Goal: Task Accomplishment & Management: Use online tool/utility

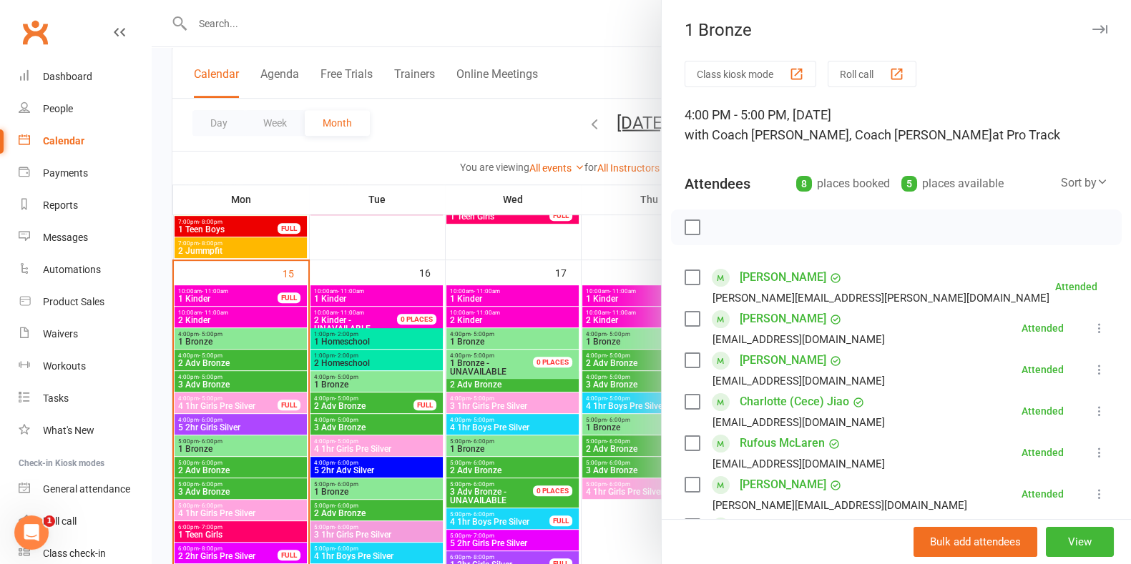
scroll to position [826, 0]
click at [117, 498] on link "General attendance" at bounding box center [85, 489] width 132 height 32
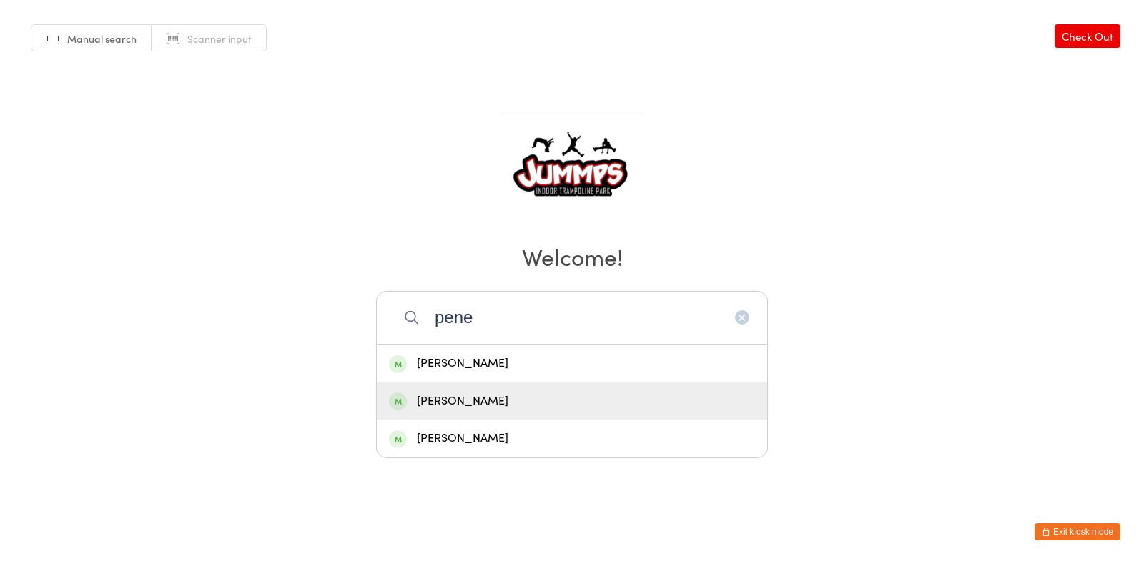
type input "pene"
click at [541, 393] on div "[PERSON_NAME]" at bounding box center [572, 401] width 366 height 19
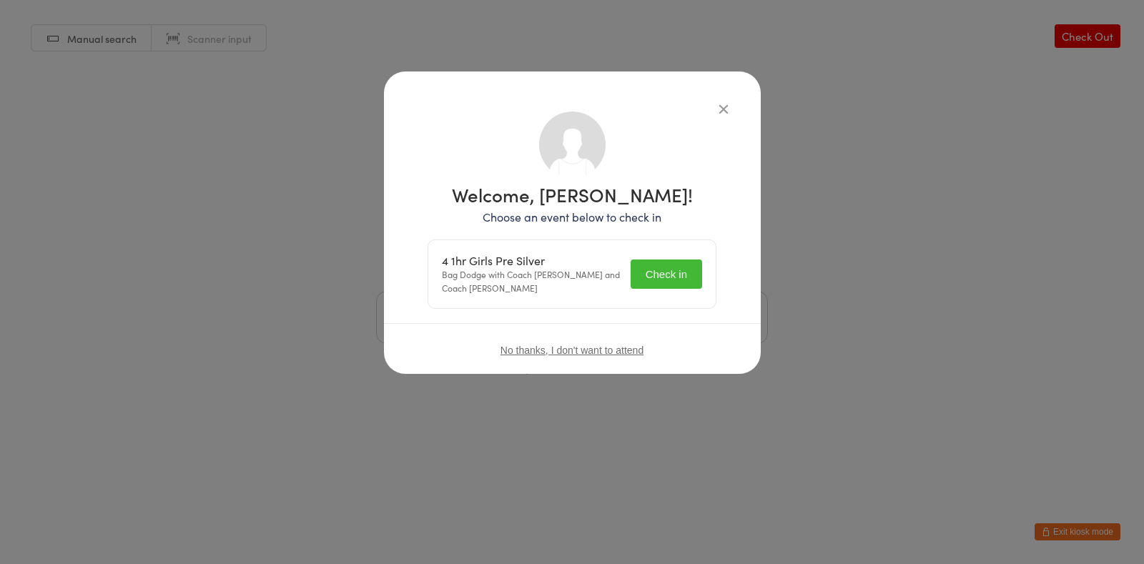
click at [671, 280] on button "Check in" at bounding box center [667, 274] width 72 height 29
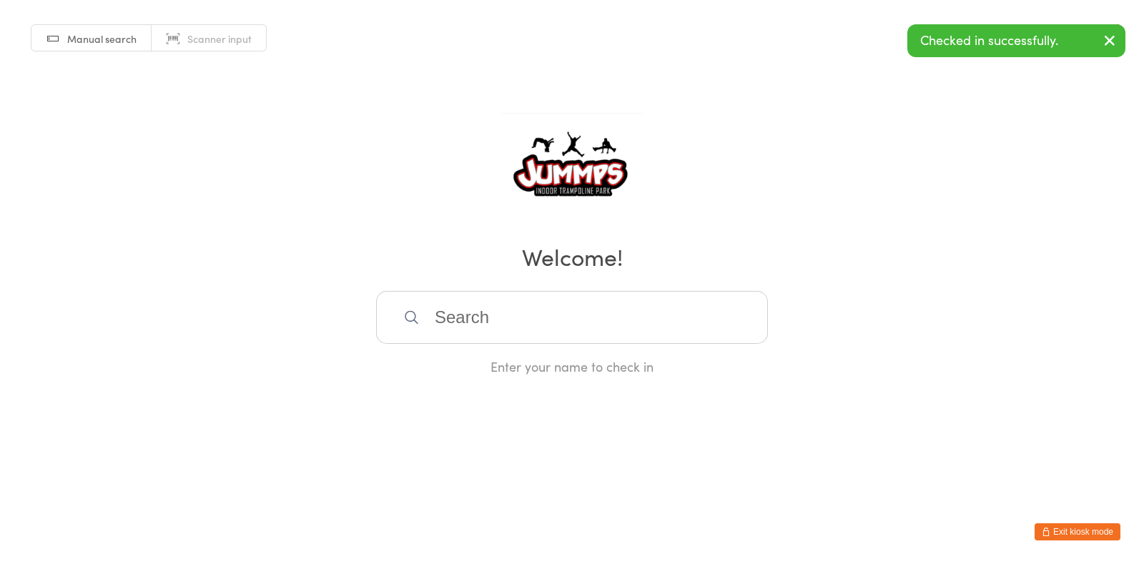
click at [528, 333] on input "search" at bounding box center [572, 317] width 392 height 53
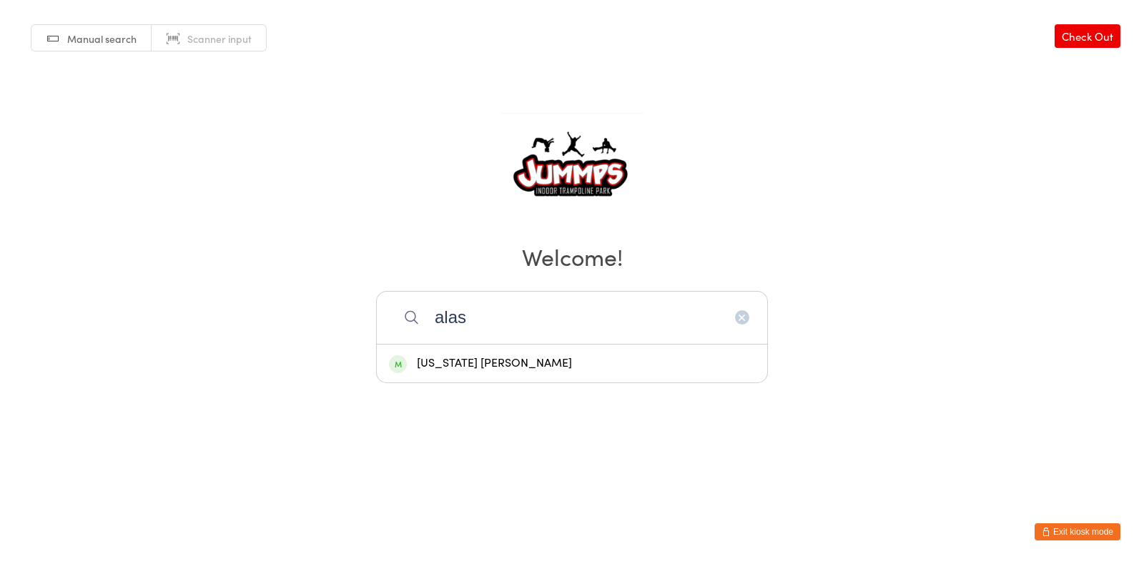
type input "alas"
click at [547, 366] on div "Alaska McDonald" at bounding box center [572, 363] width 366 height 19
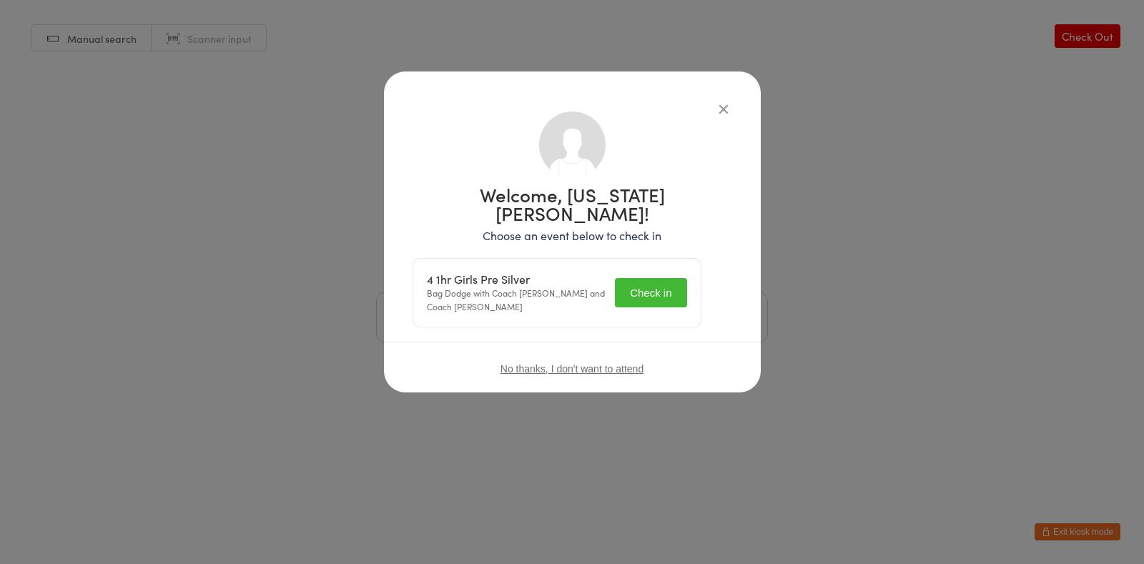
click at [654, 278] on button "Check in" at bounding box center [651, 292] width 72 height 29
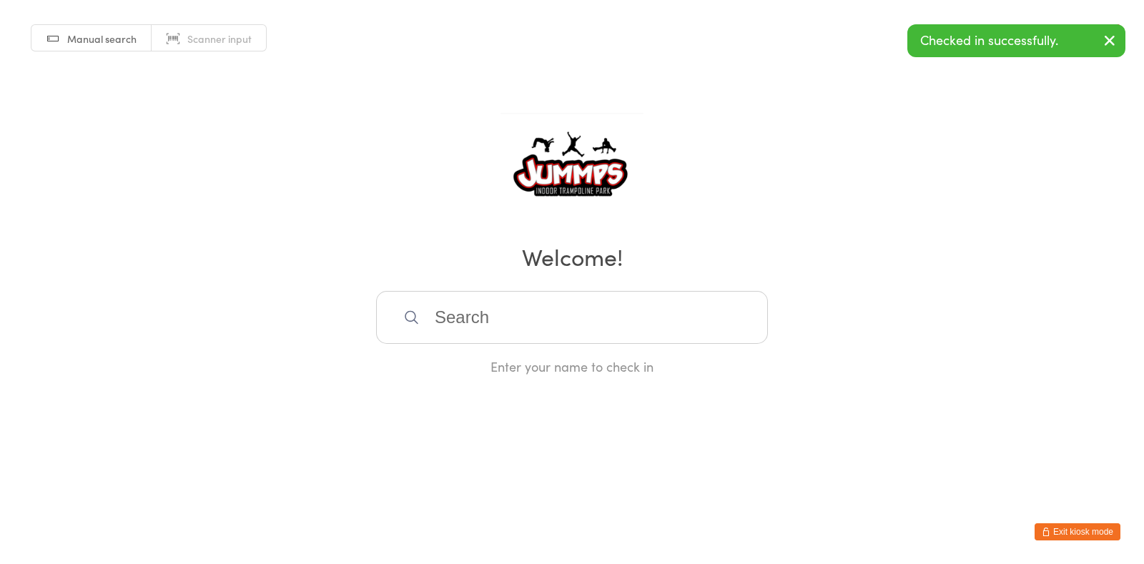
click at [533, 315] on input "search" at bounding box center [572, 317] width 392 height 53
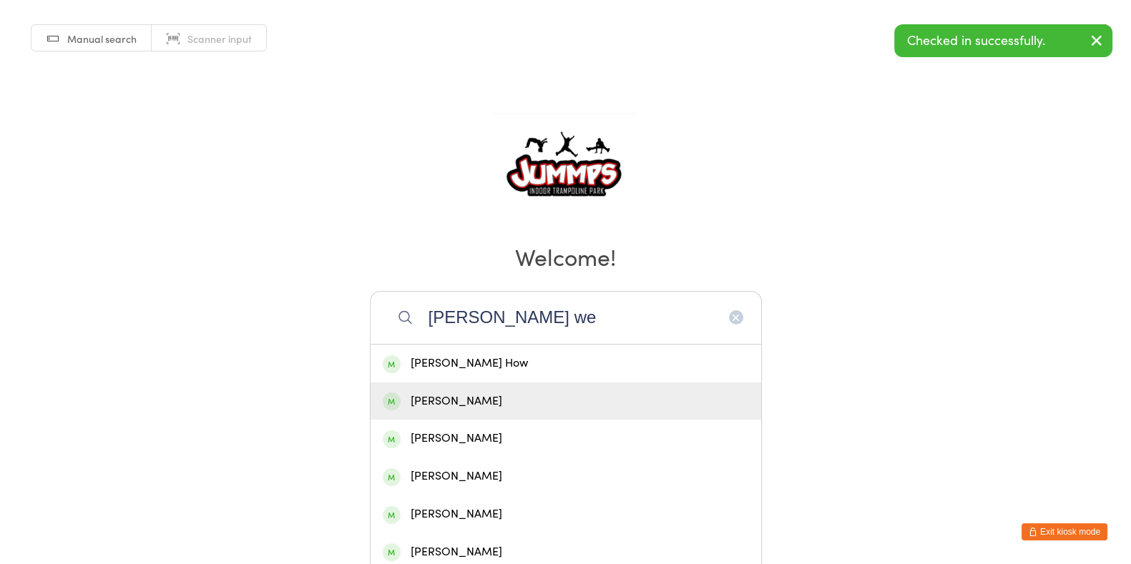
type input "ella we"
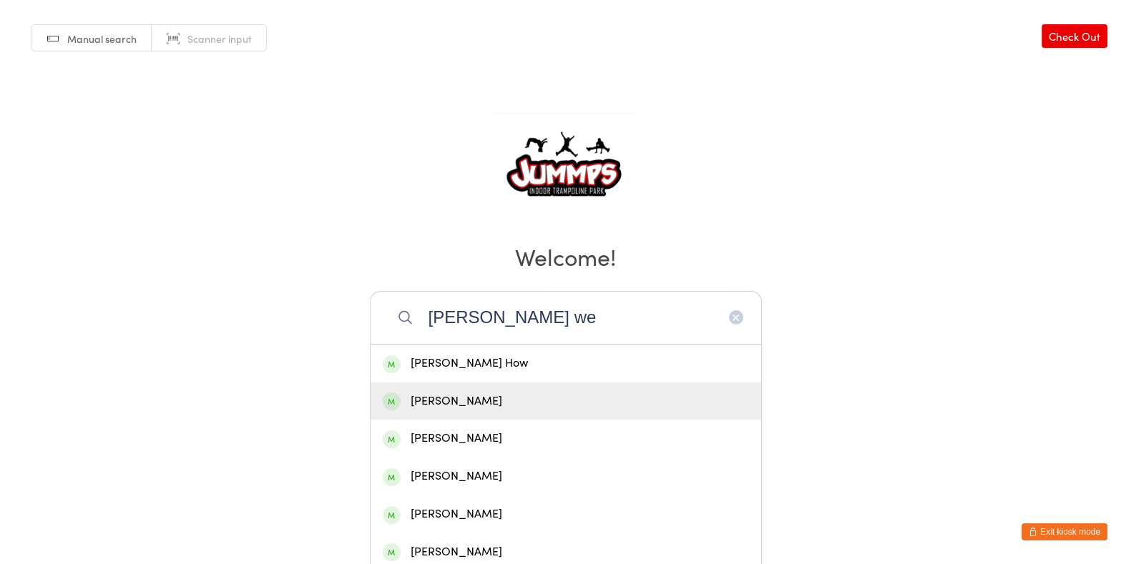
click at [519, 410] on div "Ella Webb-Thompson" at bounding box center [566, 401] width 366 height 19
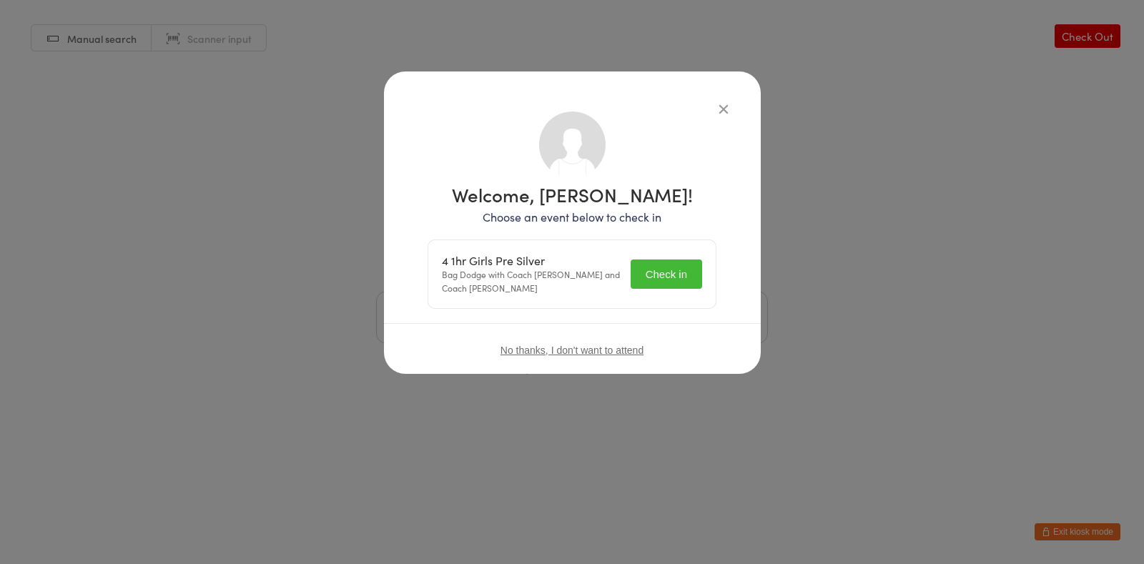
click at [674, 271] on button "Check in" at bounding box center [667, 274] width 72 height 29
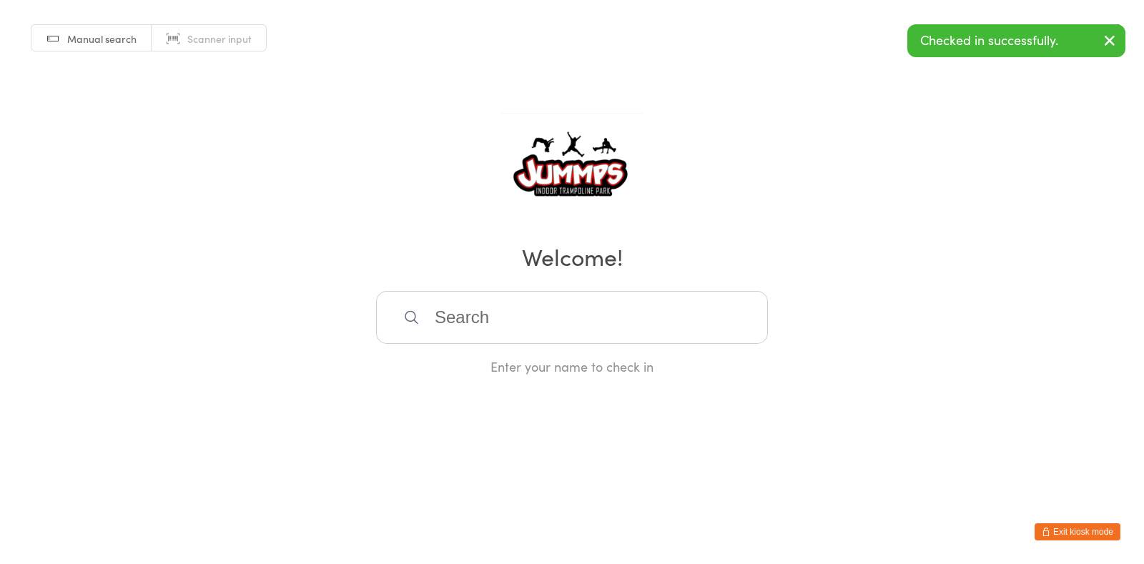
click at [565, 322] on input "search" at bounding box center [572, 317] width 392 height 53
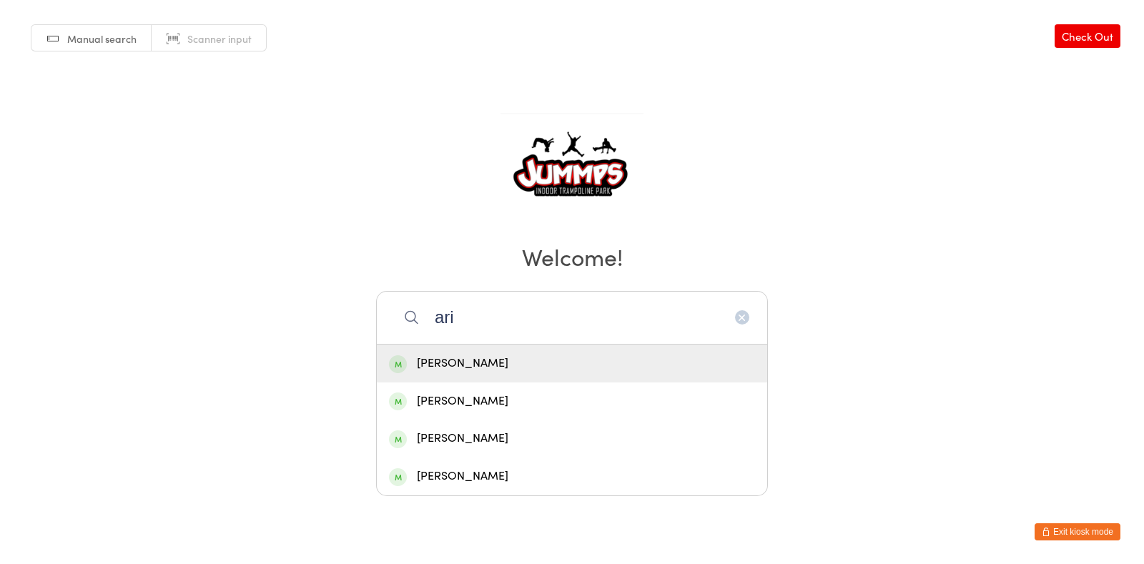
type input "ari"
click at [740, 316] on icon "button" at bounding box center [742, 317] width 11 height 11
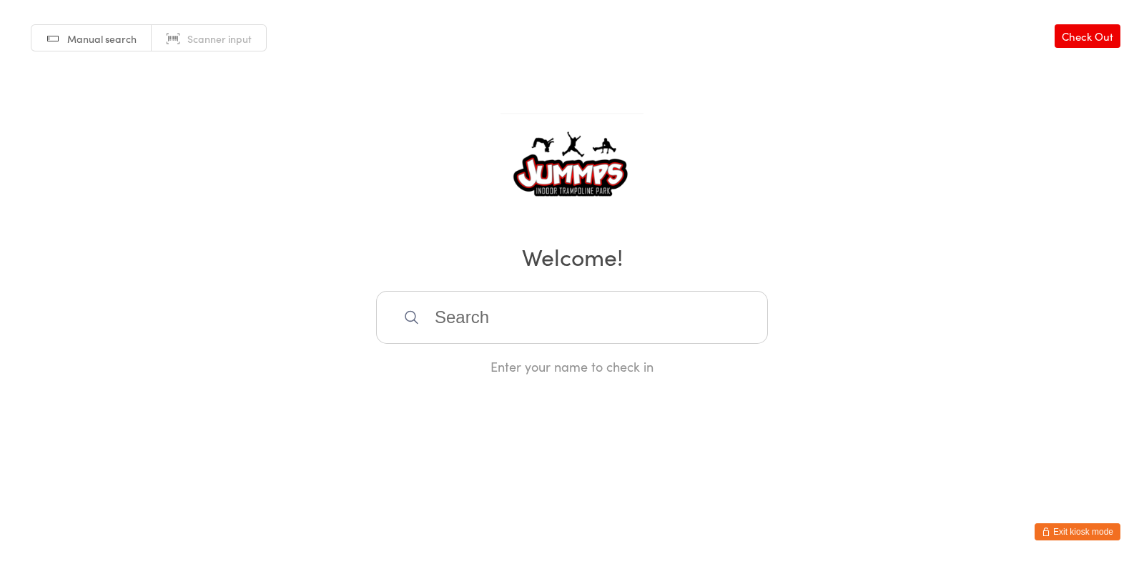
click at [955, 266] on h2 "Welcome!" at bounding box center [572, 256] width 1116 height 32
click at [459, 315] on input "search" at bounding box center [572, 317] width 392 height 53
type input "hibb"
click at [533, 368] on div "michael Hibbins" at bounding box center [572, 363] width 366 height 19
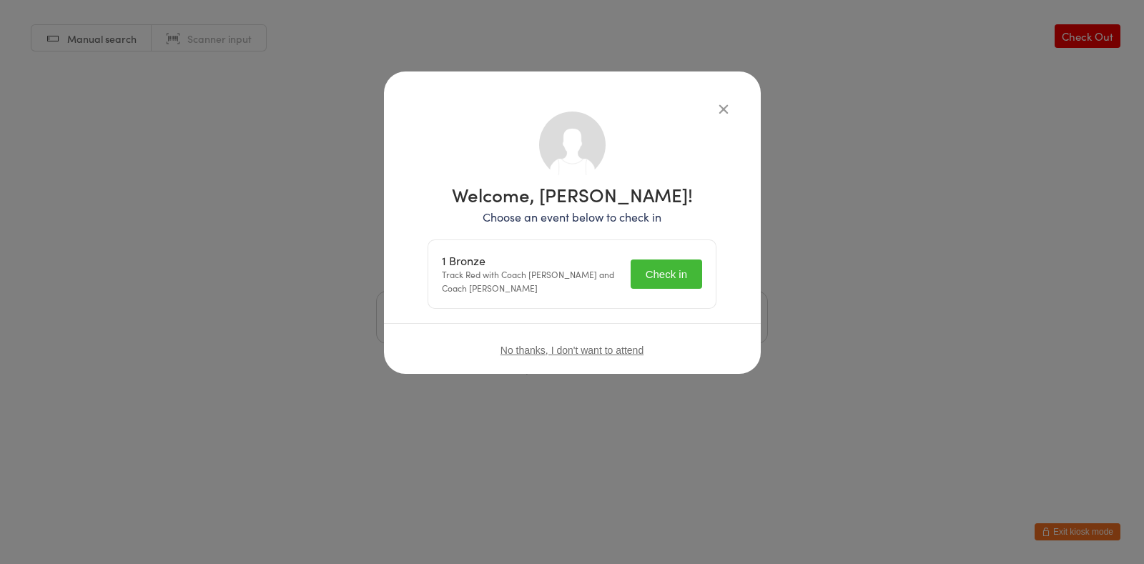
click at [669, 267] on button "Check in" at bounding box center [667, 274] width 72 height 29
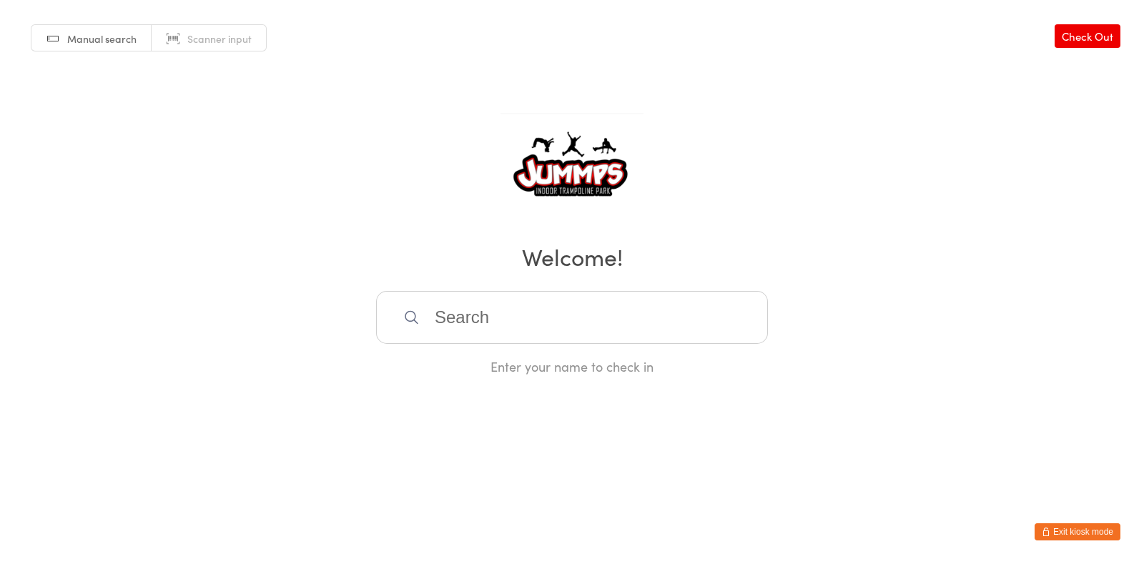
click at [445, 317] on input "search" at bounding box center [572, 317] width 392 height 53
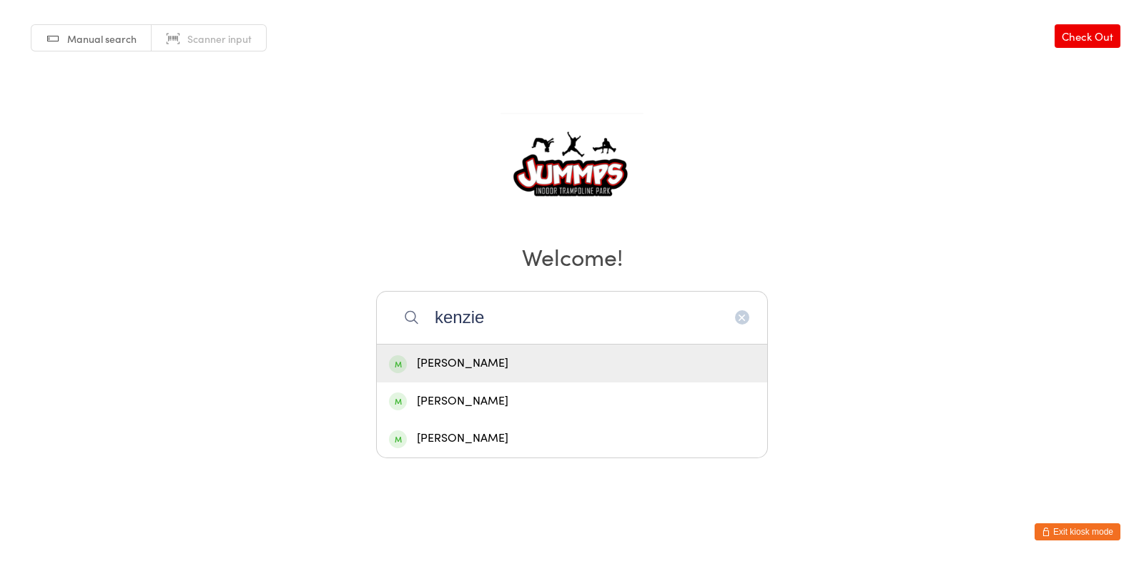
type input "kenzie"
click at [564, 373] on div "Kenzie McCowan" at bounding box center [572, 364] width 390 height 38
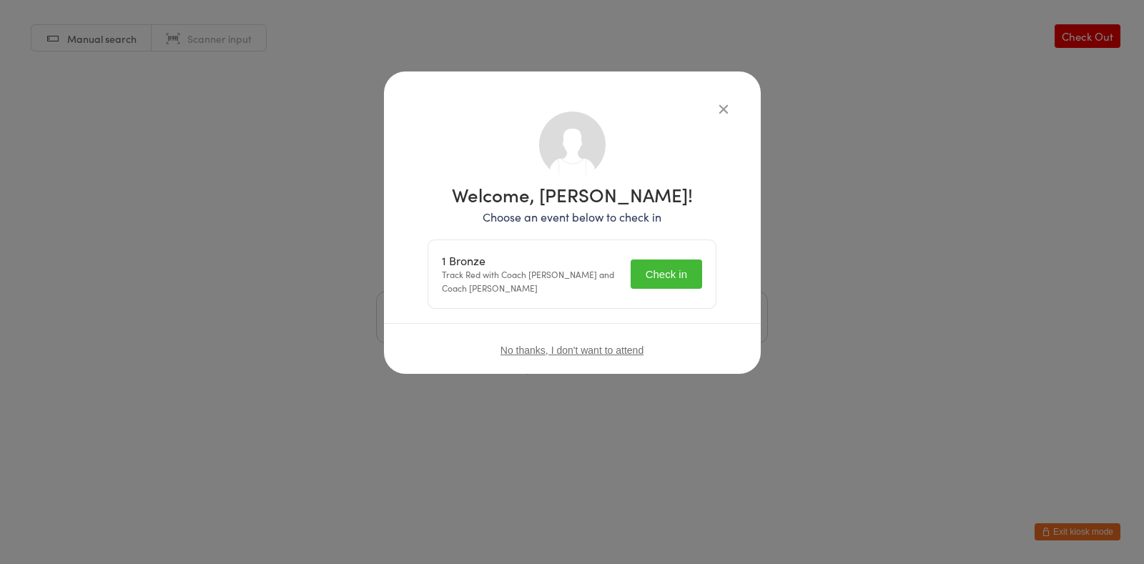
click at [652, 274] on button "Check in" at bounding box center [667, 274] width 72 height 29
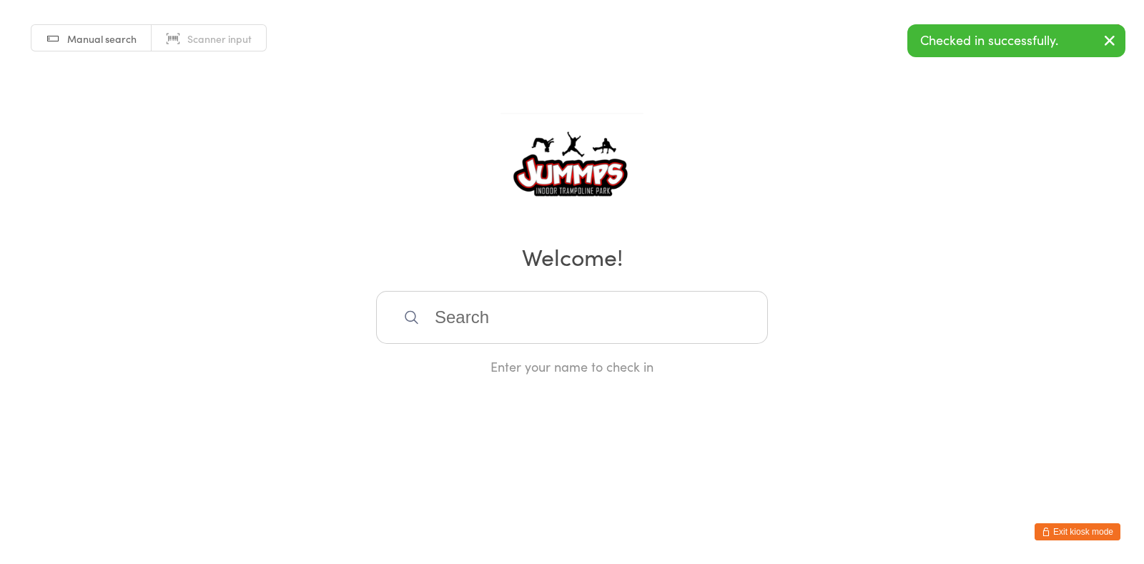
click at [554, 311] on input "search" at bounding box center [572, 317] width 392 height 53
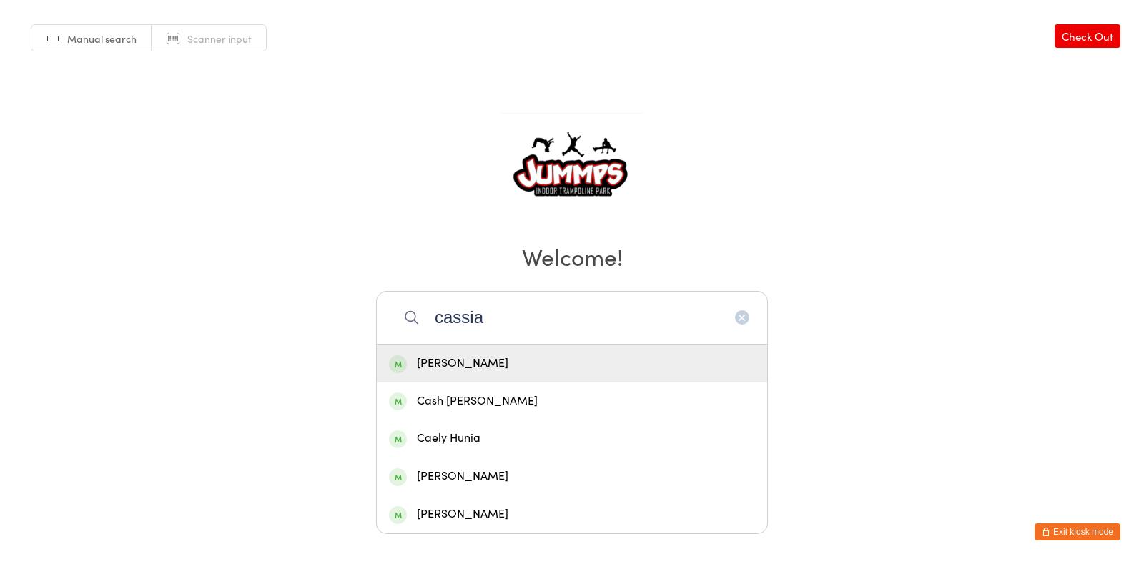
type input "cassia"
click at [451, 358] on div "Cassia Jackson" at bounding box center [572, 363] width 366 height 19
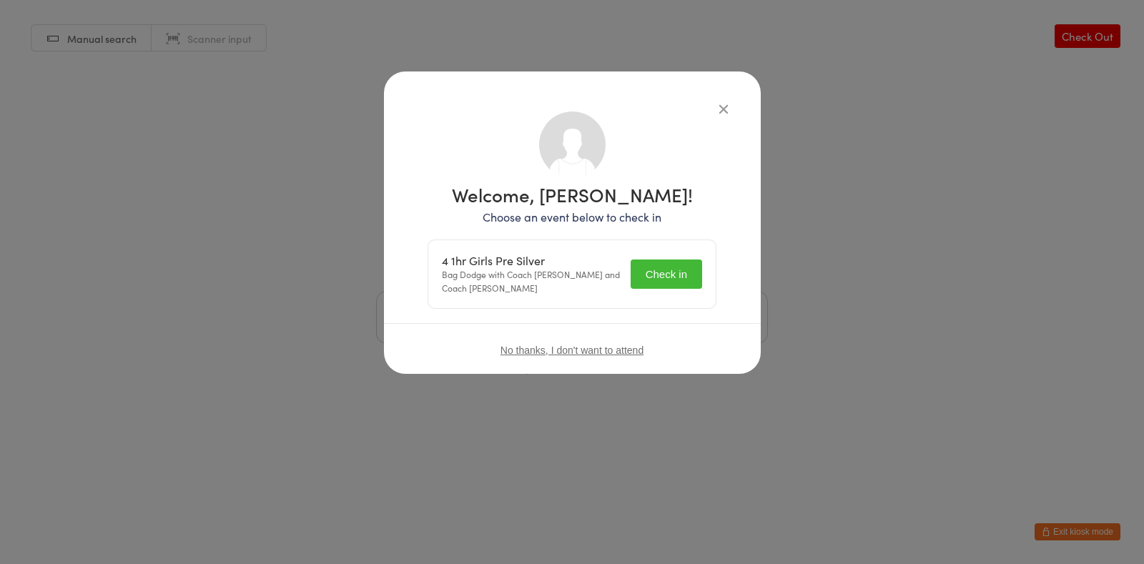
click at [659, 280] on button "Check in" at bounding box center [667, 274] width 72 height 29
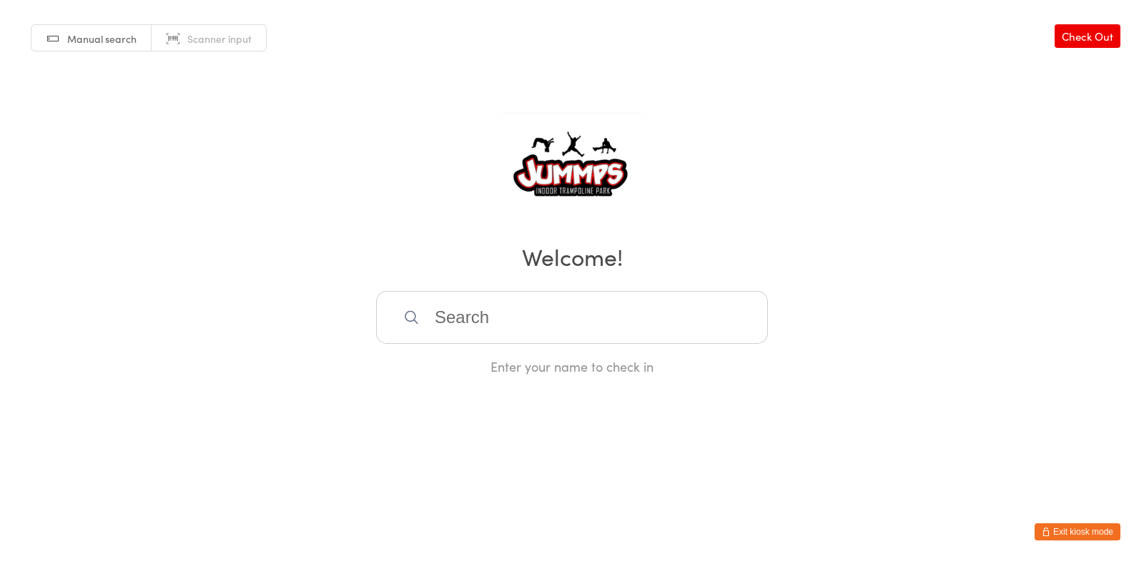
click at [684, 318] on input "search" at bounding box center [572, 317] width 392 height 53
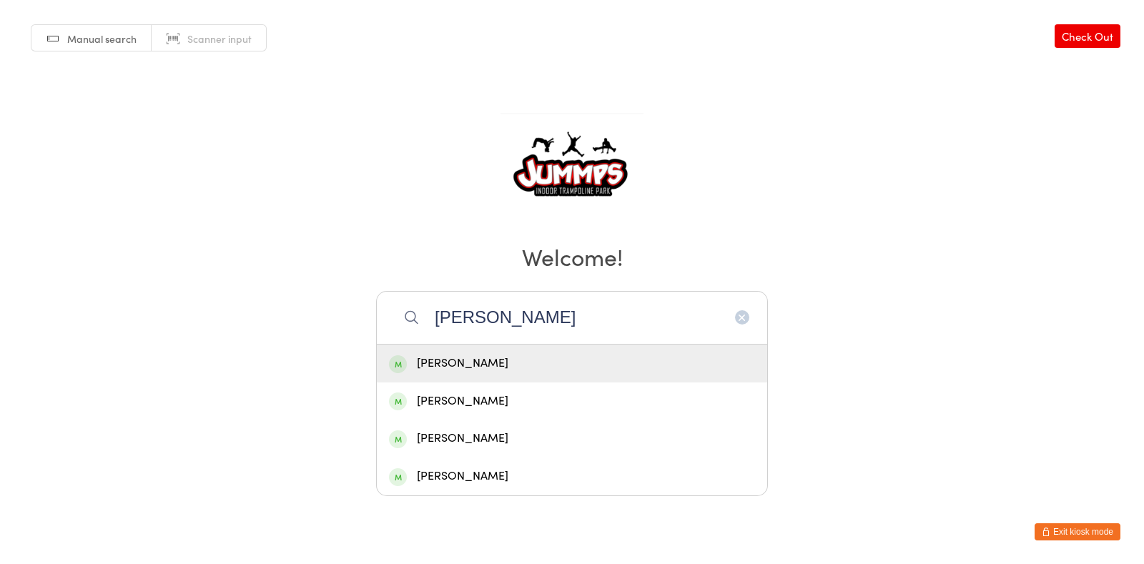
type input "hannah"
click at [429, 373] on div "Hannah Foley" at bounding box center [572, 363] width 366 height 19
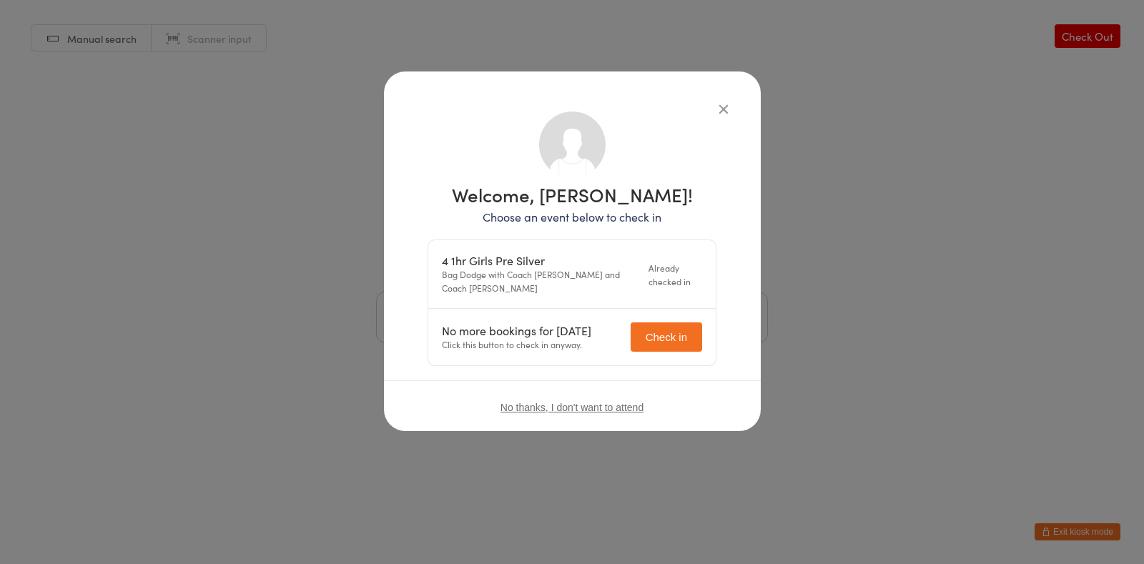
click at [724, 108] on icon "button" at bounding box center [724, 109] width 16 height 16
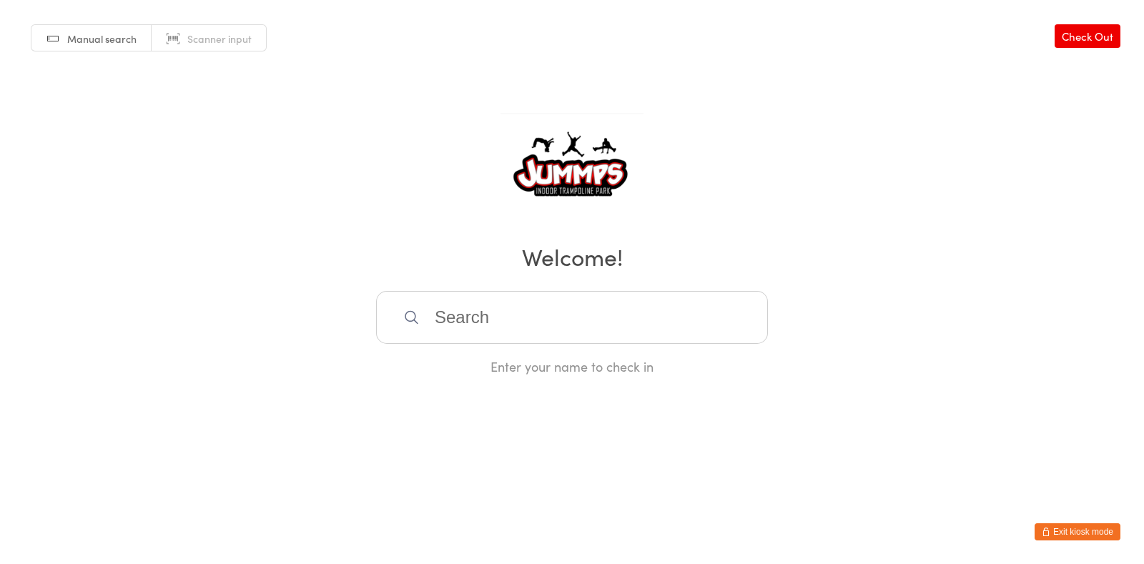
click at [576, 343] on input "search" at bounding box center [572, 317] width 392 height 53
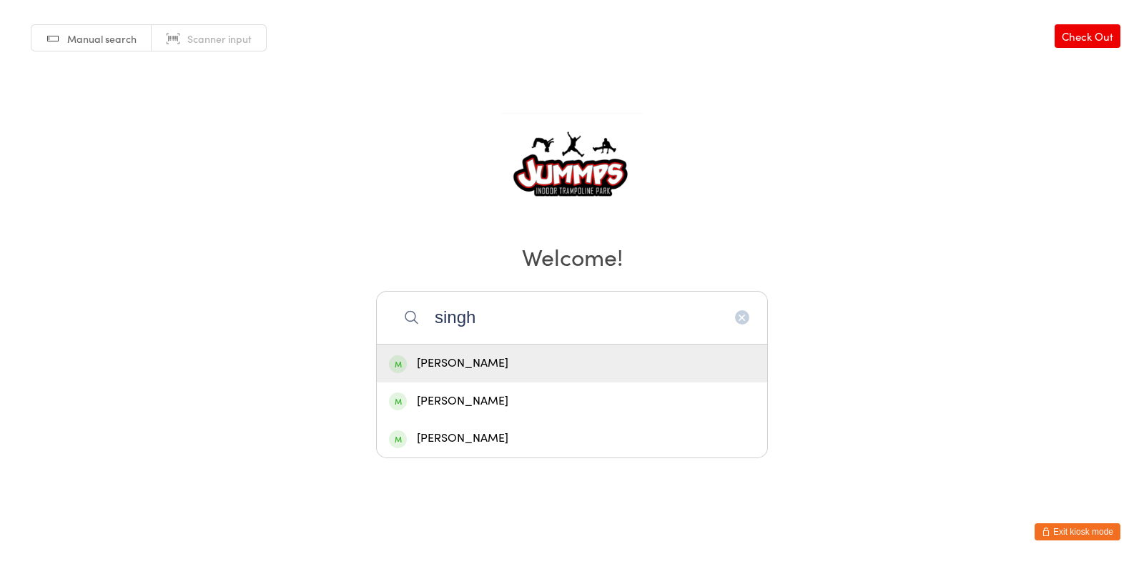
type input "singh"
click at [465, 353] on div "Hayvn Singh" at bounding box center [572, 364] width 390 height 38
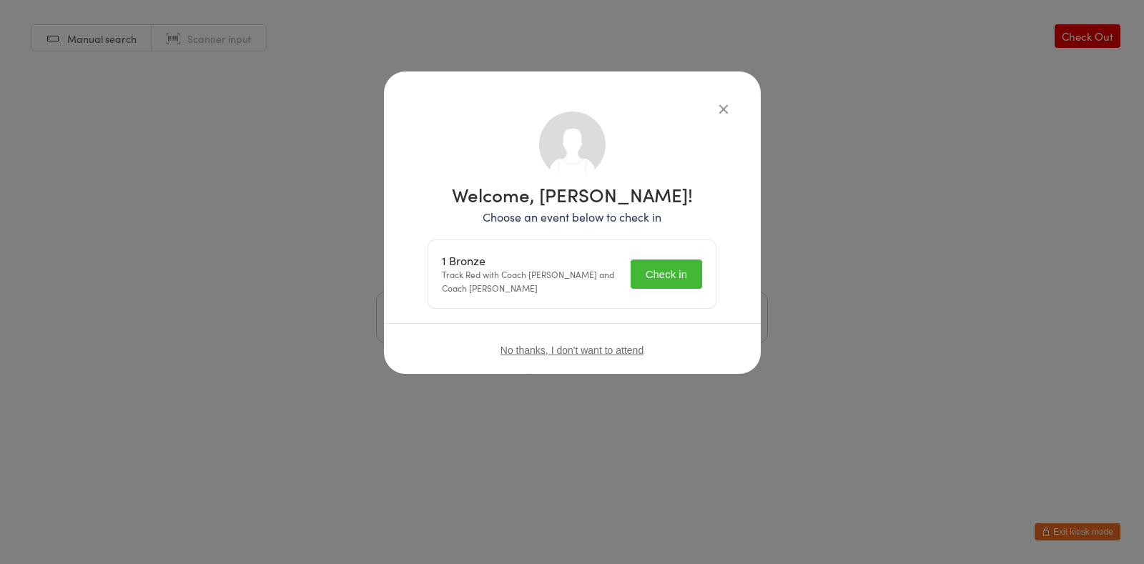
click at [669, 273] on button "Check in" at bounding box center [667, 274] width 72 height 29
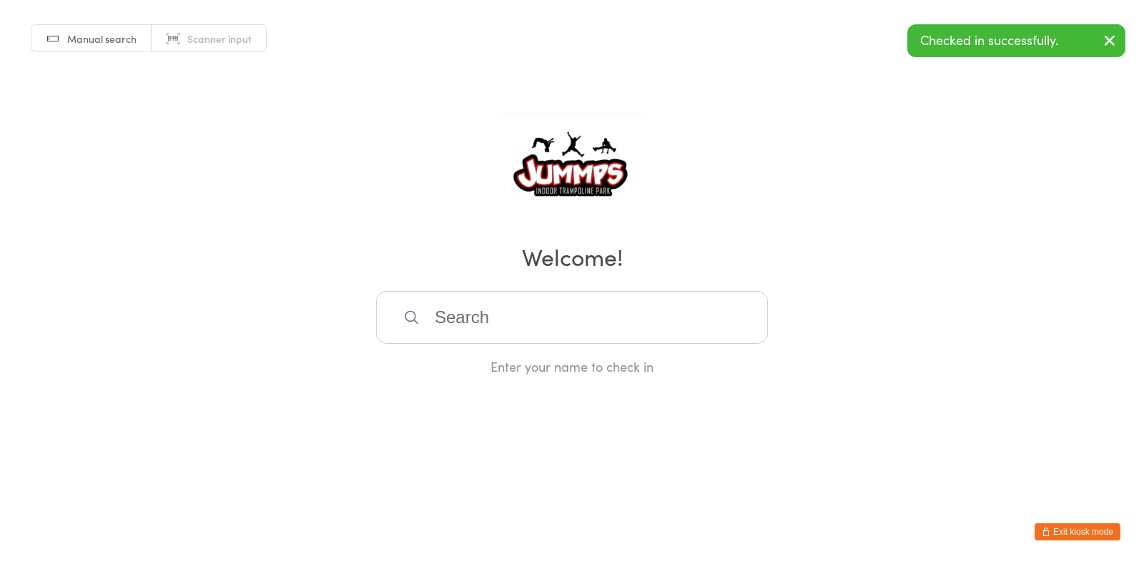
click at [570, 307] on input "search" at bounding box center [572, 317] width 392 height 53
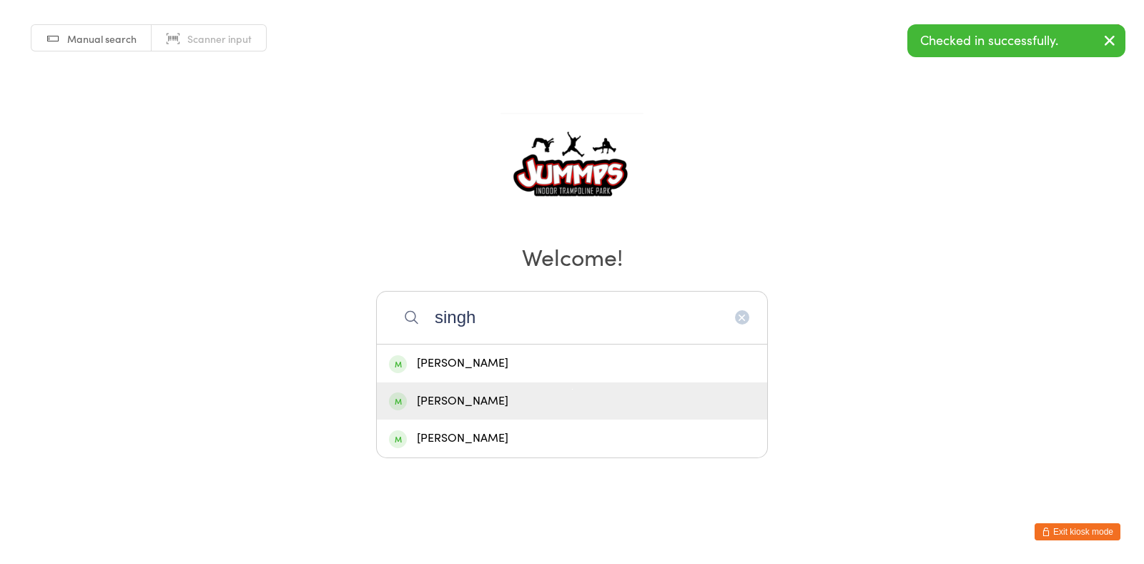
type input "singh"
click at [541, 399] on div "Finnlay Singh" at bounding box center [572, 401] width 366 height 19
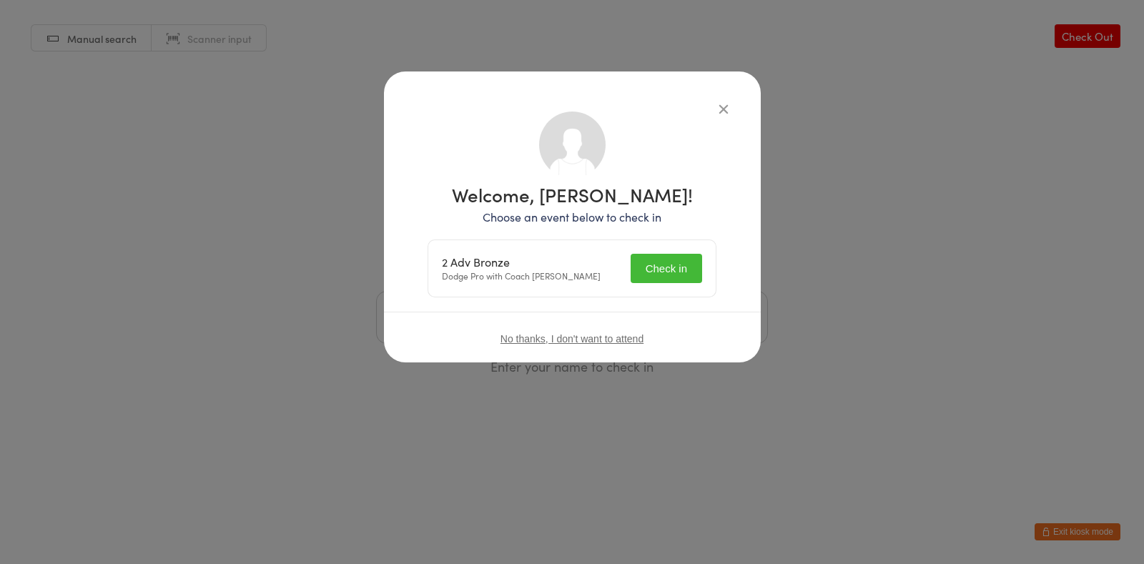
click at [677, 270] on button "Check in" at bounding box center [667, 268] width 72 height 29
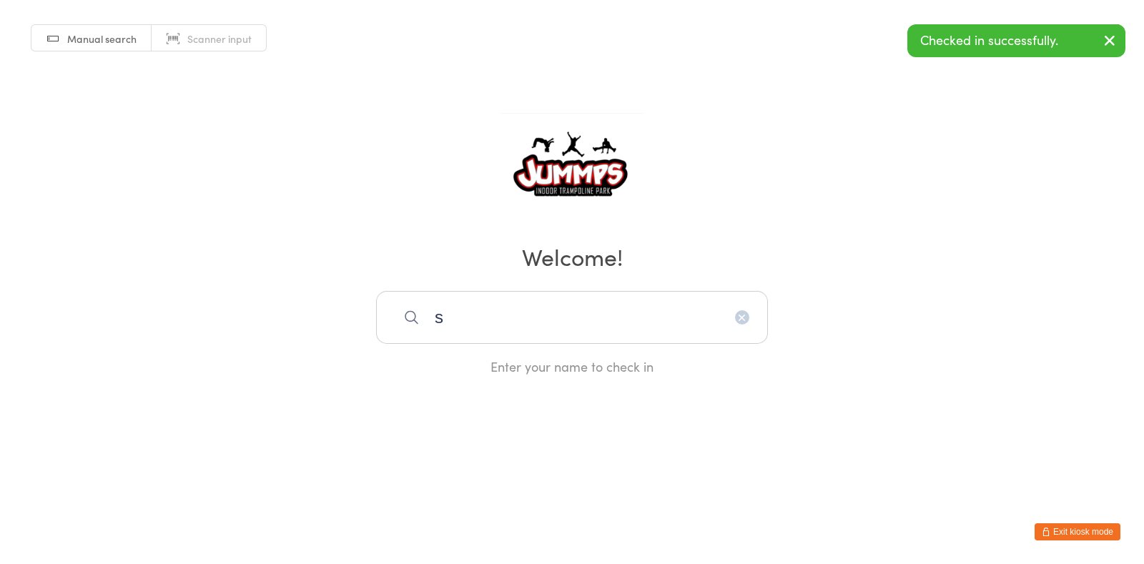
click at [497, 320] on input "s" at bounding box center [572, 317] width 392 height 53
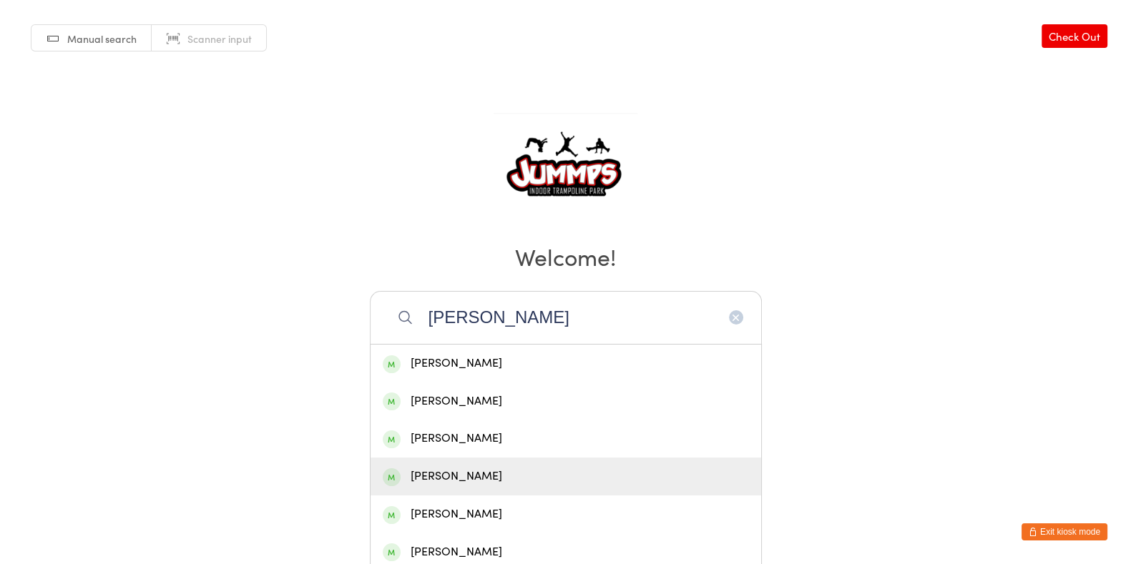
type input "smith"
click at [525, 480] on div "Kahlani Smith" at bounding box center [566, 476] width 366 height 19
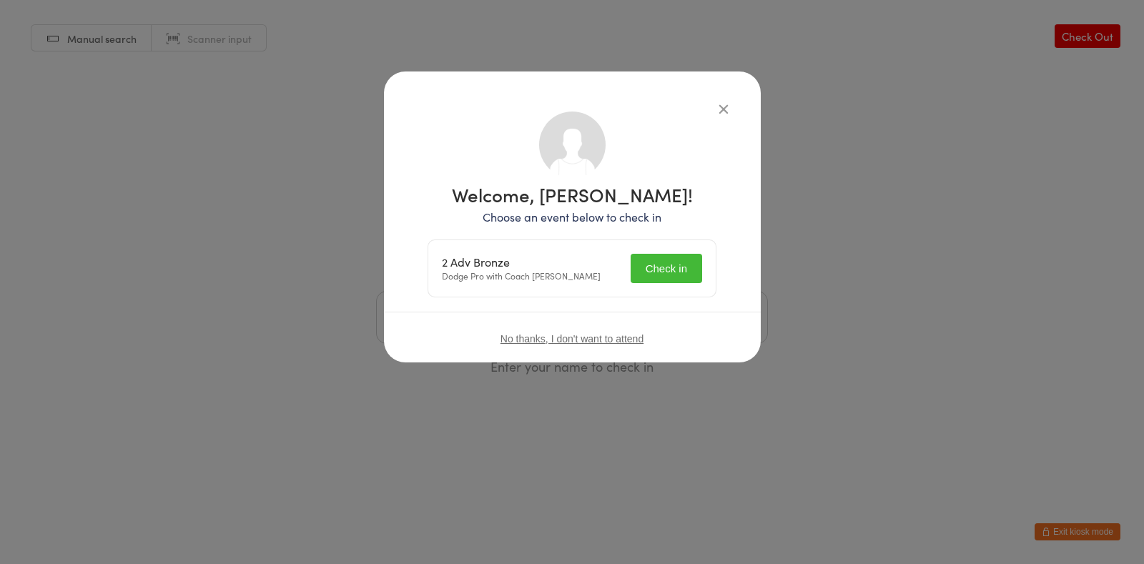
click at [697, 277] on button "Check in" at bounding box center [667, 268] width 72 height 29
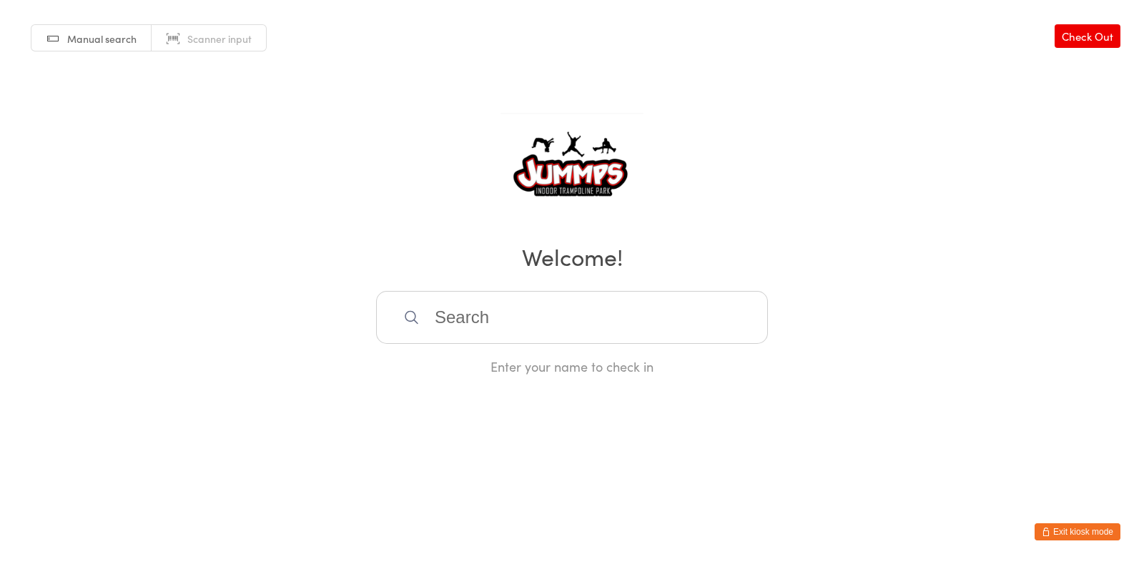
click at [513, 328] on input "search" at bounding box center [572, 317] width 392 height 53
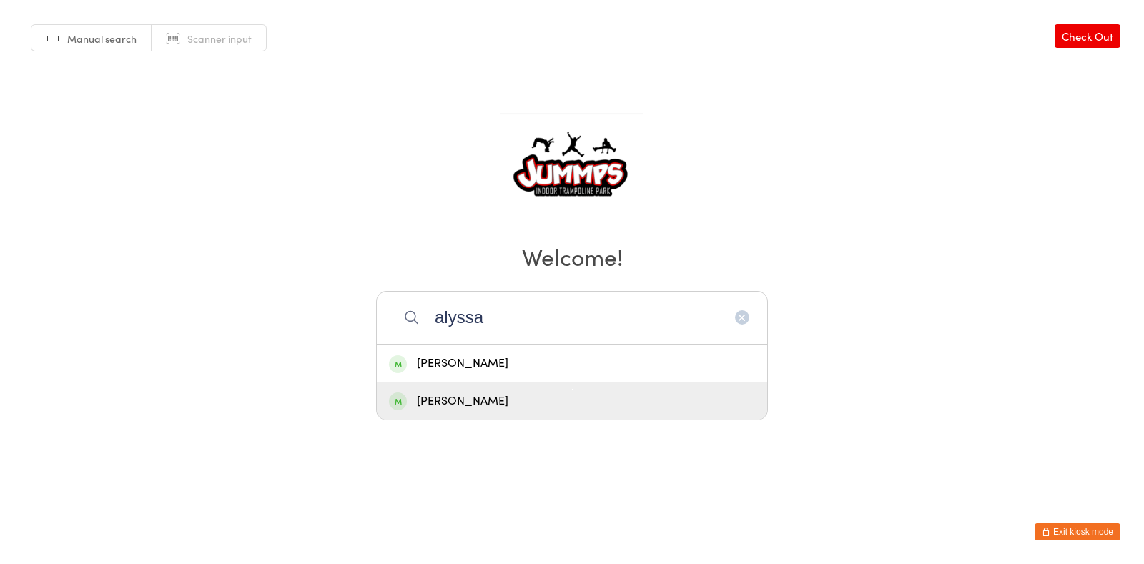
type input "alyssa"
click at [560, 393] on div "Alyssa Kurian" at bounding box center [572, 401] width 366 height 19
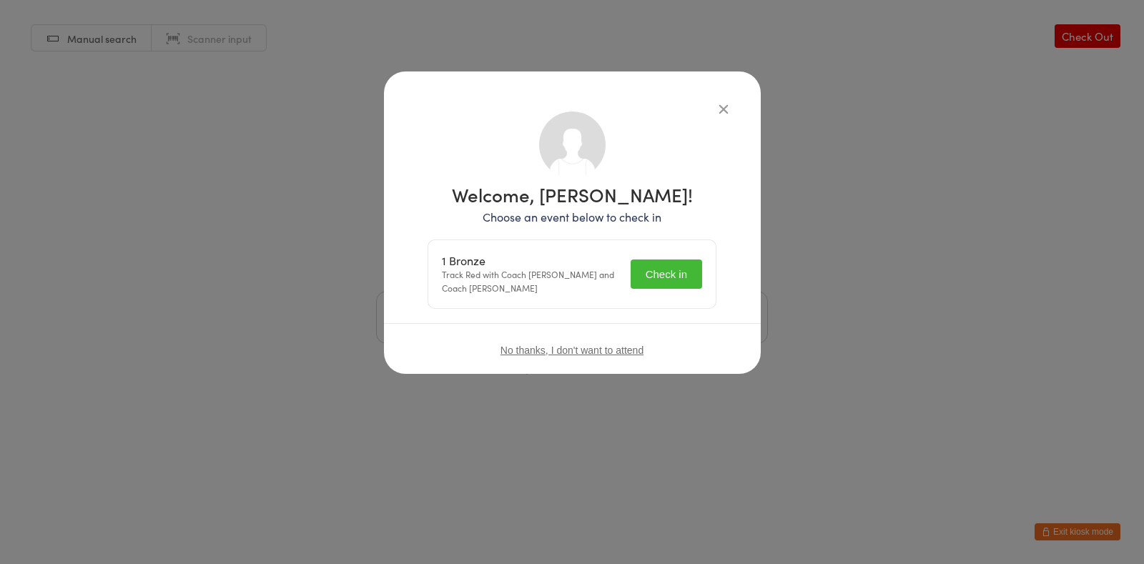
click at [672, 268] on button "Check in" at bounding box center [667, 274] width 72 height 29
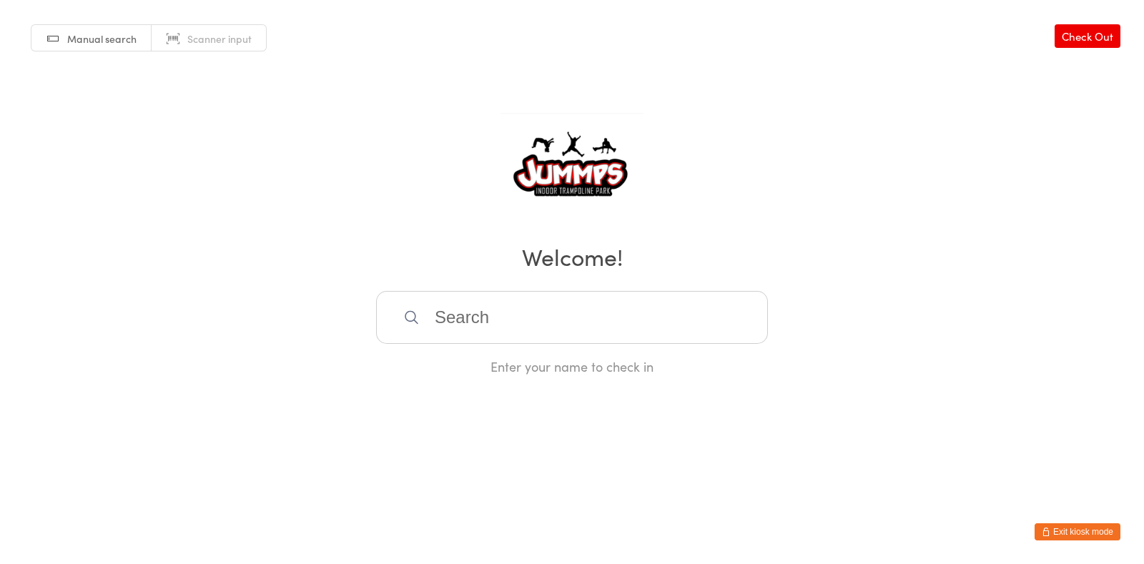
click at [503, 311] on input "search" at bounding box center [572, 317] width 392 height 53
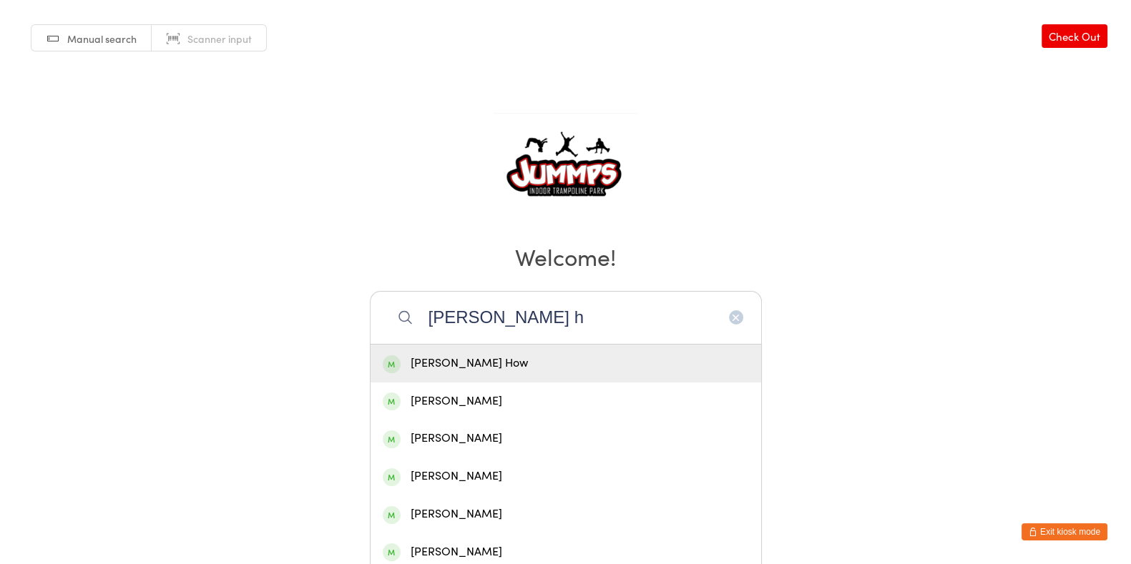
type input "ella h"
click at [479, 369] on div "Ella How" at bounding box center [566, 363] width 366 height 19
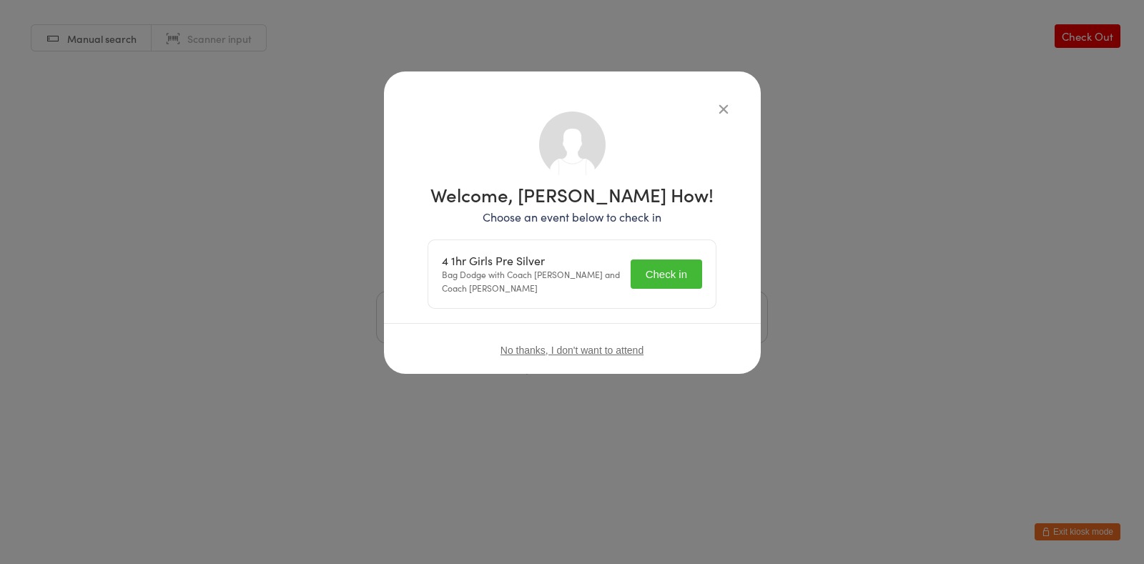
click at [679, 275] on button "Check in" at bounding box center [667, 274] width 72 height 29
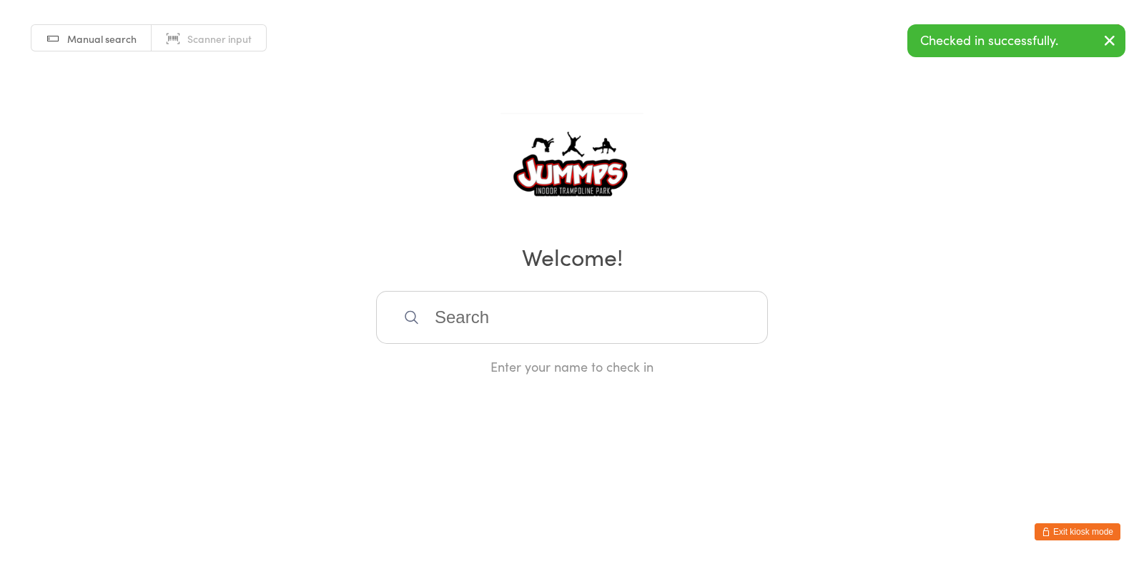
click at [592, 313] on input "search" at bounding box center [572, 317] width 392 height 53
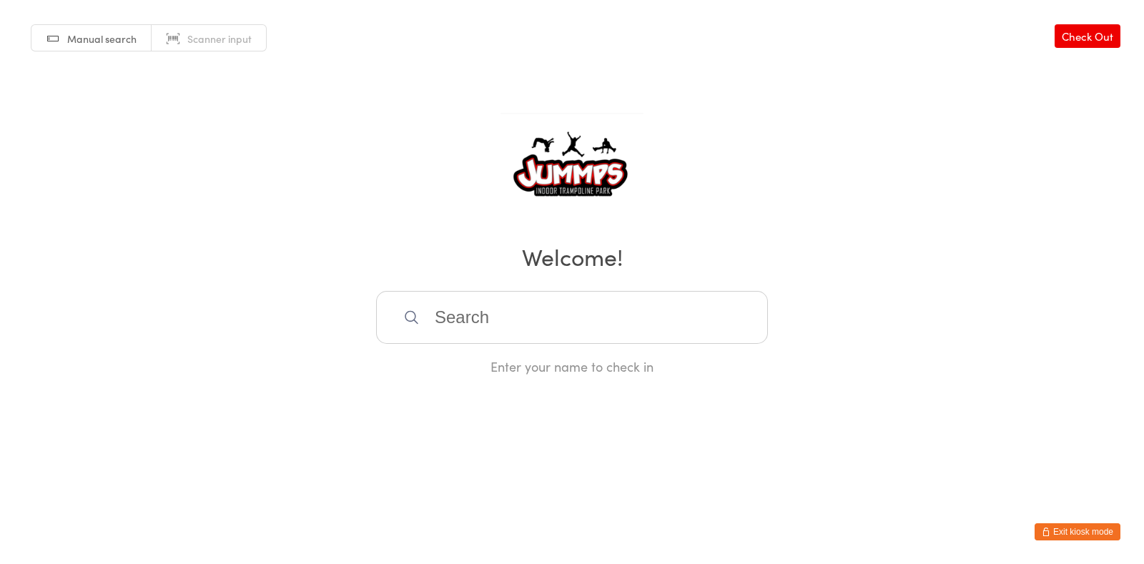
click at [1098, 531] on button "Exit kiosk mode" at bounding box center [1078, 531] width 86 height 17
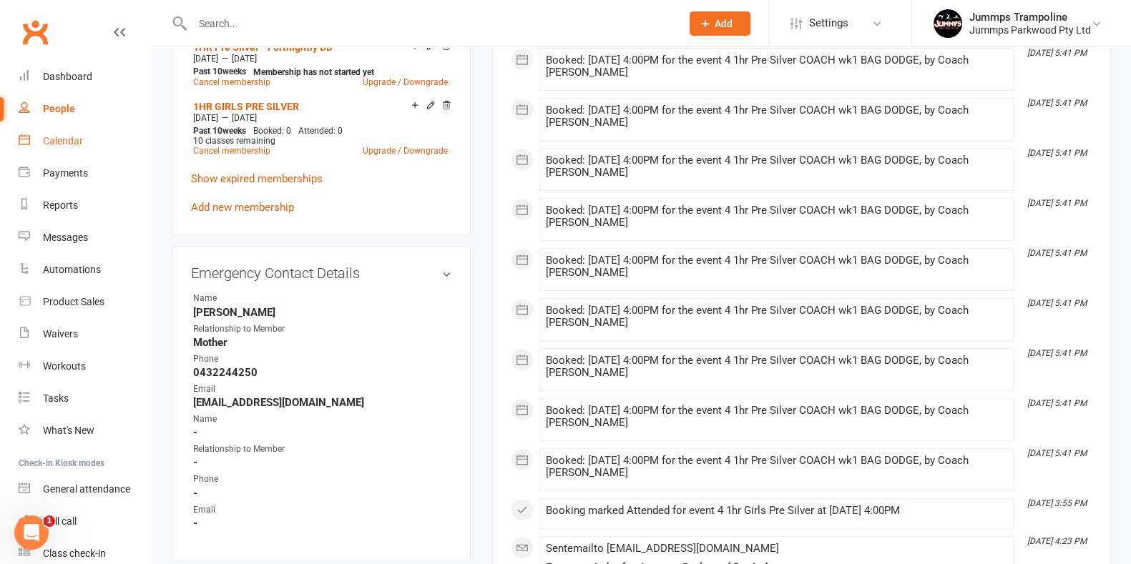
click at [78, 149] on link "Calendar" at bounding box center [85, 141] width 132 height 32
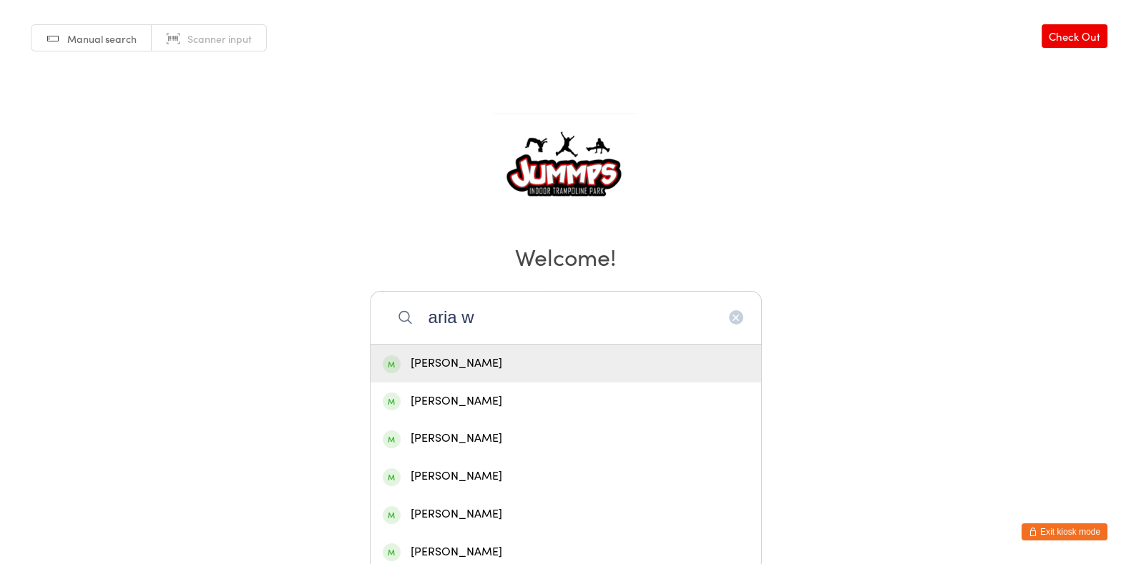
type input "aria w"
click at [496, 366] on div "[PERSON_NAME]" at bounding box center [566, 363] width 366 height 19
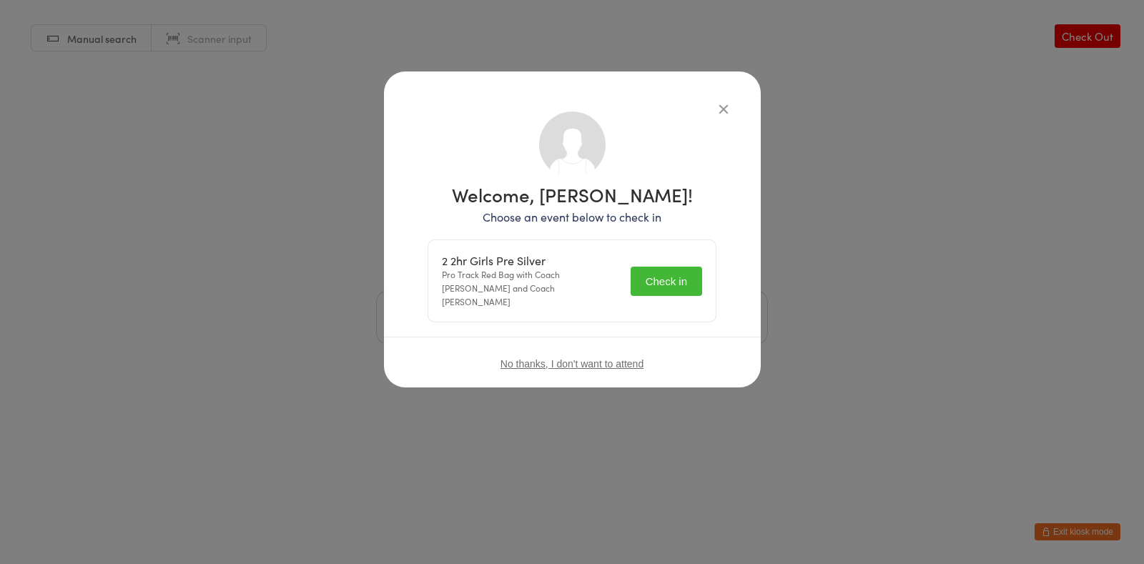
click at [681, 279] on button "Check in" at bounding box center [667, 281] width 72 height 29
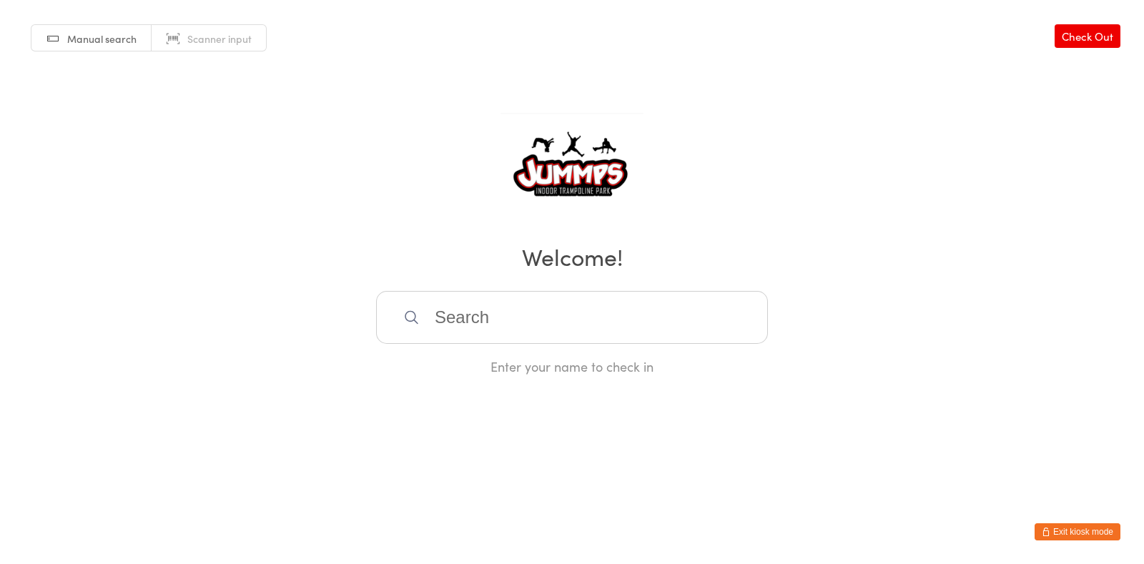
click at [642, 305] on input "search" at bounding box center [572, 317] width 392 height 53
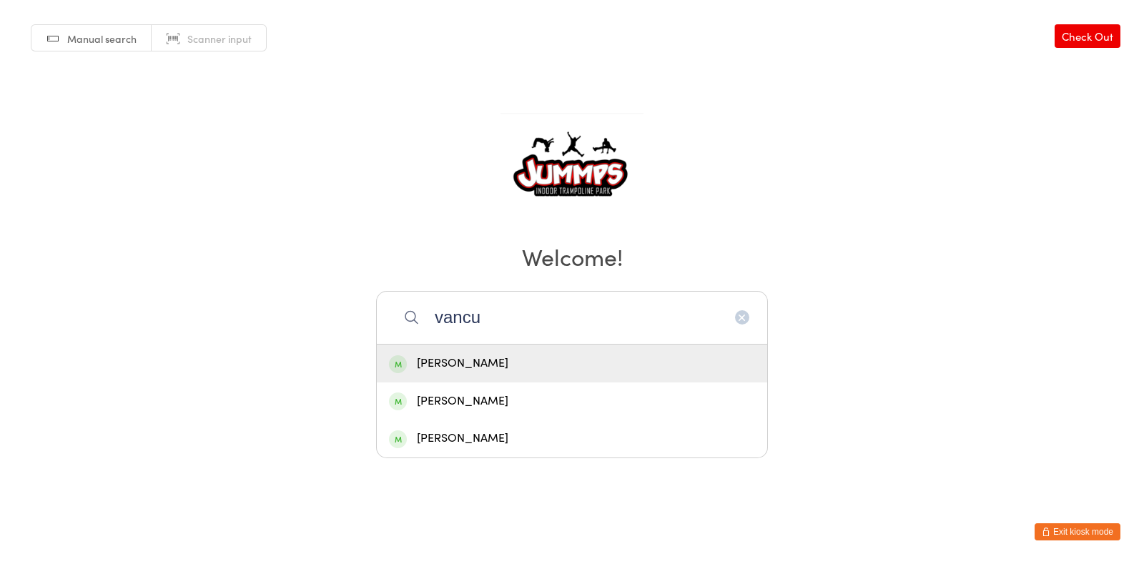
type input "vancu"
click at [512, 365] on div "Valentino Vancuylenbers" at bounding box center [572, 363] width 366 height 19
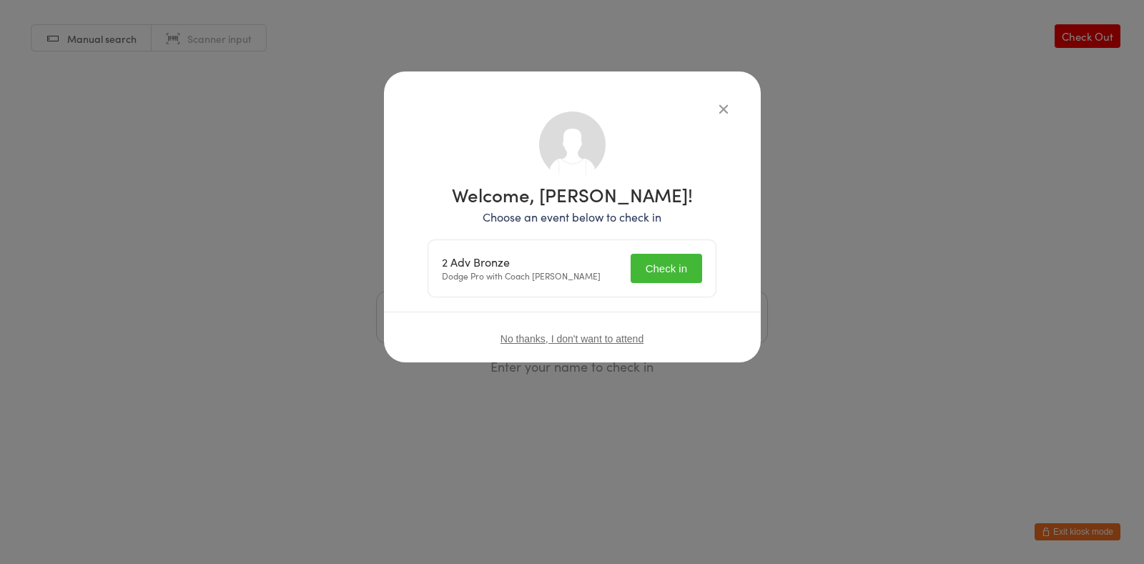
click at [679, 269] on button "Check in" at bounding box center [667, 268] width 72 height 29
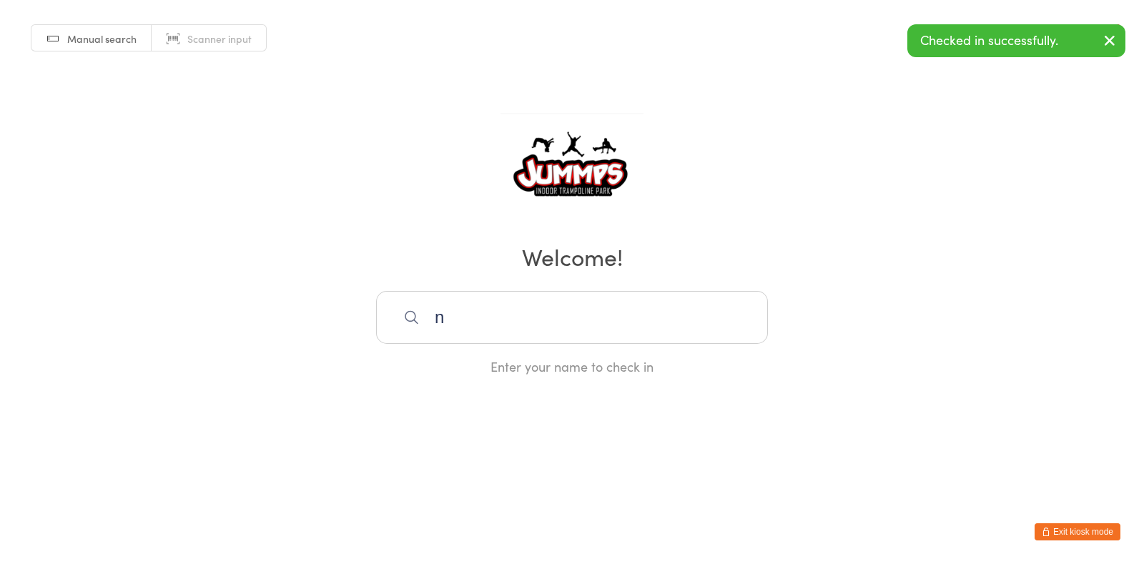
click at [524, 322] on input "n" at bounding box center [572, 317] width 392 height 53
type input "n"
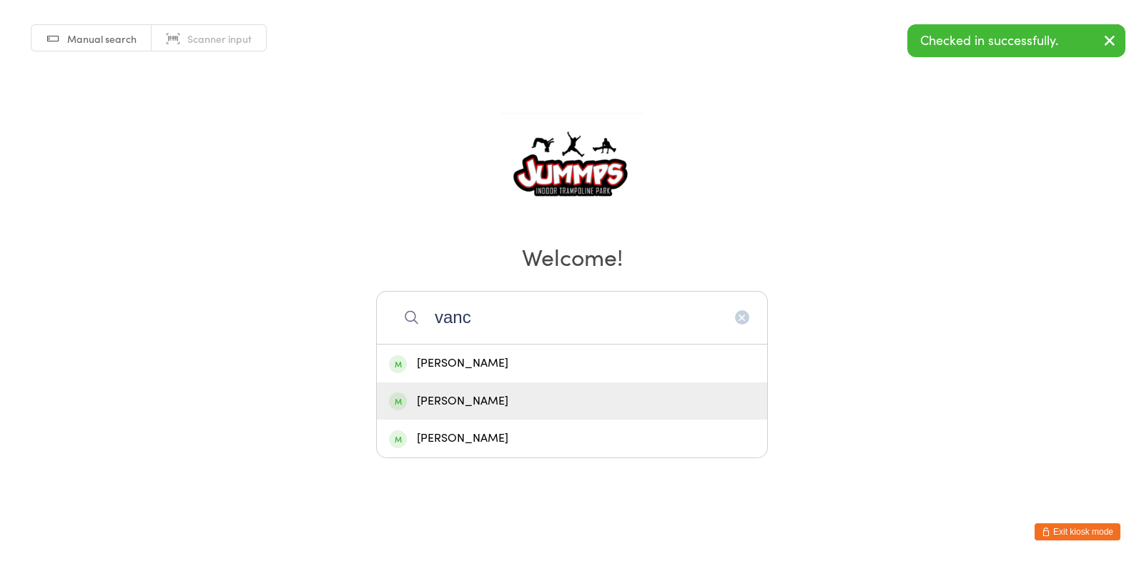
type input "vanc"
click at [539, 401] on div "Jerome Vancuylenbers" at bounding box center [572, 401] width 366 height 19
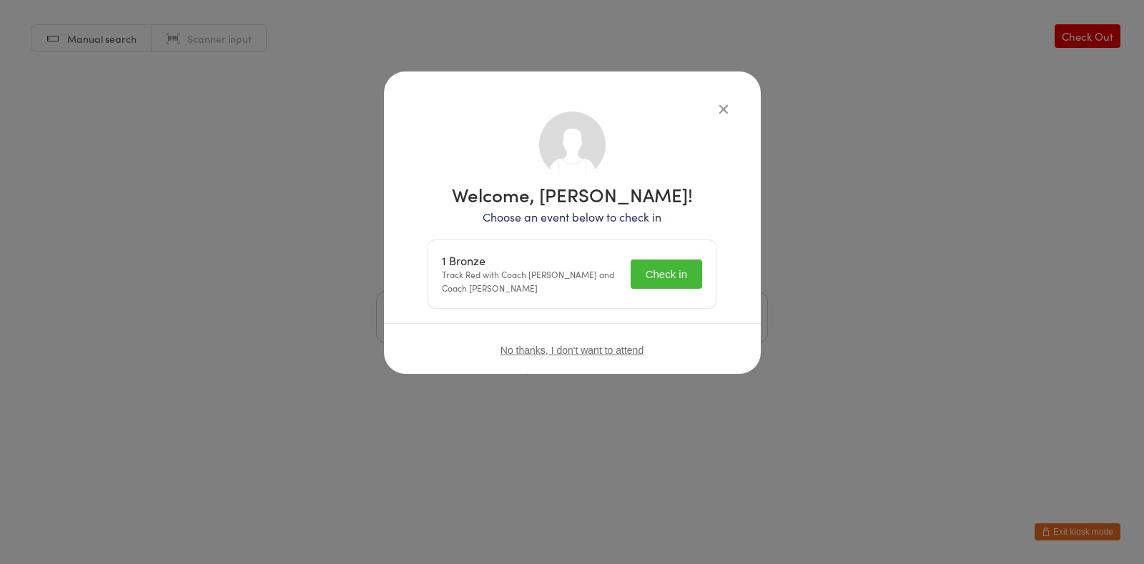
click at [677, 270] on button "Check in" at bounding box center [667, 274] width 72 height 29
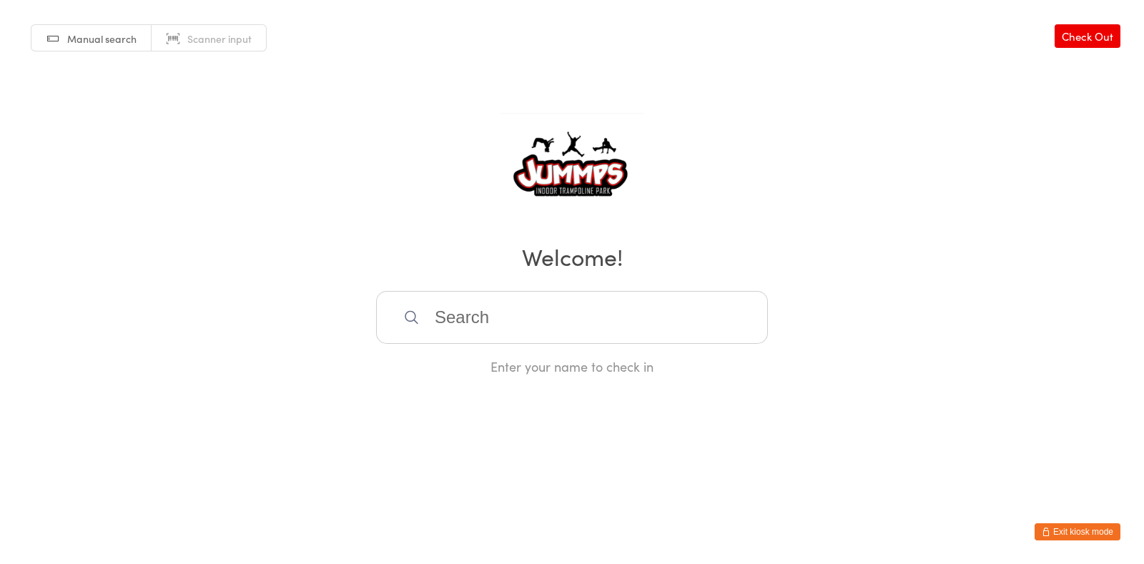
click at [409, 305] on input "search" at bounding box center [572, 317] width 392 height 53
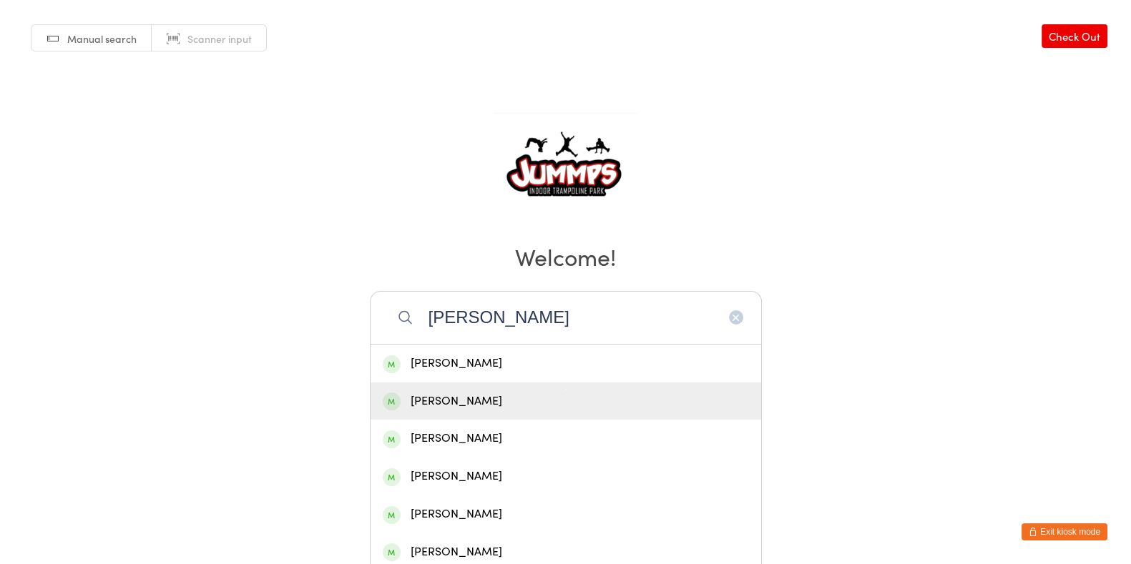
type input "harvy"
click at [490, 398] on div "Abraham Harvey" at bounding box center [566, 401] width 366 height 19
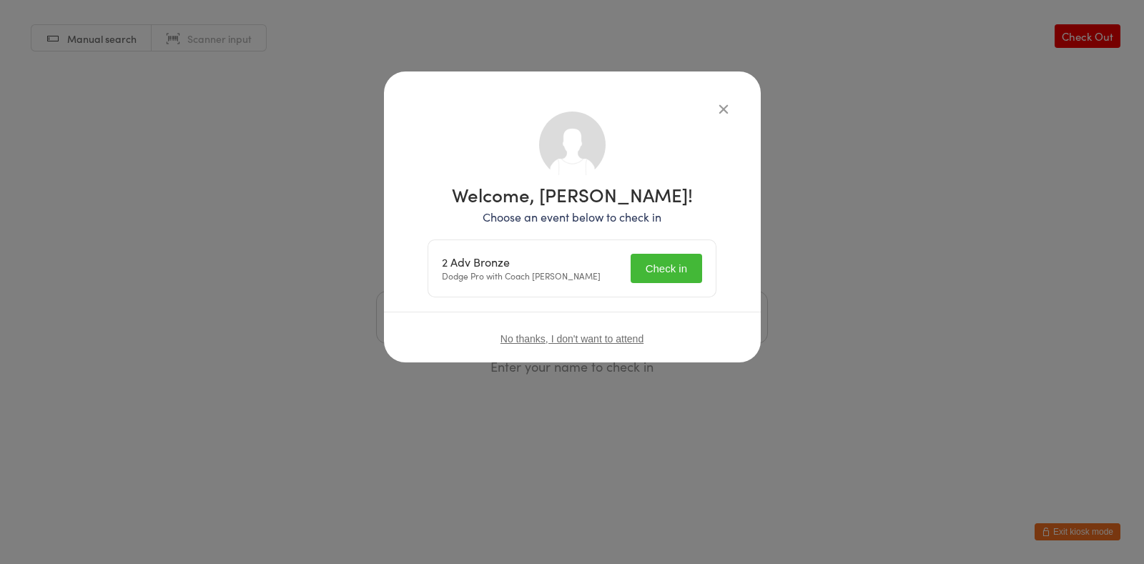
click at [679, 270] on button "Check in" at bounding box center [667, 268] width 72 height 29
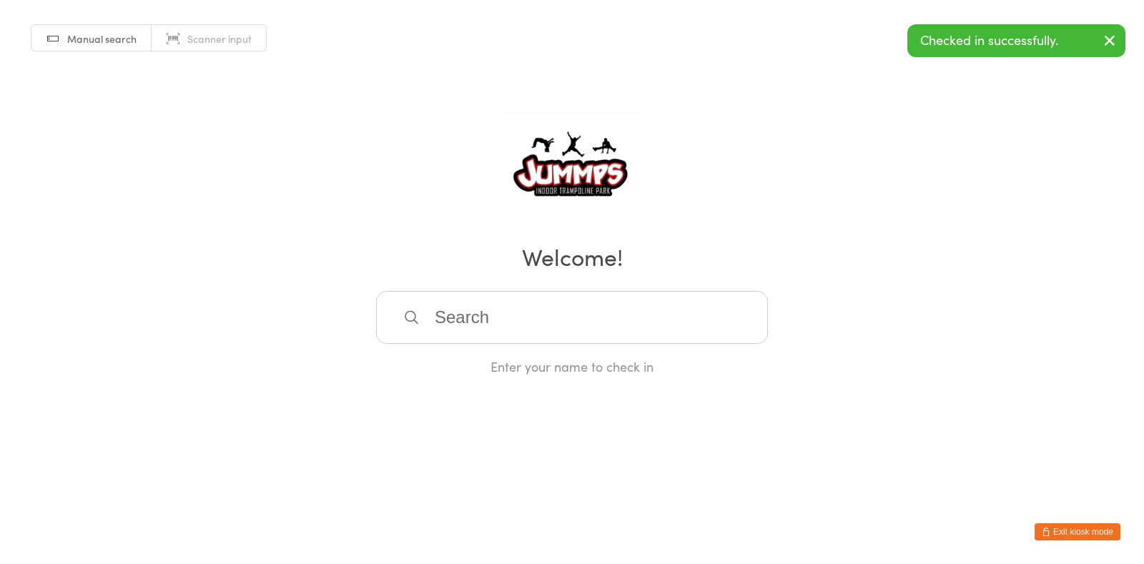
click at [532, 320] on input "search" at bounding box center [572, 317] width 392 height 53
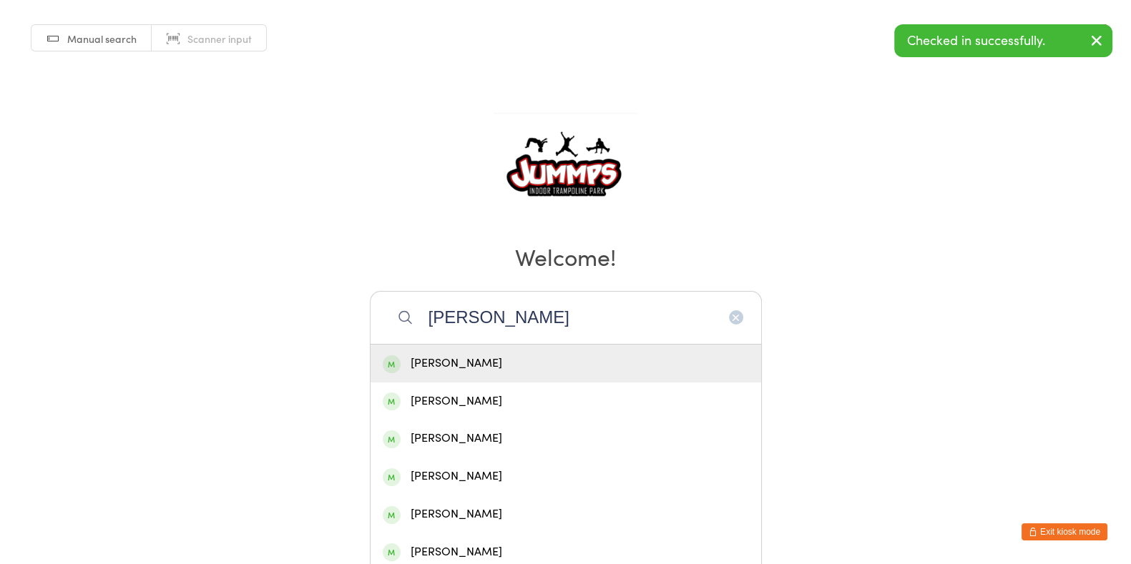
type input "harvy"
click at [525, 378] on div "Aalia Harvey" at bounding box center [565, 364] width 390 height 38
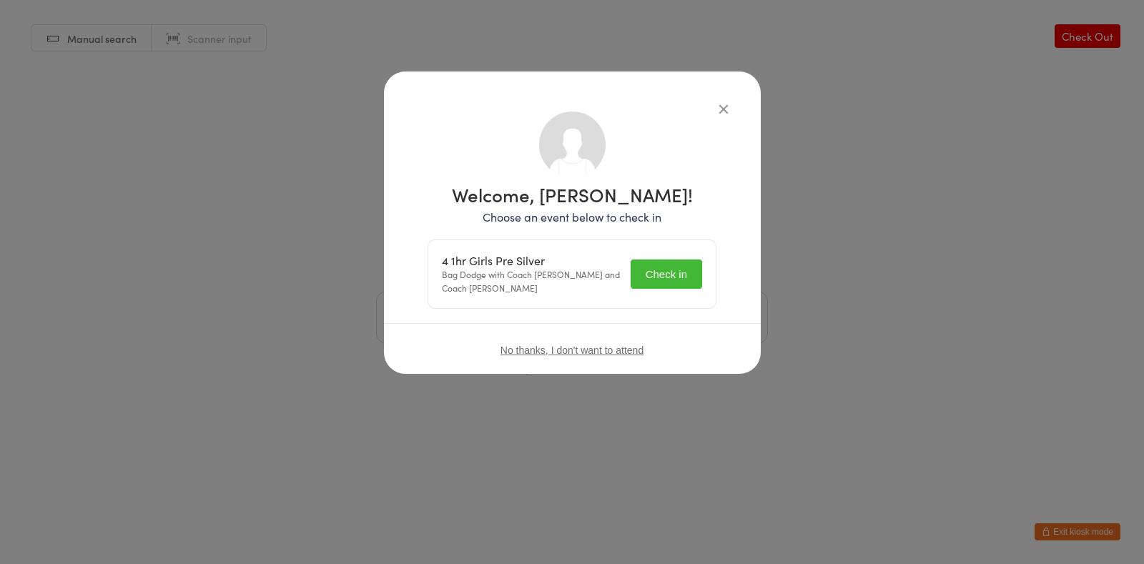
click at [678, 276] on button "Check in" at bounding box center [667, 274] width 72 height 29
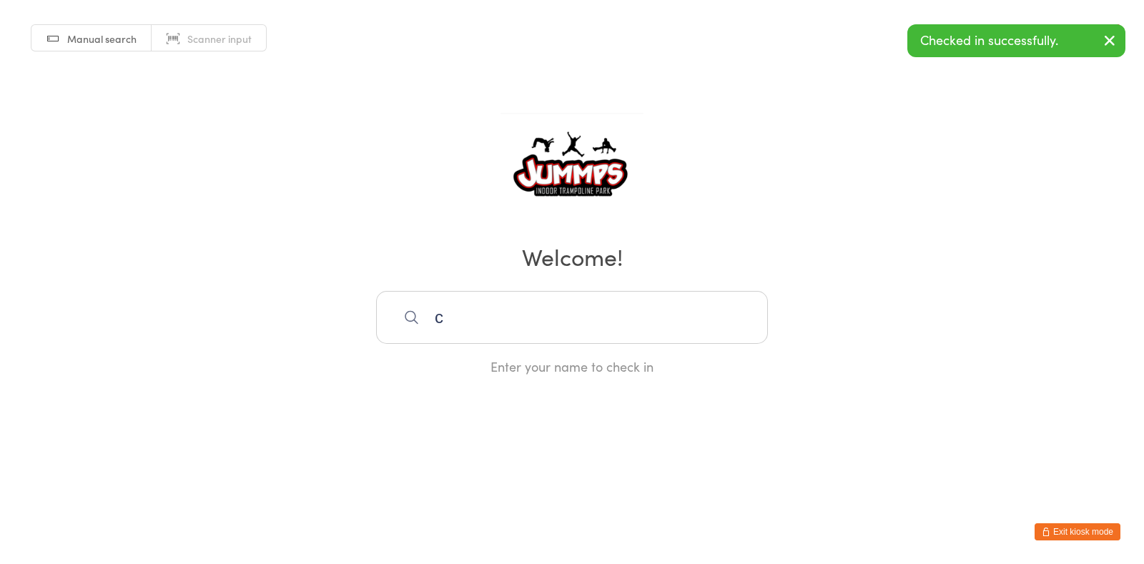
click at [495, 327] on input "c" at bounding box center [572, 317] width 392 height 53
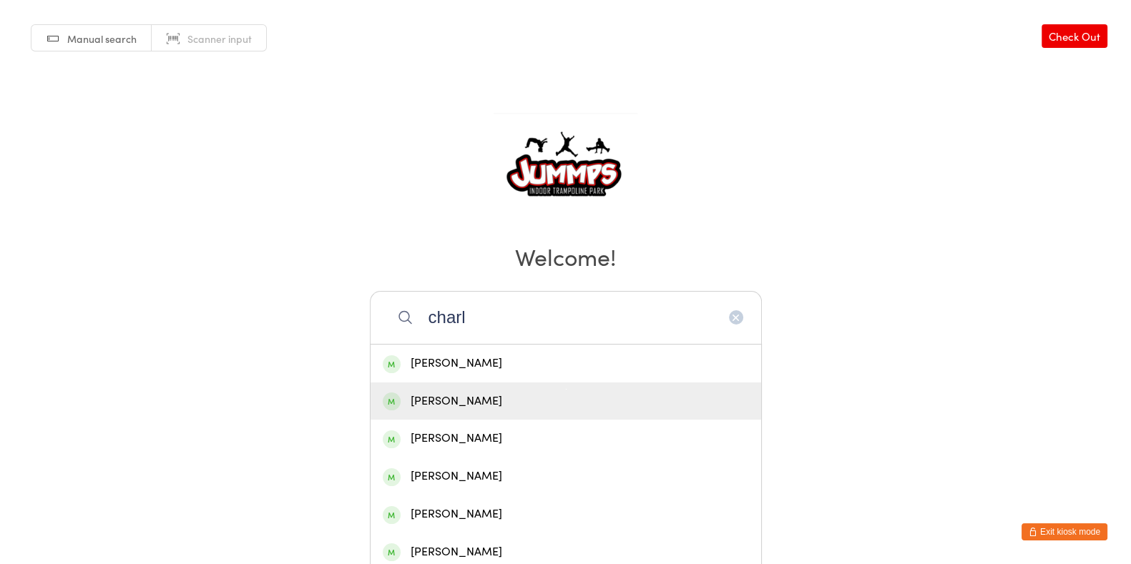
type input "charl"
click at [533, 404] on div "Charlise Slaski" at bounding box center [566, 401] width 366 height 19
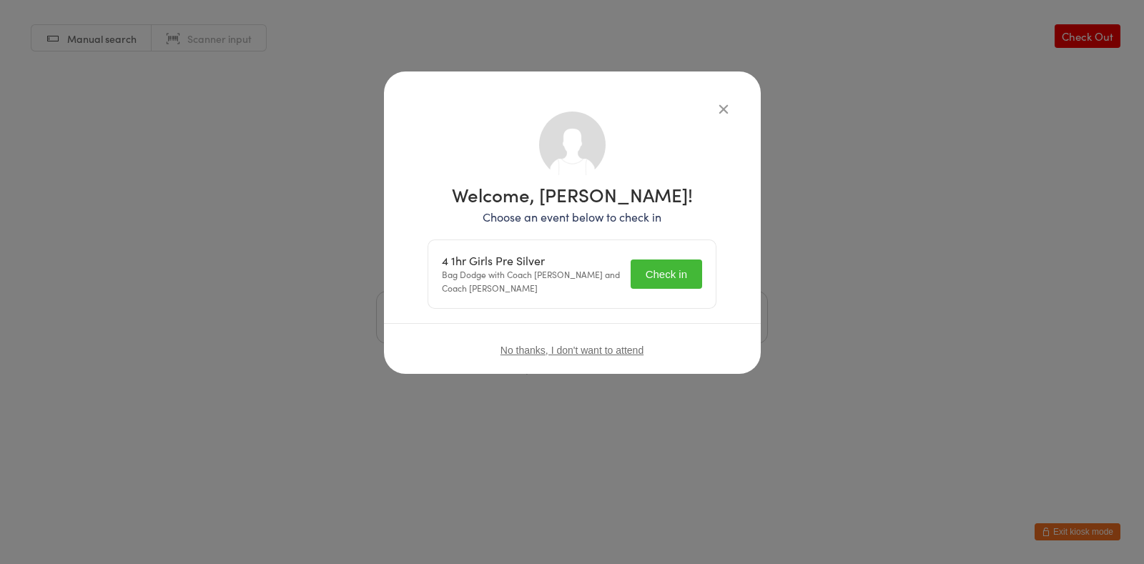
click at [674, 284] on button "Check in" at bounding box center [667, 274] width 72 height 29
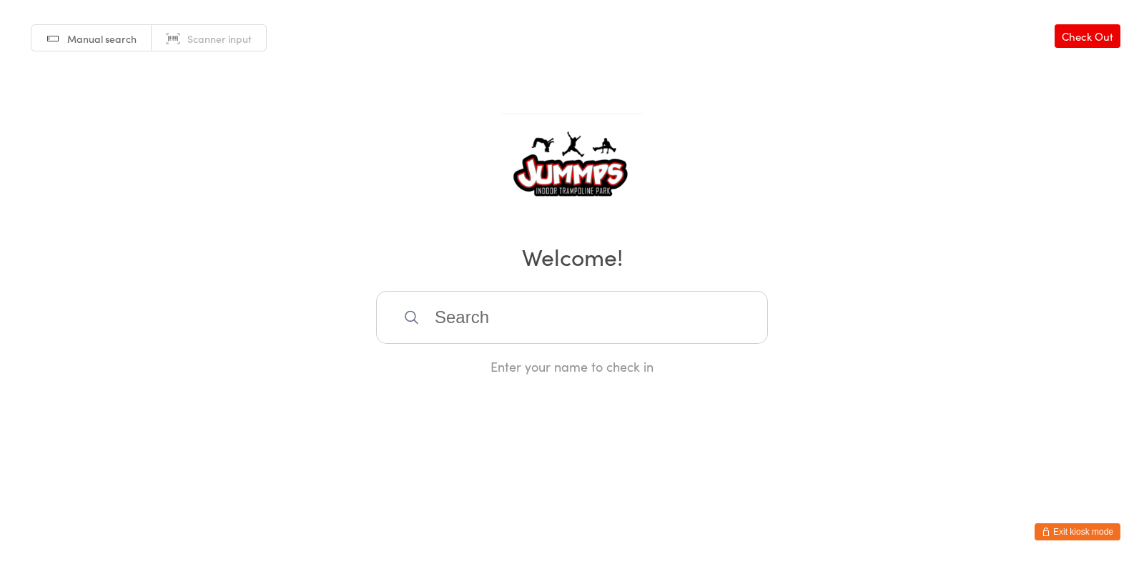
click at [533, 313] on input "search" at bounding box center [572, 317] width 392 height 53
type input "vanc"
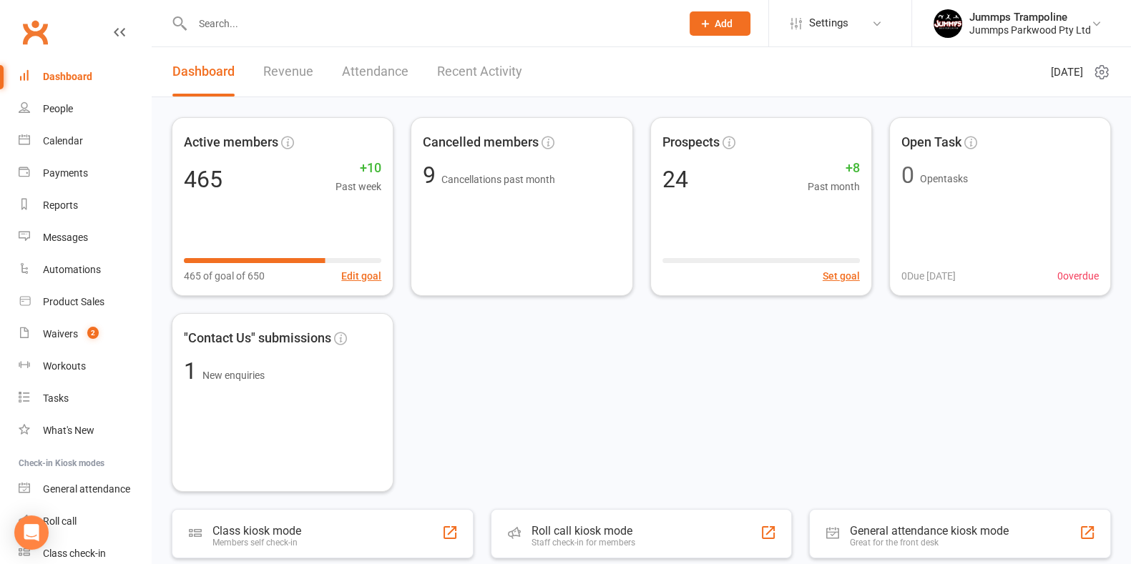
click at [509, 32] on input "text" at bounding box center [429, 24] width 483 height 20
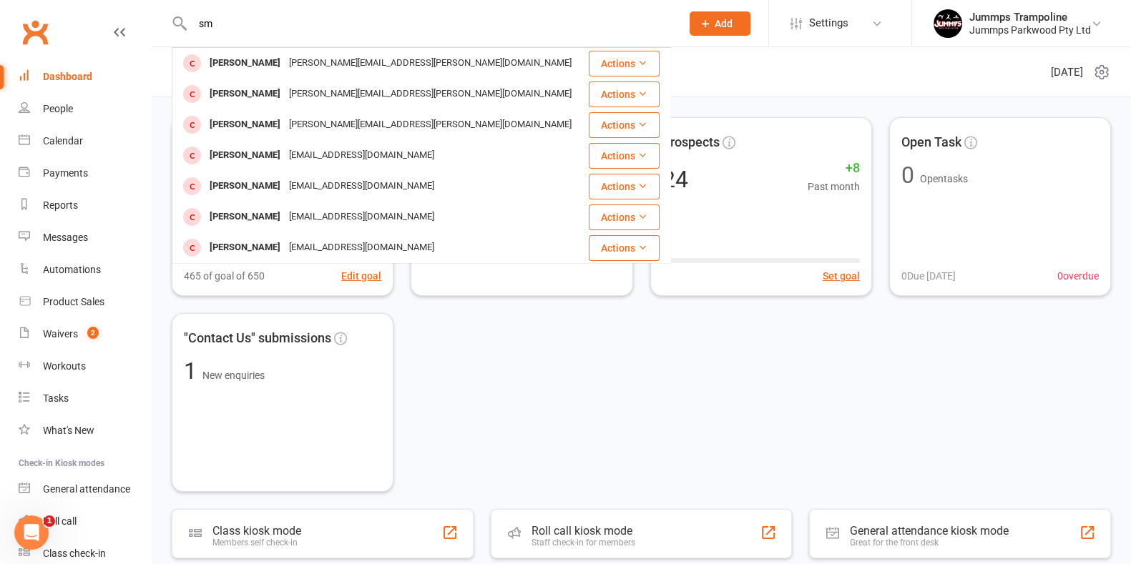
type input "s"
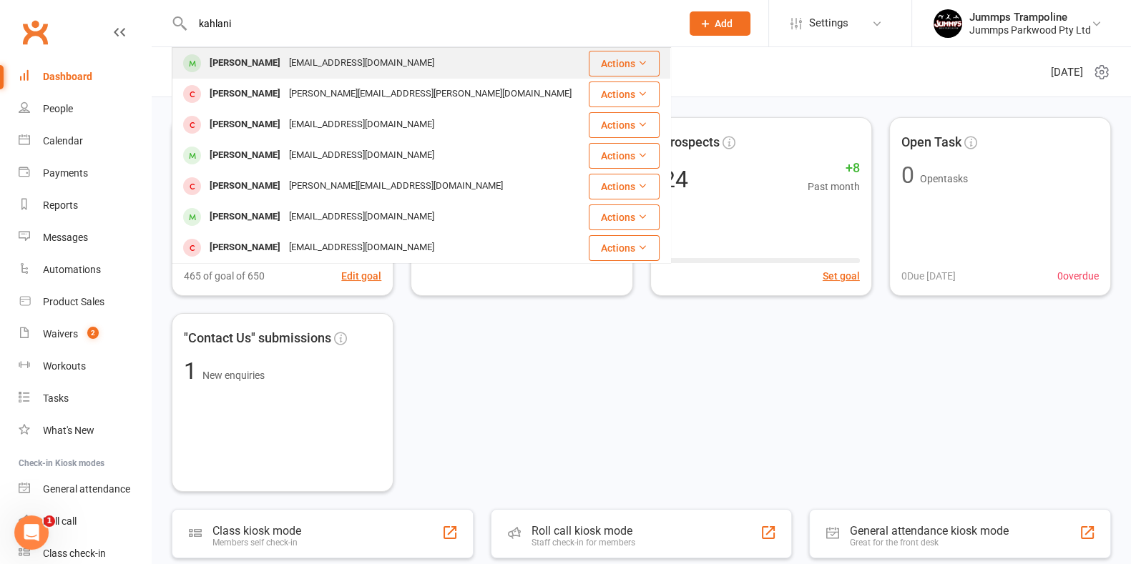
type input "kahlani"
click at [294, 61] on div "manda_991@hotmail.com" at bounding box center [362, 63] width 154 height 21
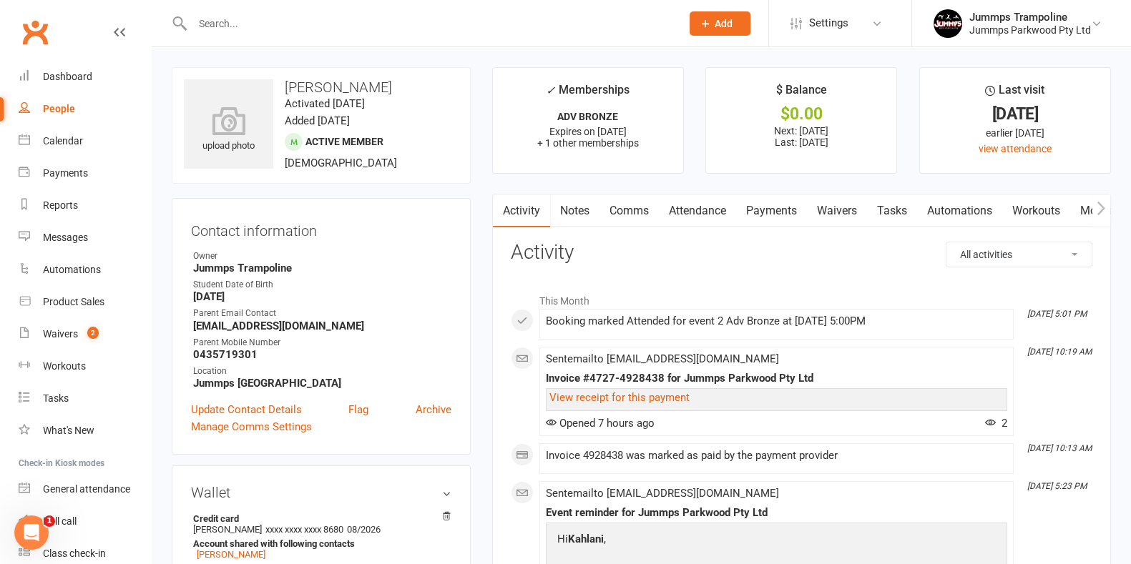
click at [687, 204] on link "Attendance" at bounding box center [697, 211] width 77 height 33
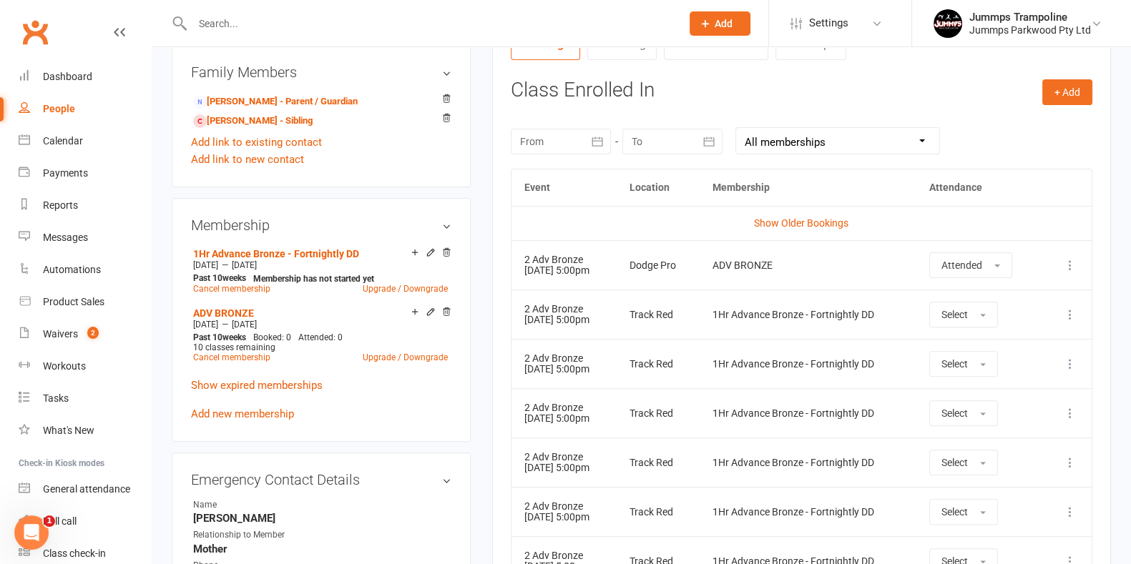
scroll to position [568, 0]
click at [1065, 318] on icon at bounding box center [1070, 315] width 14 height 14
click at [1017, 411] on link "Remove booking" at bounding box center [1007, 399] width 142 height 29
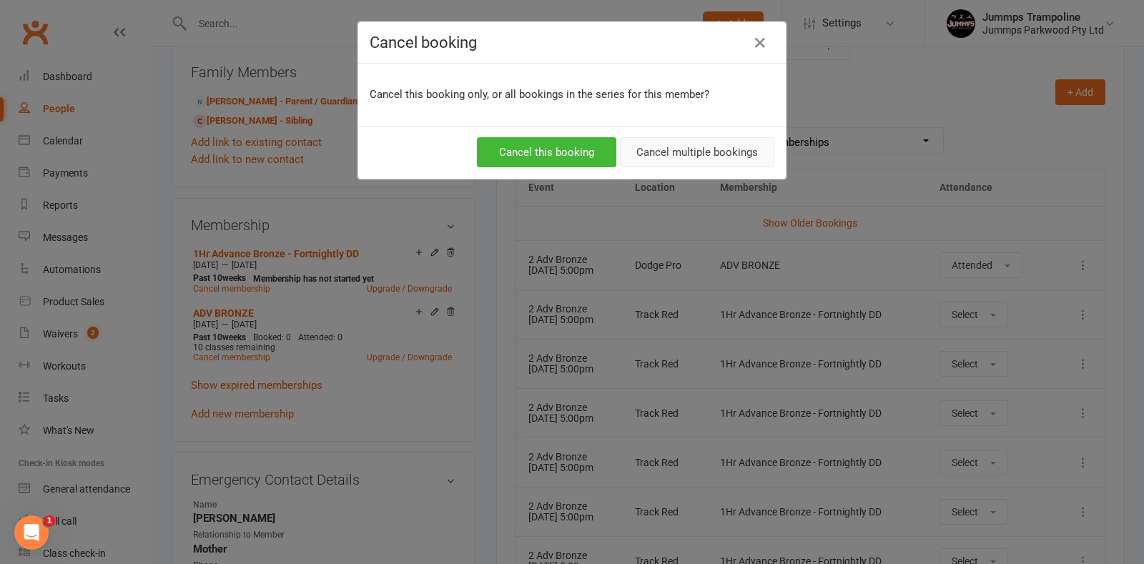
click at [726, 153] on button "Cancel multiple bookings" at bounding box center [697, 152] width 154 height 30
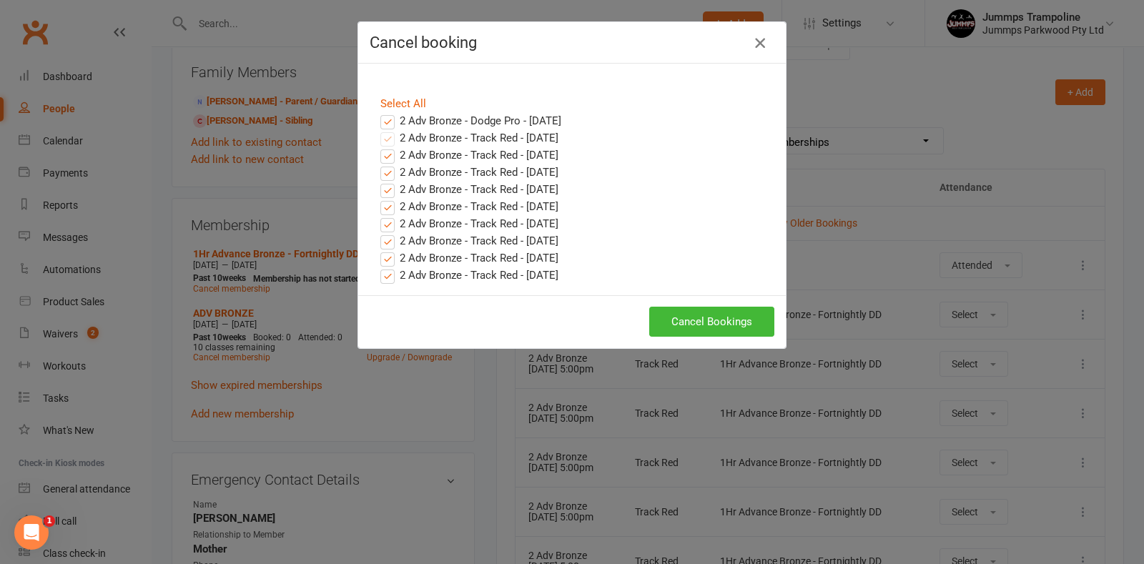
click at [752, 41] on icon "button" at bounding box center [760, 42] width 17 height 17
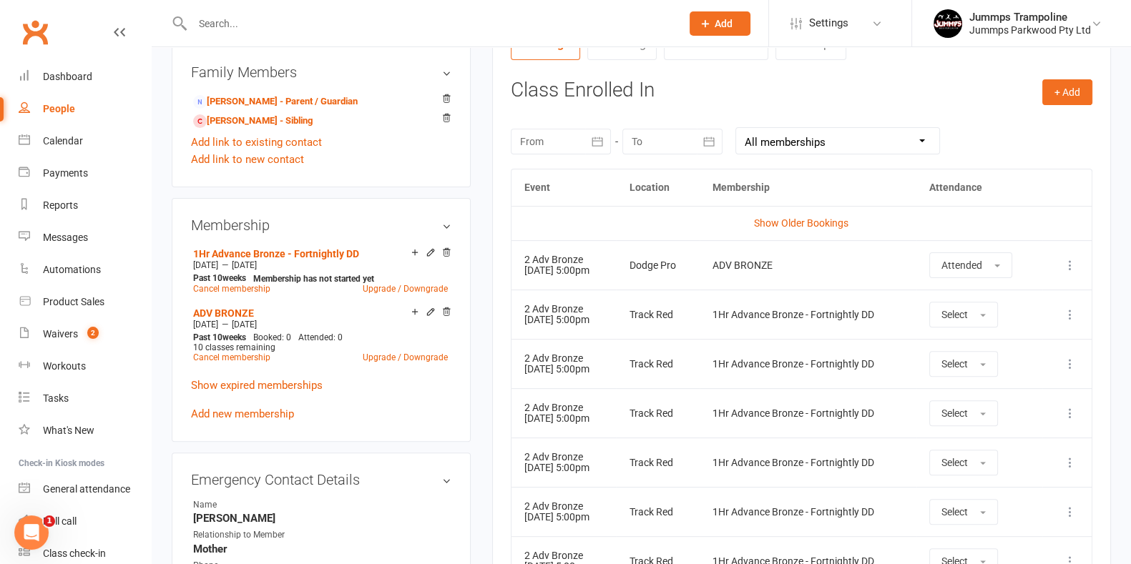
click at [1073, 316] on icon at bounding box center [1070, 315] width 14 height 14
click at [1023, 395] on link "Remove booking" at bounding box center [1007, 399] width 142 height 29
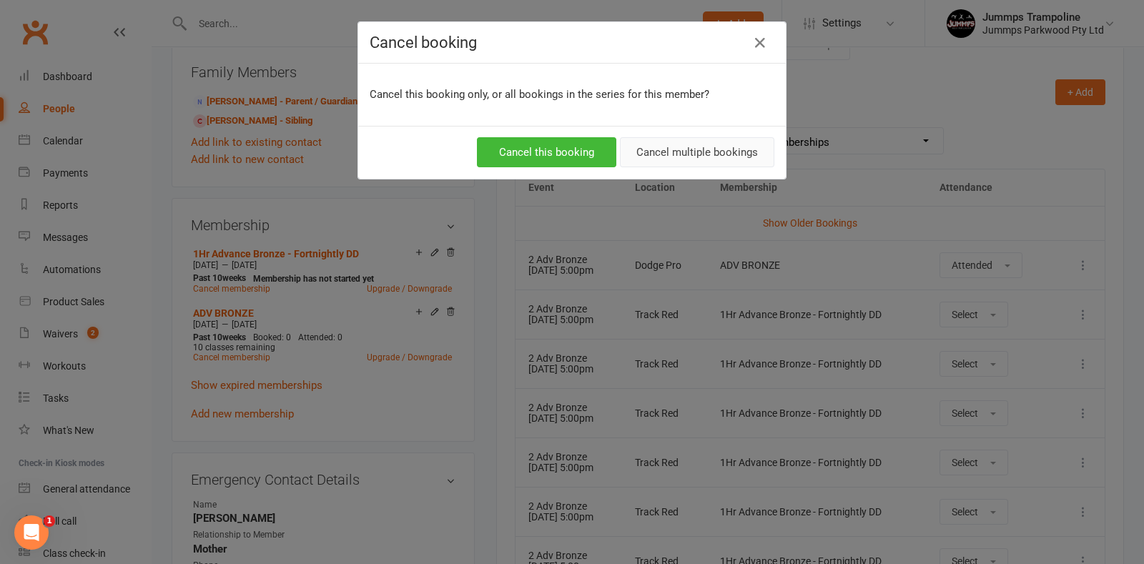
click at [715, 153] on button "Cancel multiple bookings" at bounding box center [697, 152] width 154 height 30
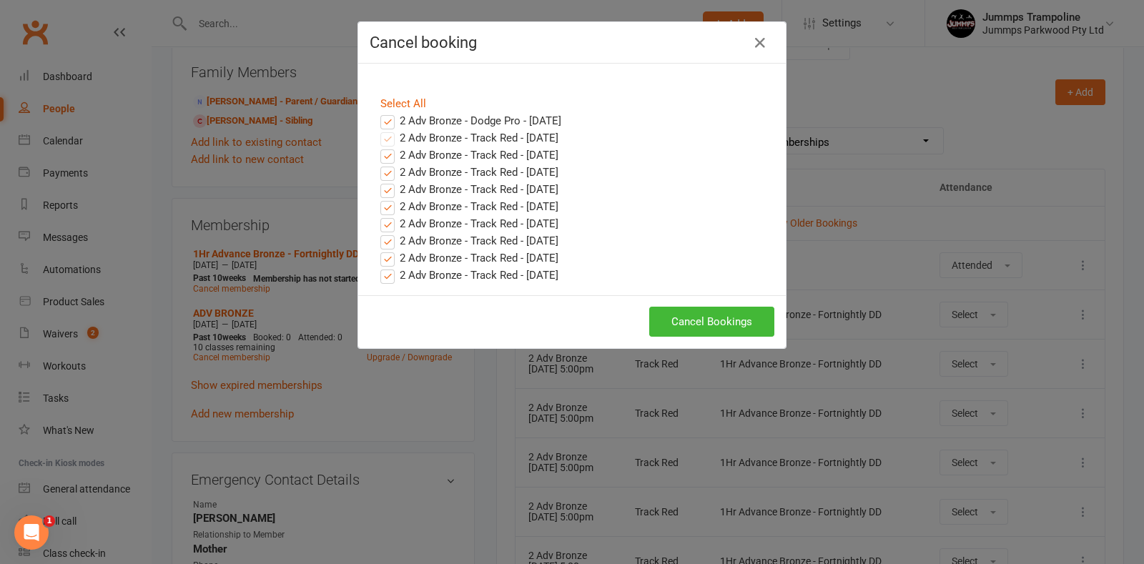
click at [383, 118] on label "2 Adv Bronze - Dodge Pro - Sep 15, 2025" at bounding box center [470, 120] width 181 height 17
click at [379, 112] on input "2 Adv Bronze - Dodge Pro - Sep 15, 2025" at bounding box center [374, 112] width 9 height 0
click at [729, 323] on button "Cancel Bookings" at bounding box center [711, 322] width 125 height 30
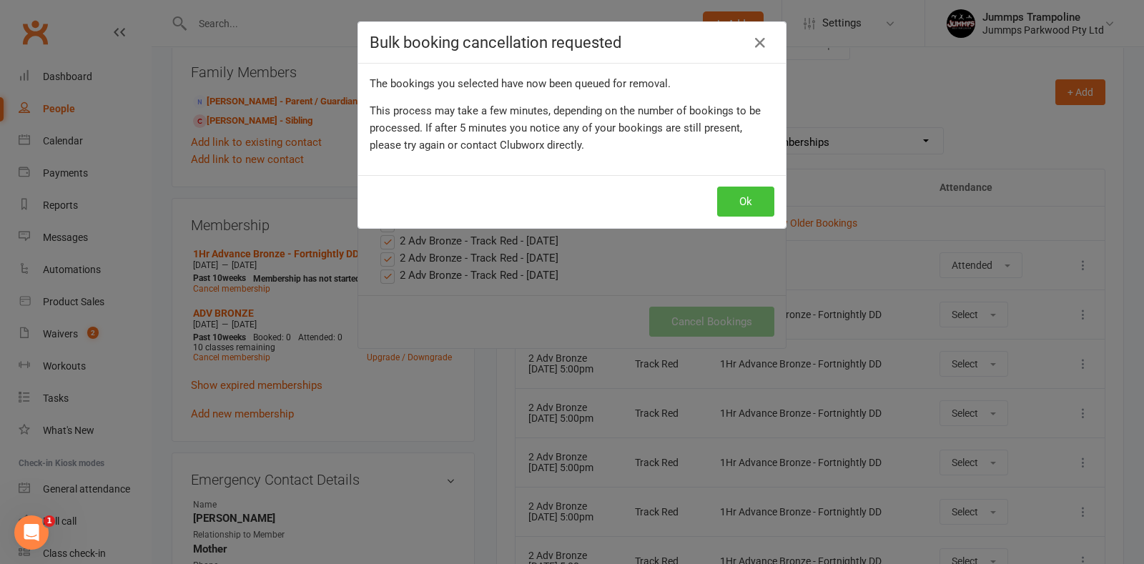
click at [742, 195] on button "Ok" at bounding box center [745, 202] width 57 height 30
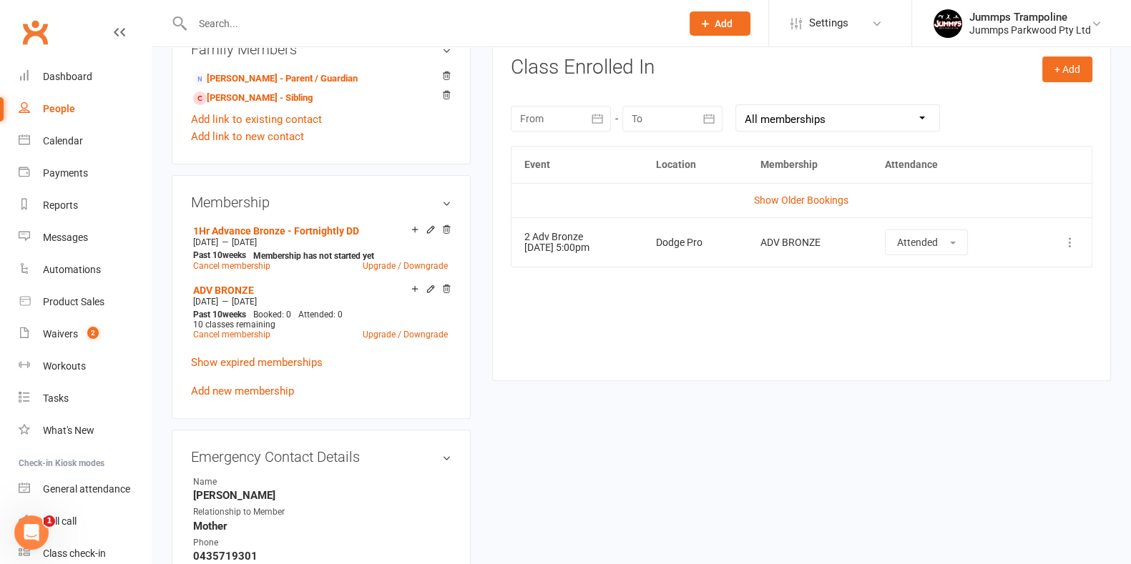
scroll to position [591, 0]
click at [446, 232] on icon at bounding box center [446, 229] width 10 height 10
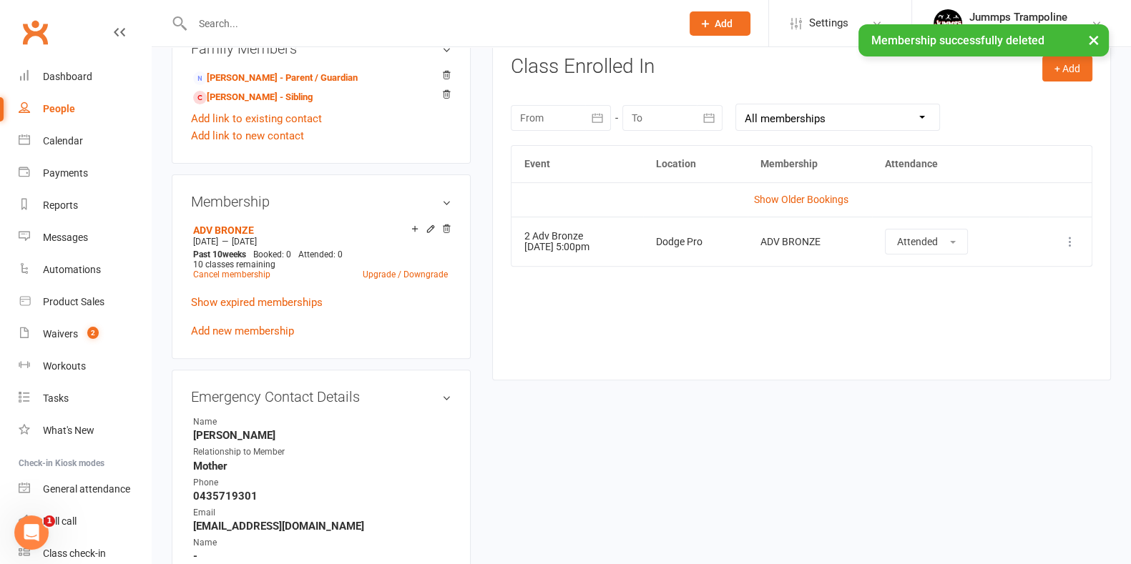
click at [804, 410] on div "upload photo Kahlani Smith Activated 29 July, 2024 Added 29 July, 2024 Active m…" at bounding box center [641, 331] width 960 height 1710
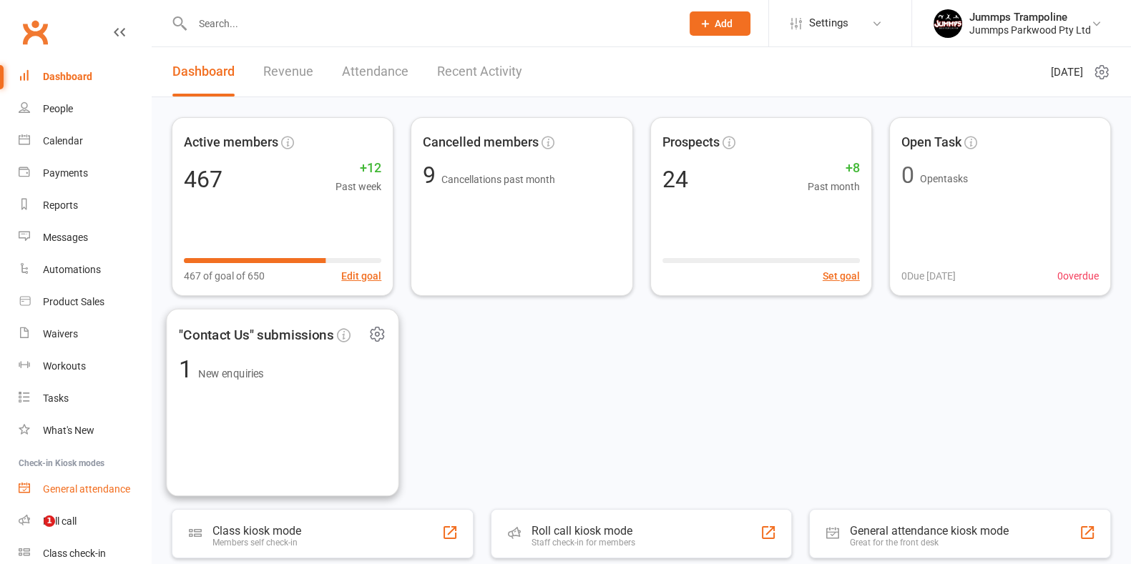
click at [102, 489] on div "General attendance" at bounding box center [86, 488] width 87 height 11
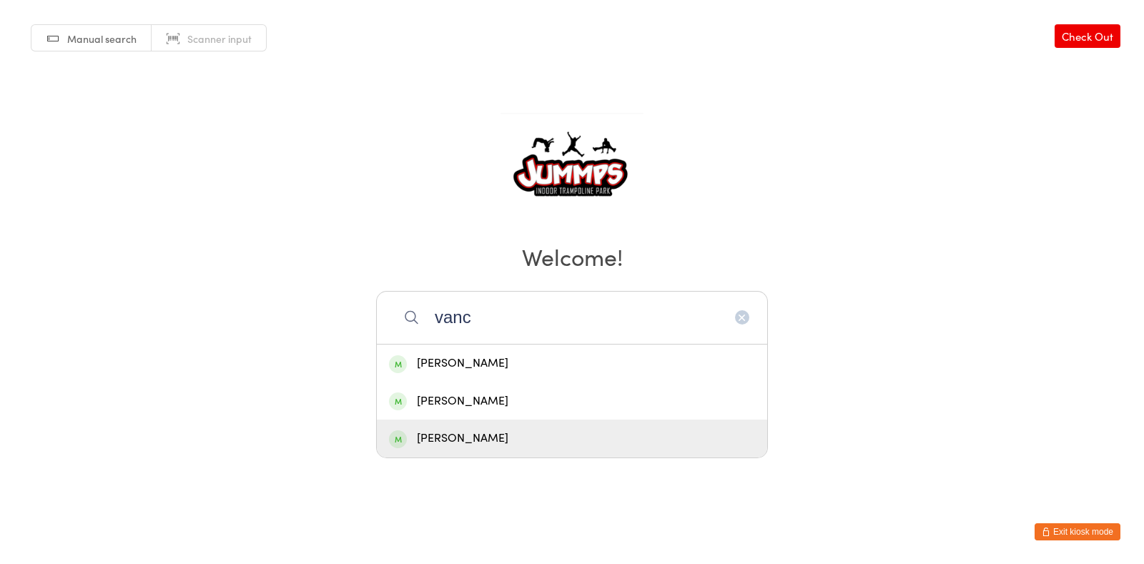
type input "vanc"
click at [506, 434] on div "[PERSON_NAME]" at bounding box center [572, 438] width 366 height 19
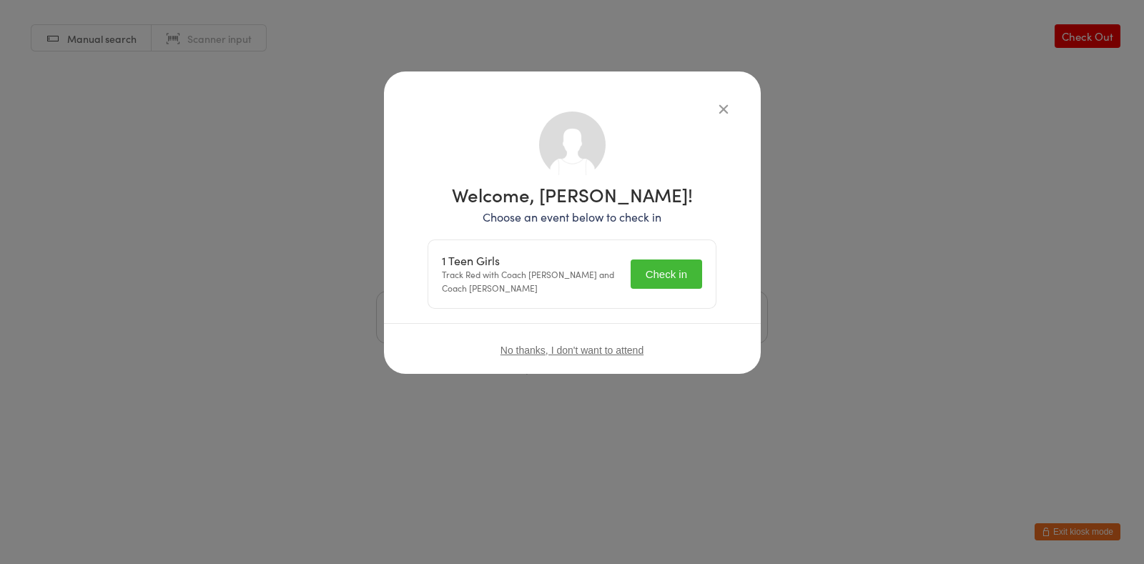
click at [675, 260] on button "Check in" at bounding box center [667, 274] width 72 height 29
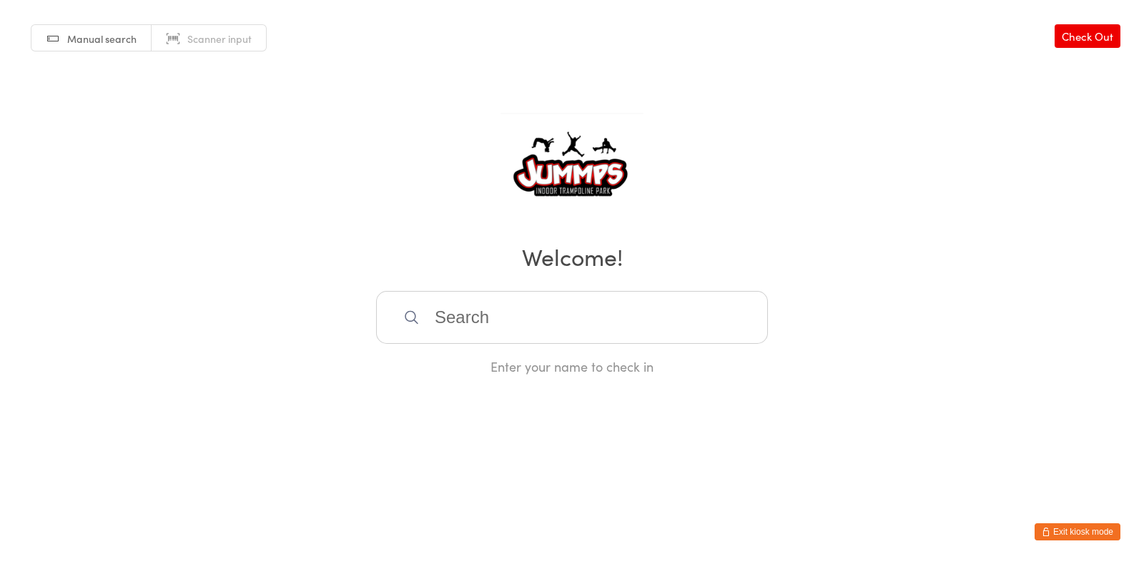
click at [543, 315] on input "search" at bounding box center [572, 317] width 392 height 53
click at [543, 320] on input "search" at bounding box center [572, 317] width 392 height 53
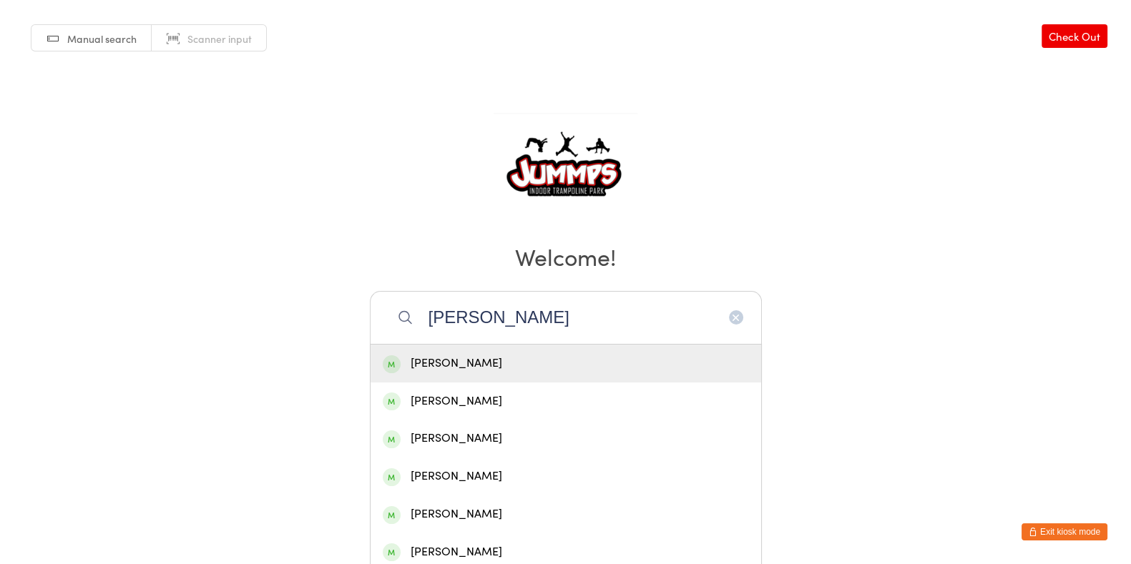
type input "[PERSON_NAME]"
click at [441, 355] on div "[PERSON_NAME]" at bounding box center [566, 363] width 366 height 19
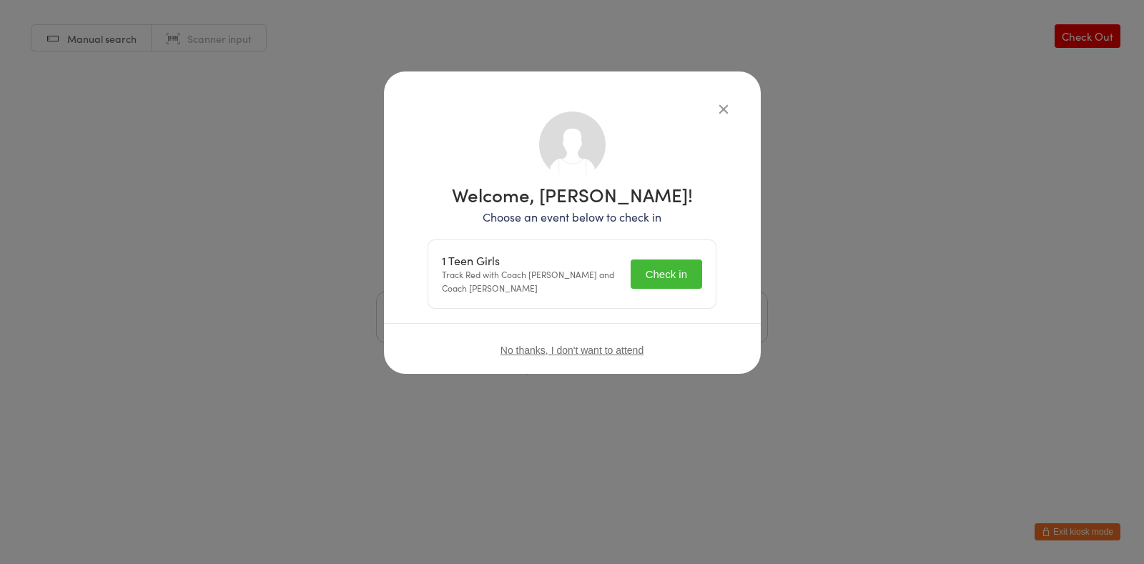
click at [669, 272] on button "Check in" at bounding box center [667, 274] width 72 height 29
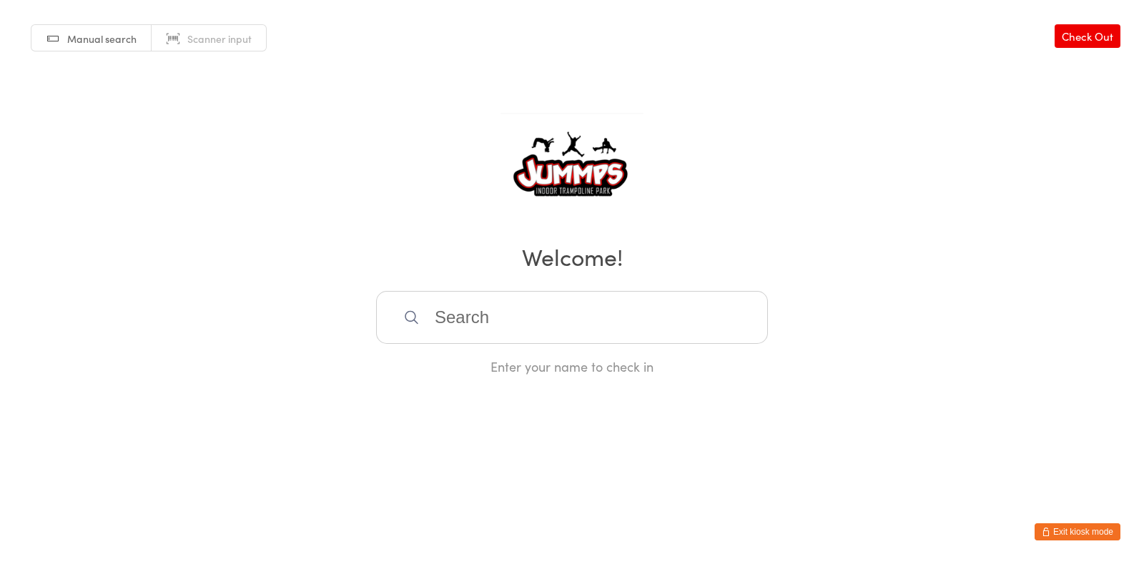
click at [576, 320] on input "search" at bounding box center [572, 317] width 392 height 53
type input "k"
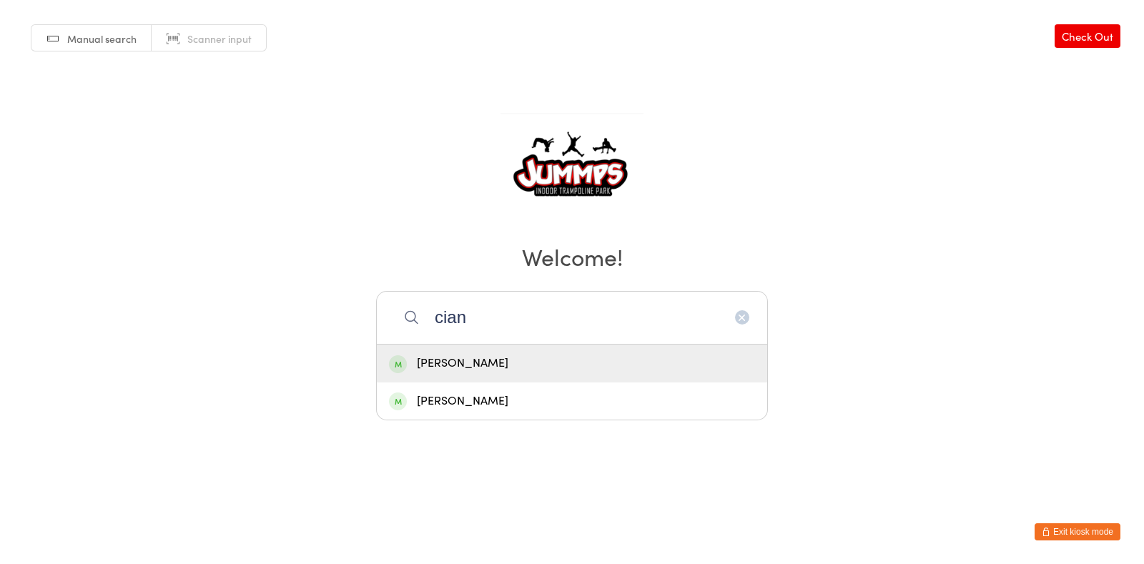
type input "cian"
click at [620, 363] on div "[PERSON_NAME]" at bounding box center [572, 363] width 366 height 19
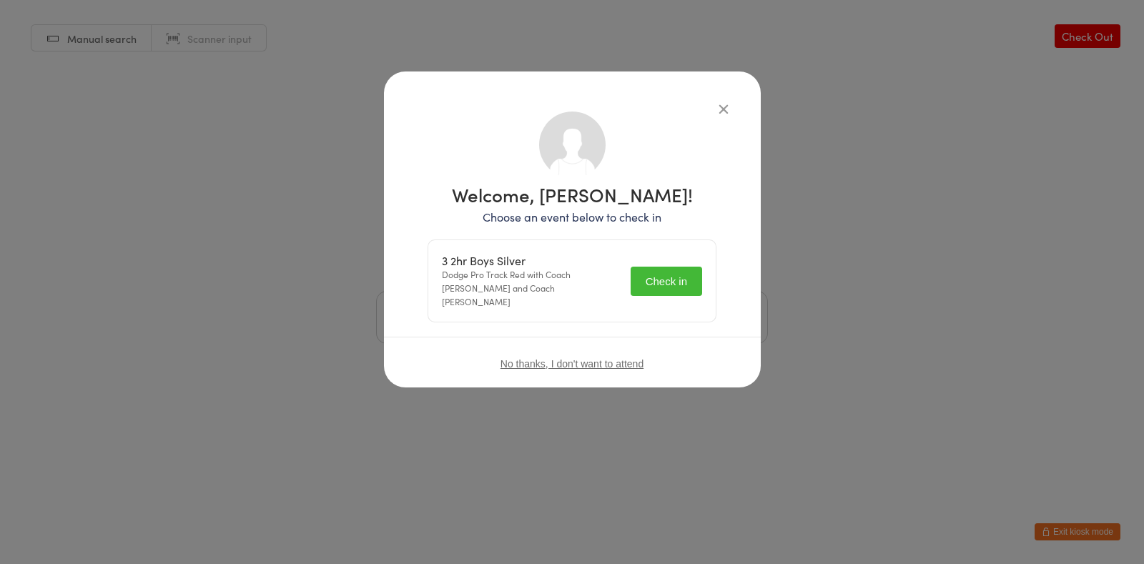
click at [662, 275] on button "Check in" at bounding box center [667, 281] width 72 height 29
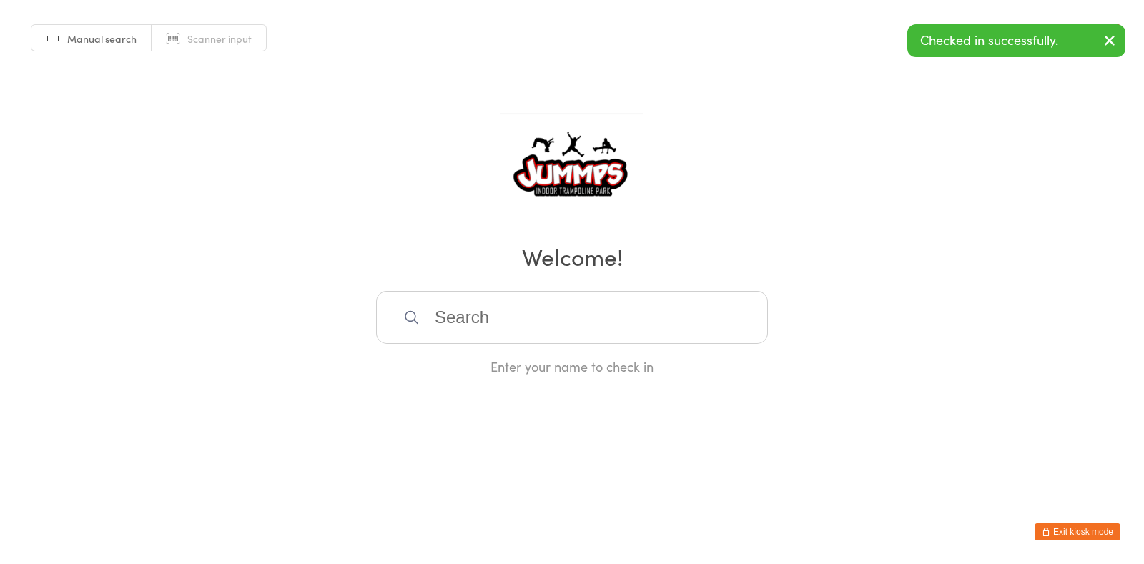
click at [479, 325] on input "search" at bounding box center [572, 317] width 392 height 53
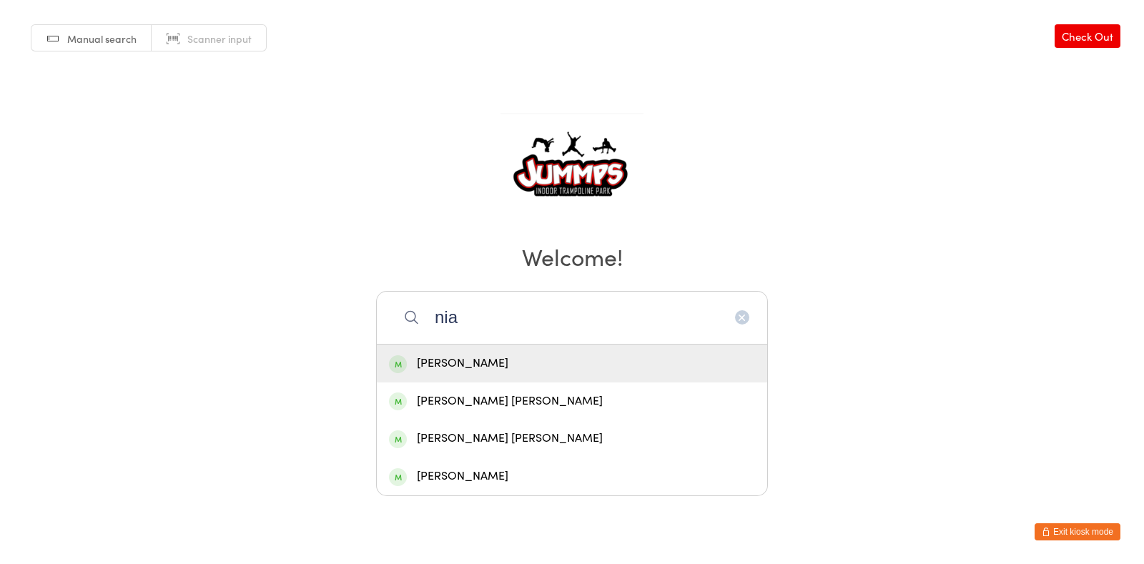
type input "nia"
click at [552, 365] on div "[PERSON_NAME]" at bounding box center [572, 363] width 366 height 19
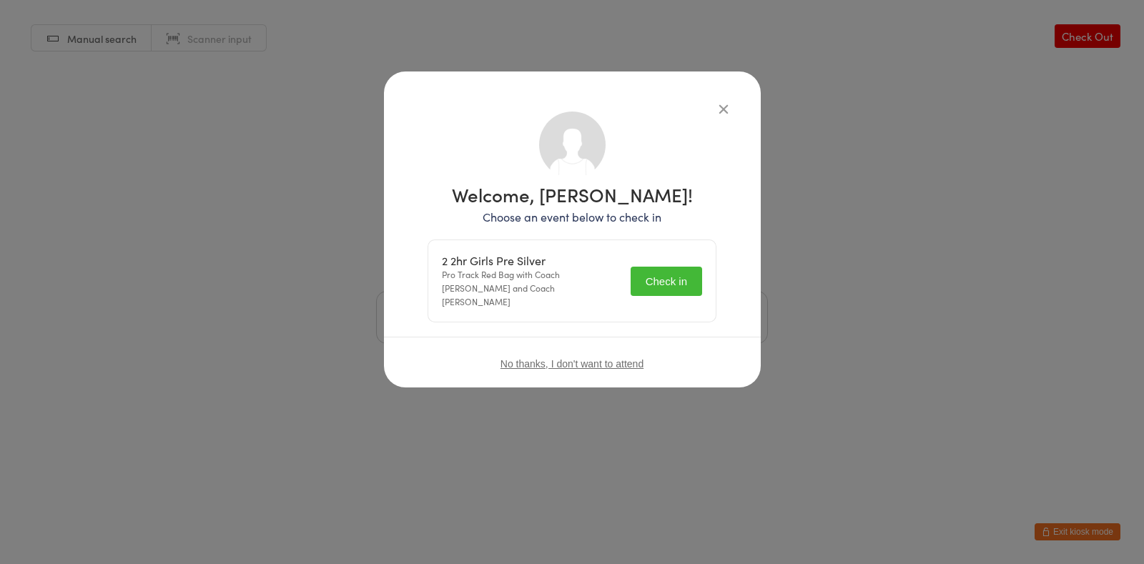
click at [698, 285] on button "Check in" at bounding box center [667, 281] width 72 height 29
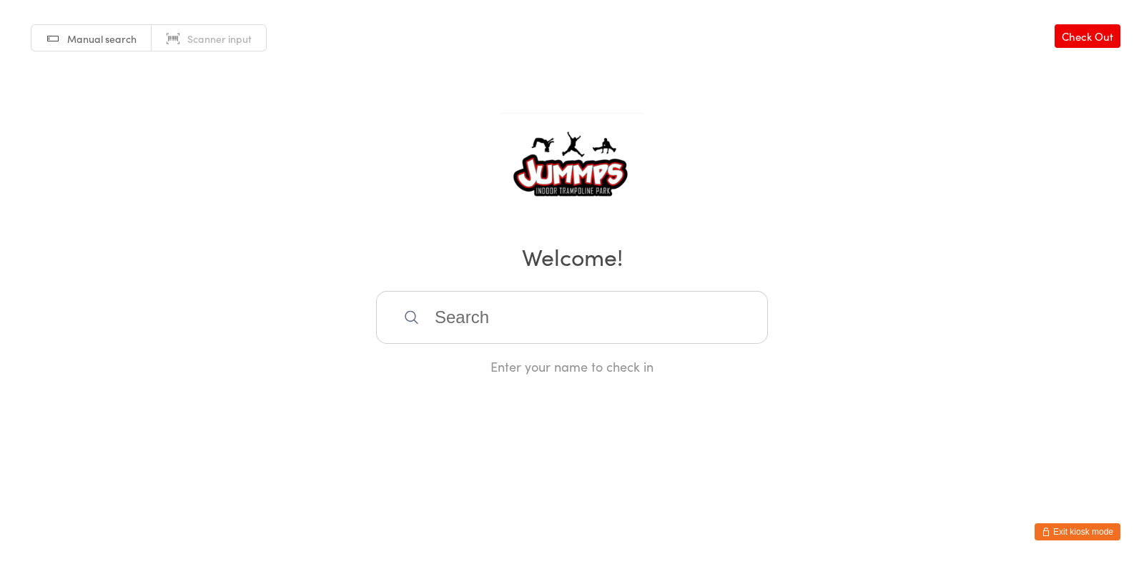
click at [594, 324] on input "search" at bounding box center [572, 317] width 392 height 53
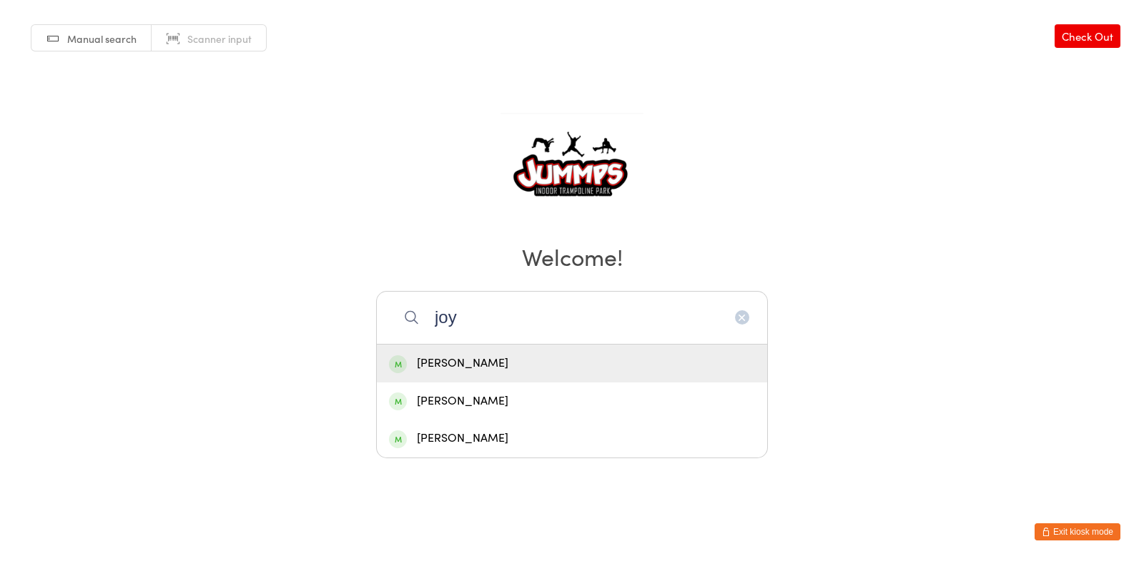
type input "joy"
click at [440, 365] on div "[PERSON_NAME]" at bounding box center [572, 363] width 366 height 19
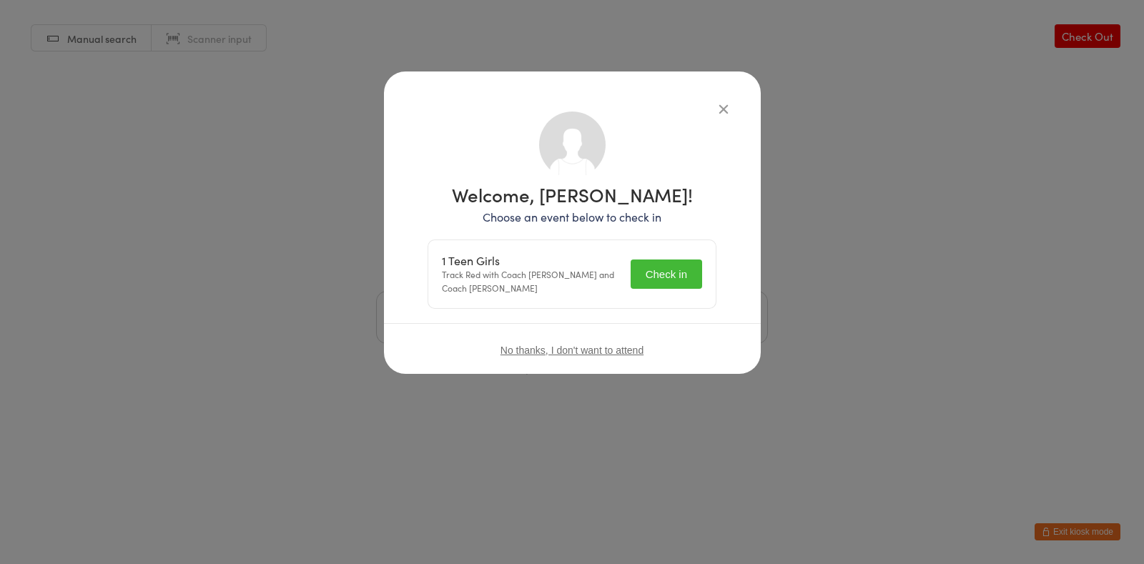
click at [673, 268] on button "Check in" at bounding box center [667, 274] width 72 height 29
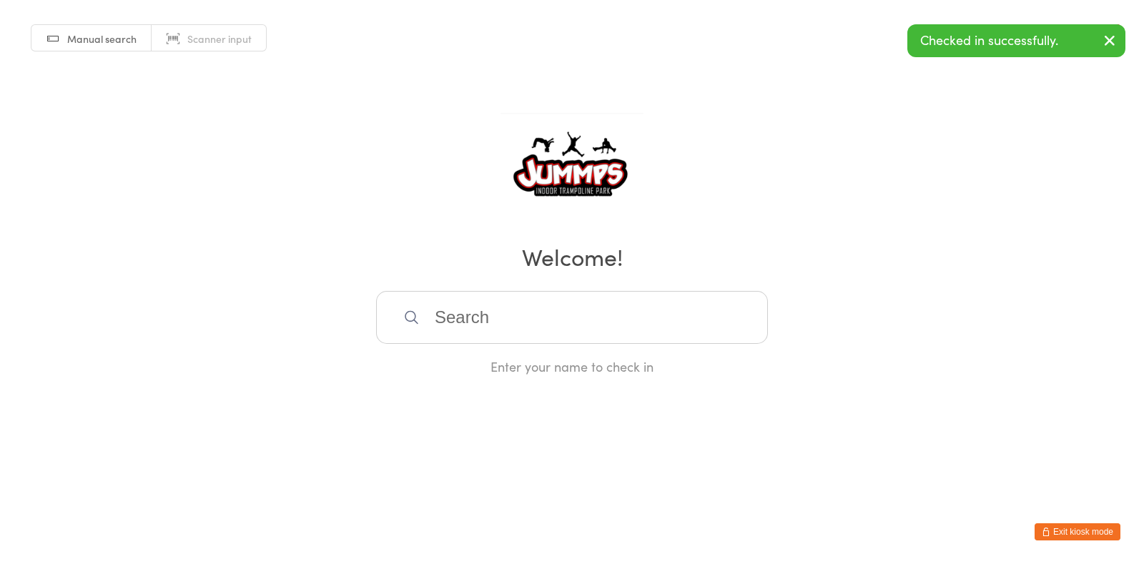
click at [566, 306] on input "search" at bounding box center [572, 317] width 392 height 53
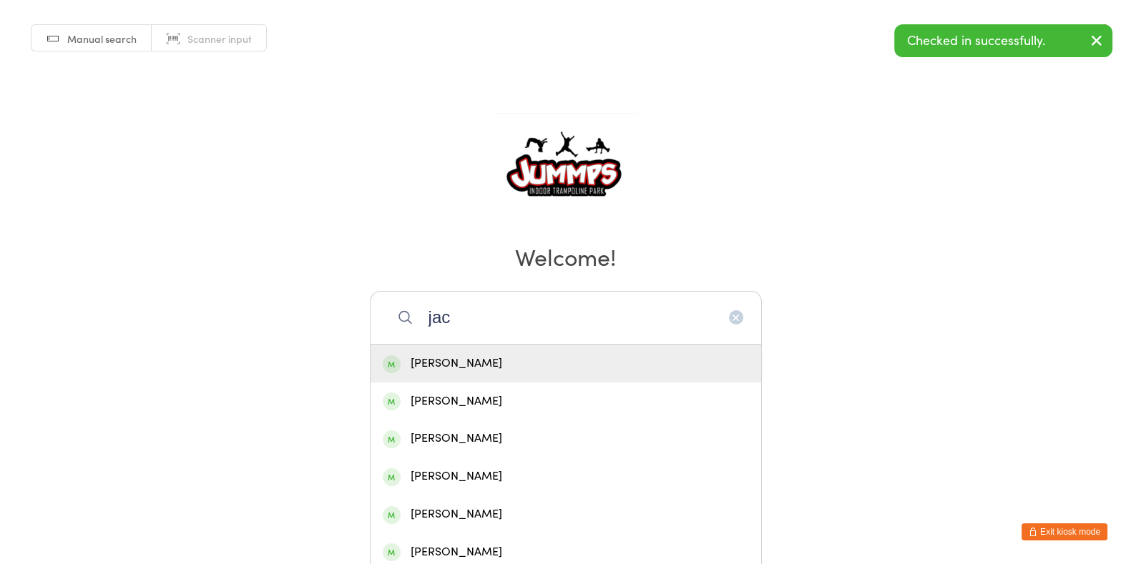
type input "jac"
click at [529, 367] on div "[PERSON_NAME]" at bounding box center [566, 363] width 366 height 19
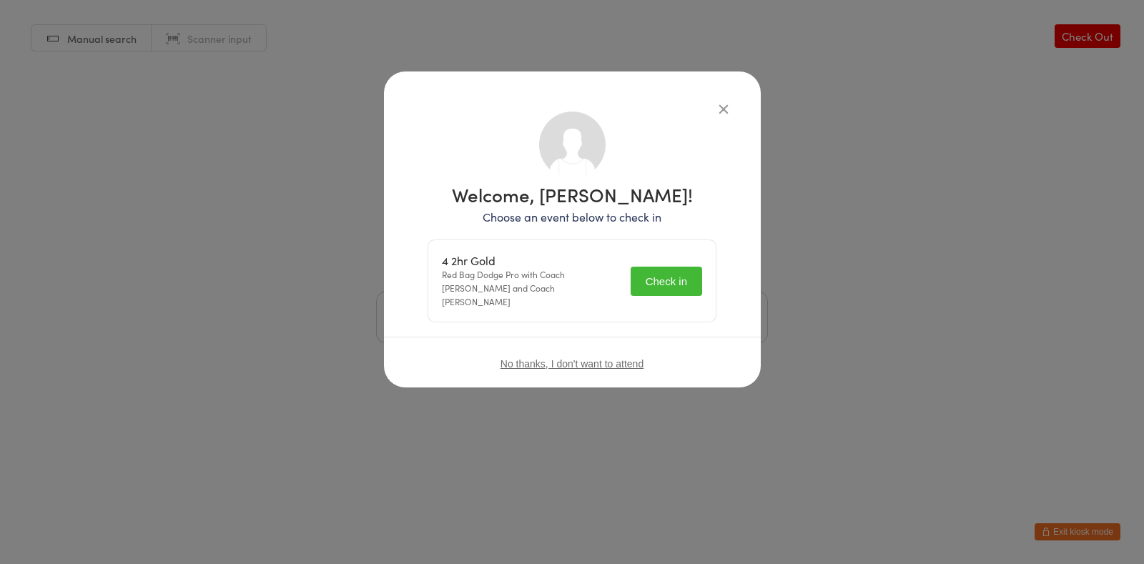
click at [680, 283] on button "Check in" at bounding box center [667, 281] width 72 height 29
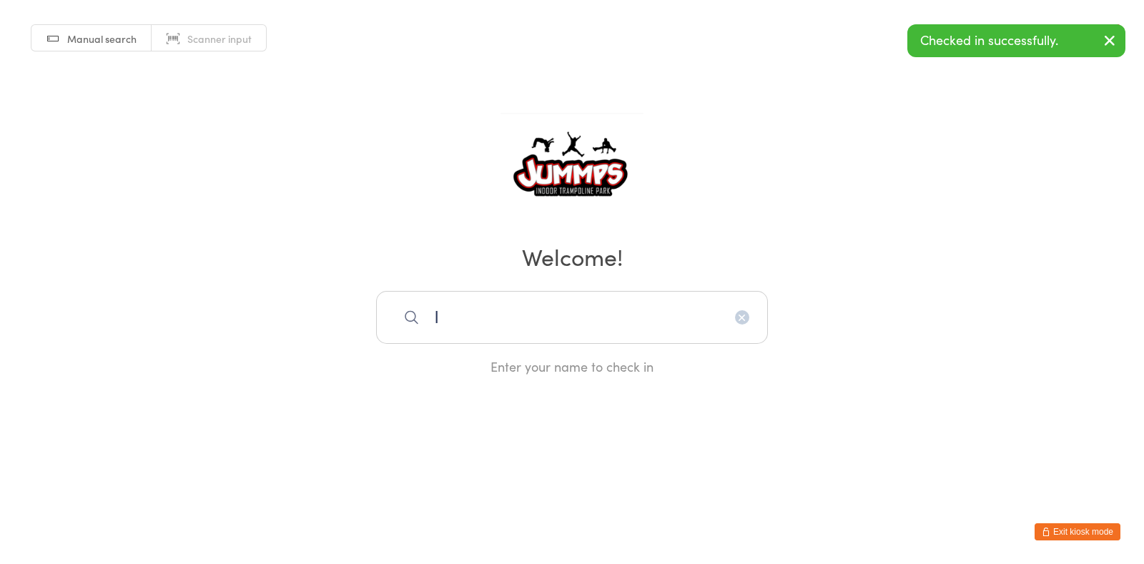
click at [553, 323] on input "l" at bounding box center [572, 317] width 392 height 53
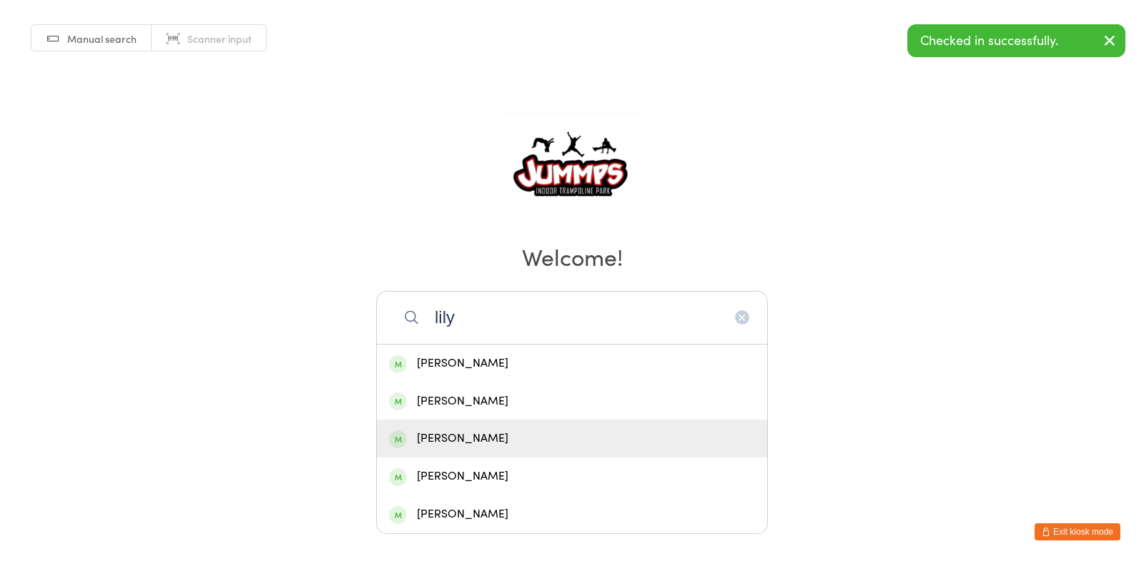
type input "lily"
click at [458, 440] on div "[PERSON_NAME]" at bounding box center [572, 438] width 366 height 19
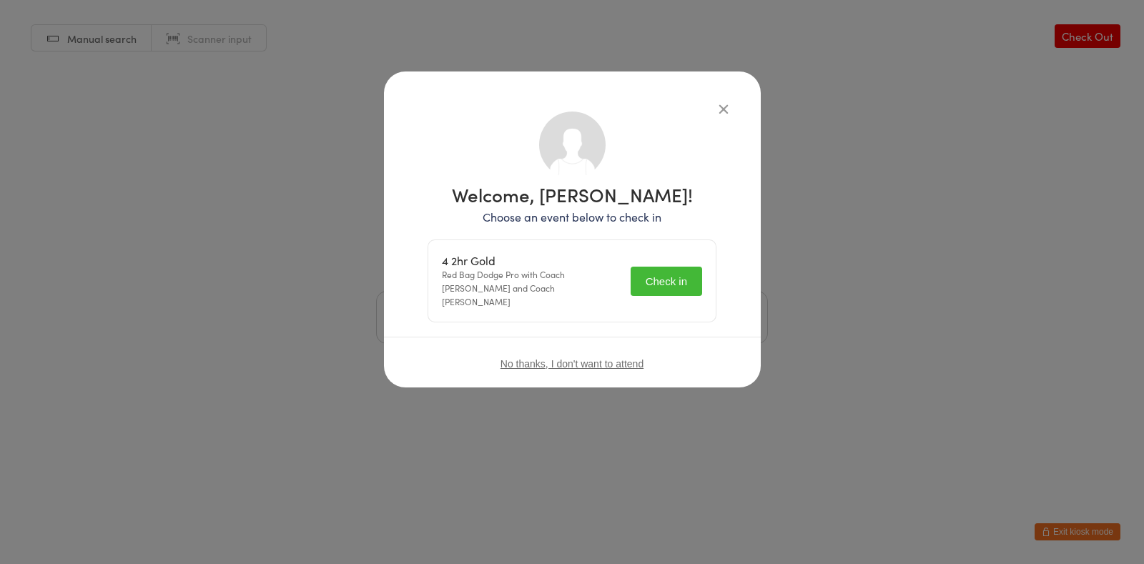
click at [674, 272] on button "Check in" at bounding box center [667, 281] width 72 height 29
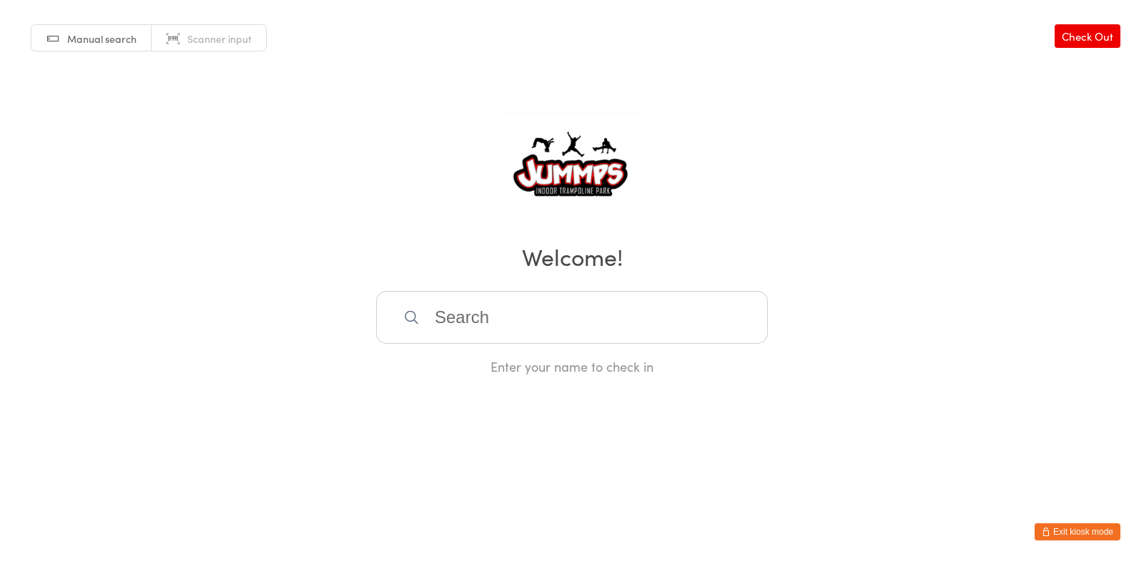
click at [471, 321] on input "search" at bounding box center [572, 317] width 392 height 53
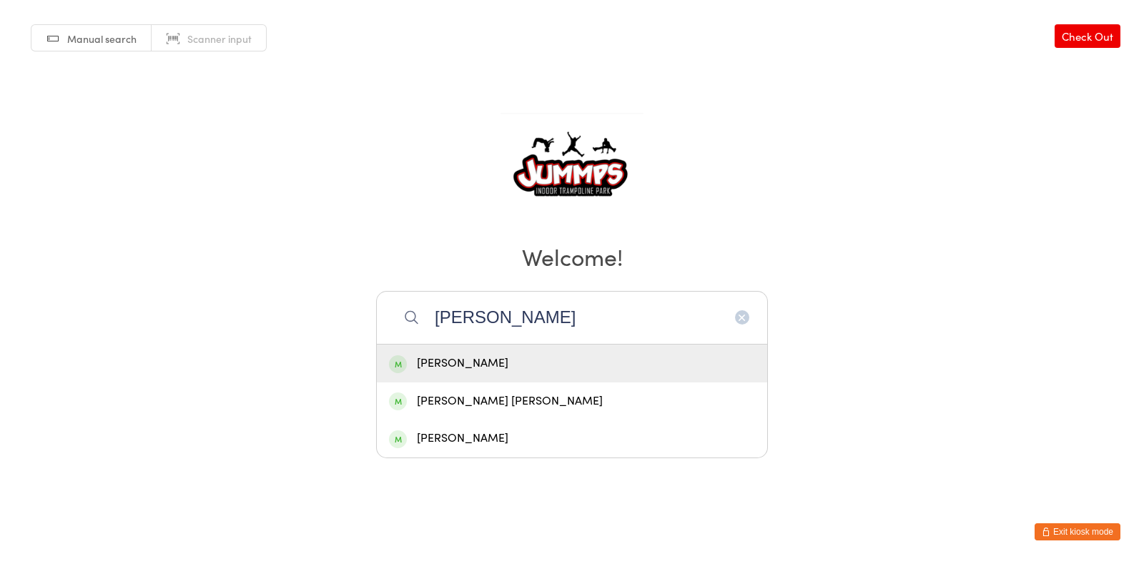
type input "[PERSON_NAME]"
click at [493, 362] on div "Daniel Craig" at bounding box center [572, 363] width 366 height 19
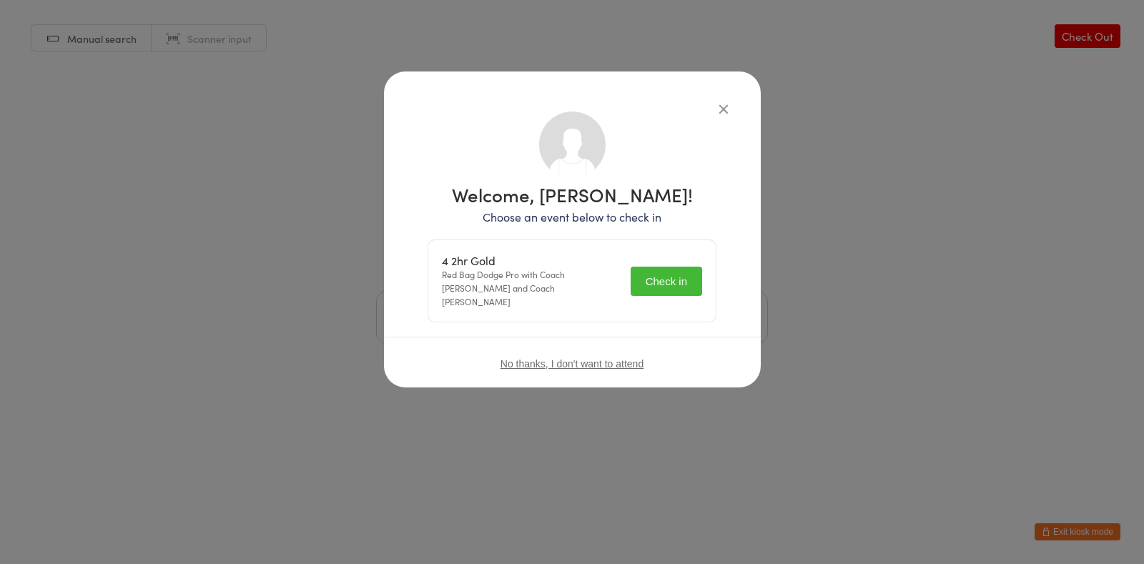
click at [682, 268] on button "Check in" at bounding box center [667, 281] width 72 height 29
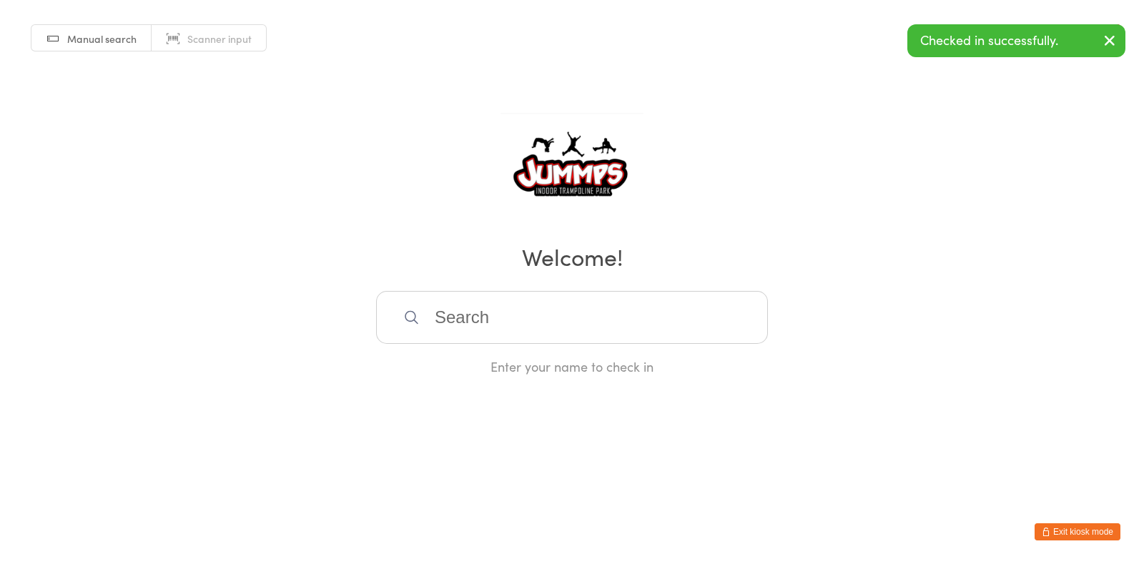
click at [687, 323] on input "search" at bounding box center [572, 317] width 392 height 53
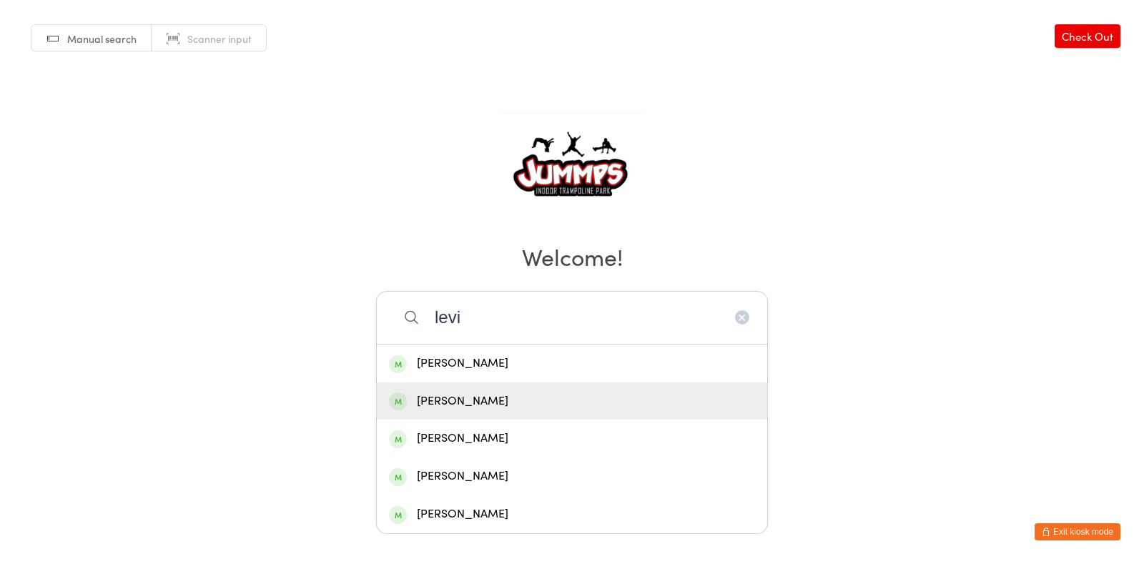
type input "levi"
click at [516, 398] on div "Levi Raven" at bounding box center [572, 401] width 366 height 19
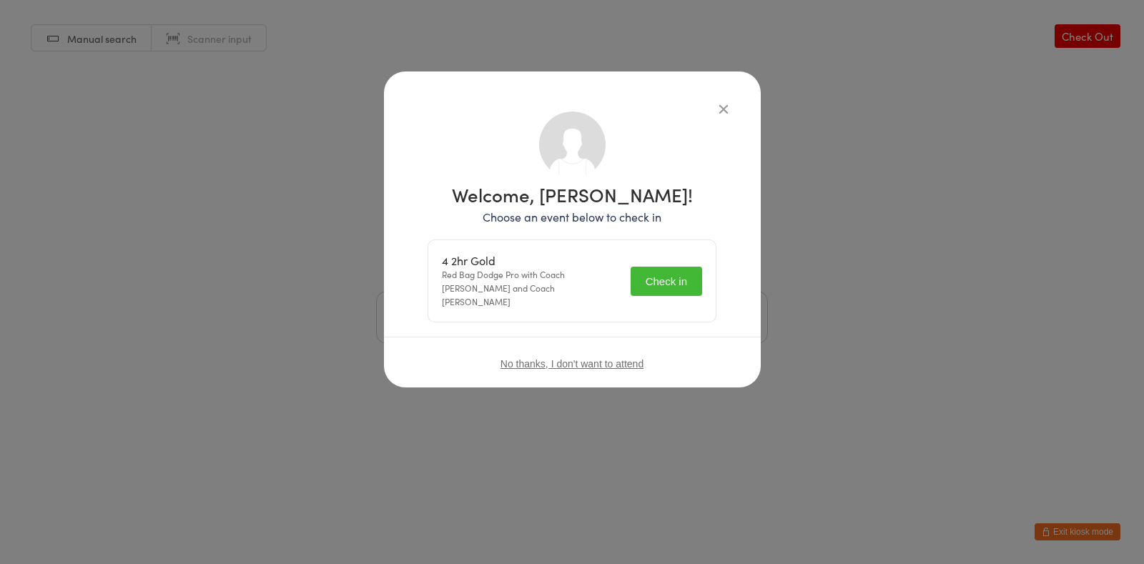
click at [679, 272] on button "Check in" at bounding box center [667, 281] width 72 height 29
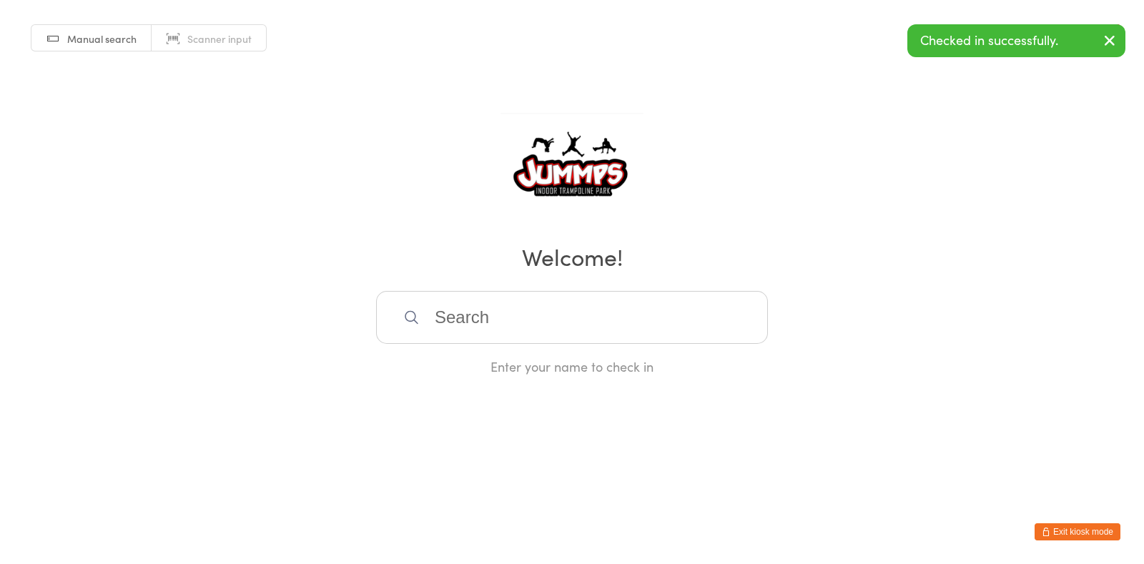
click at [561, 320] on input "search" at bounding box center [572, 317] width 392 height 53
type input "drew"
click at [526, 365] on div "Drew Szavay" at bounding box center [572, 363] width 366 height 19
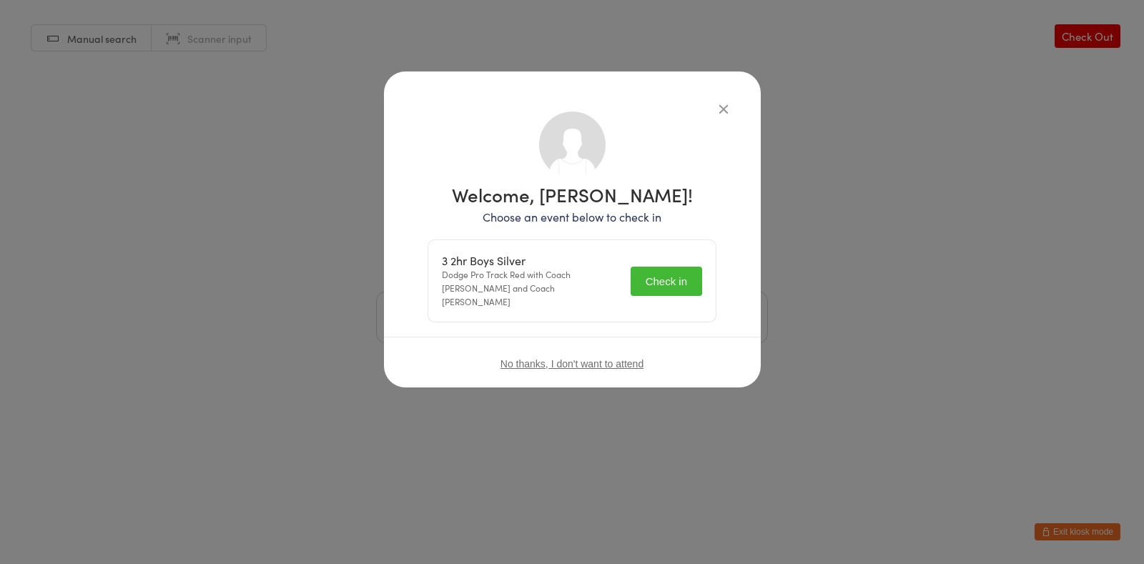
click at [689, 272] on button "Check in" at bounding box center [667, 281] width 72 height 29
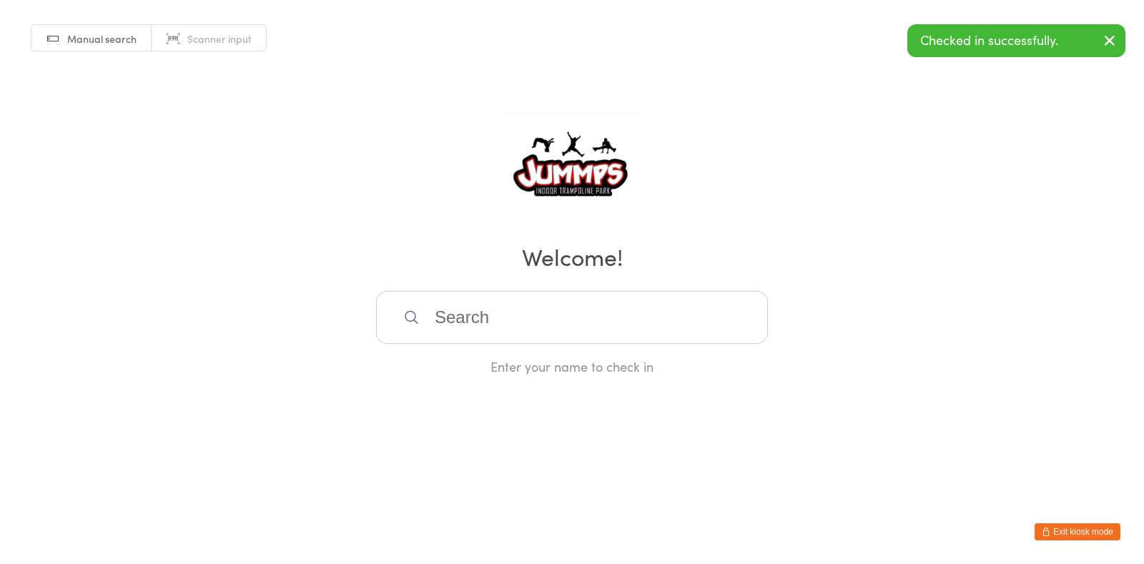
click at [621, 316] on input "search" at bounding box center [572, 317] width 392 height 53
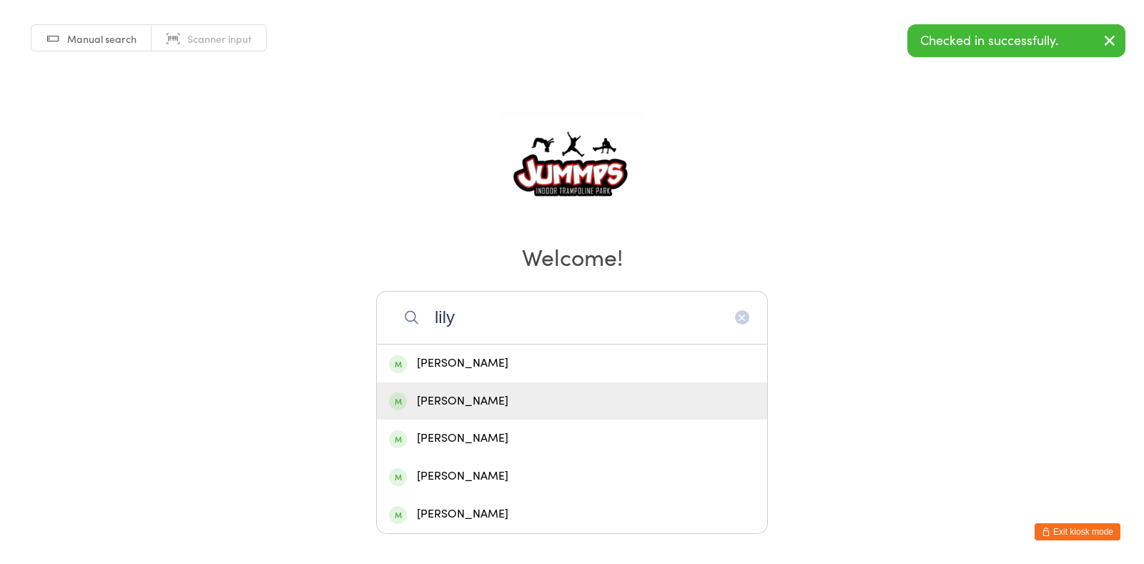
type input "lily"
click at [514, 398] on div "Lily Keepence" at bounding box center [572, 401] width 366 height 19
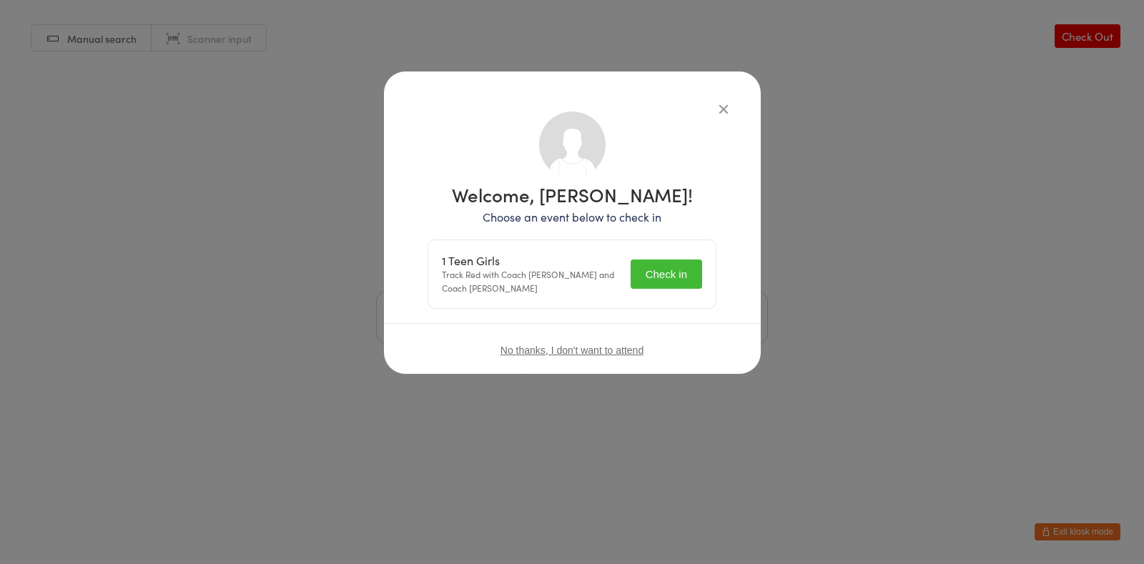
click at [647, 260] on button "Check in" at bounding box center [667, 274] width 72 height 29
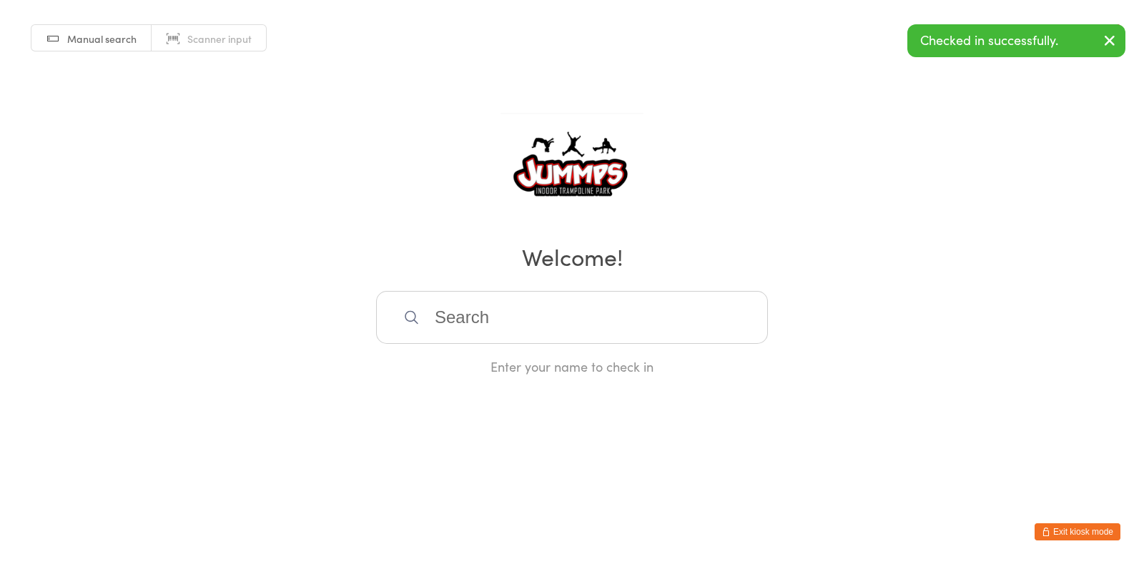
click at [589, 300] on input "search" at bounding box center [572, 317] width 392 height 53
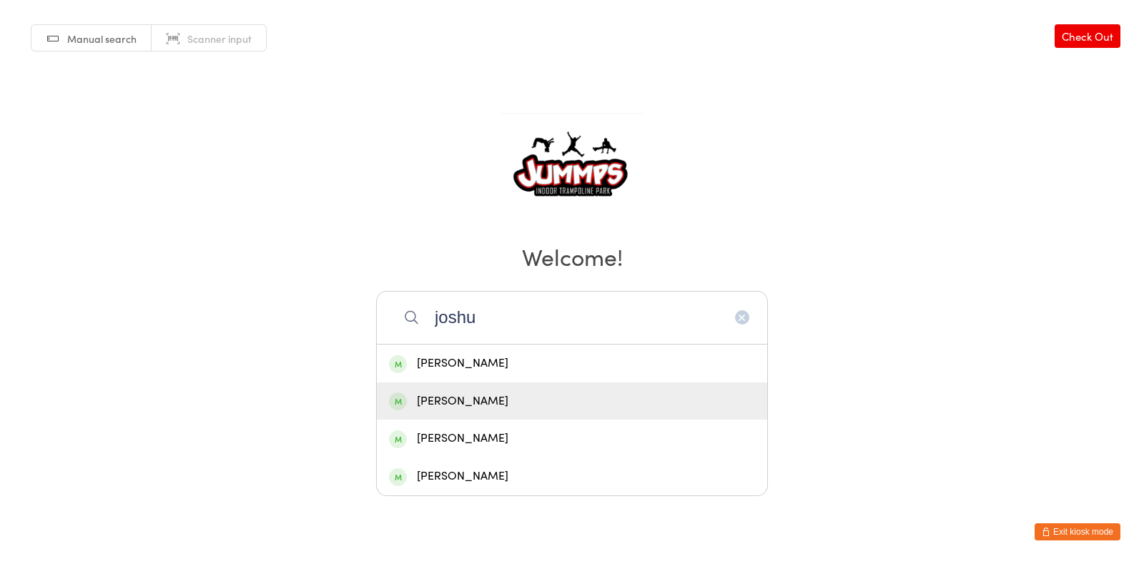
type input "joshu"
click at [523, 399] on div "Joshua Jenkins" at bounding box center [572, 401] width 366 height 19
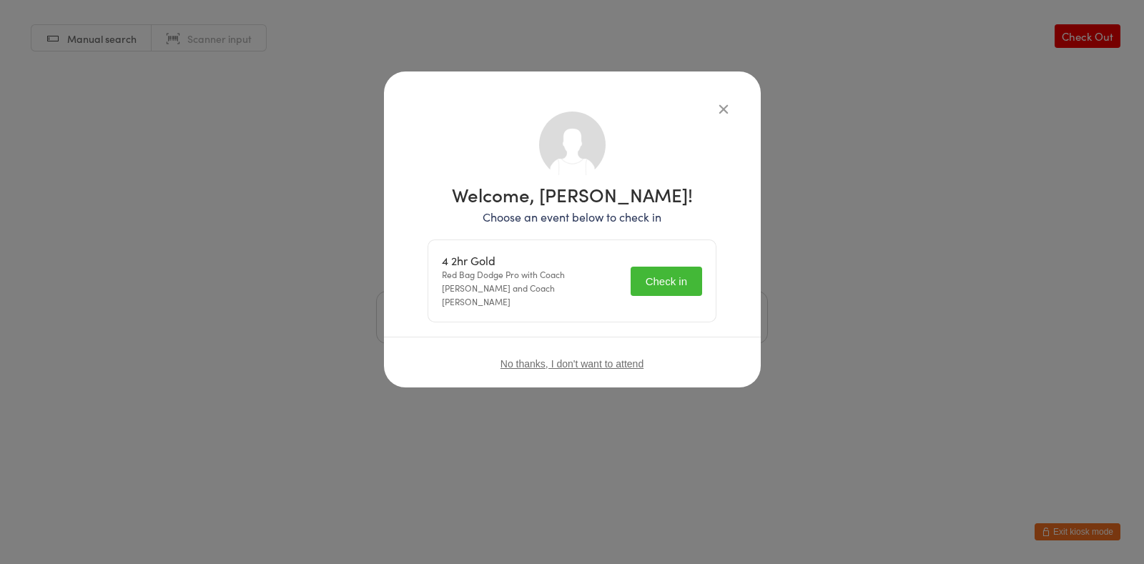
click at [666, 276] on button "Check in" at bounding box center [667, 281] width 72 height 29
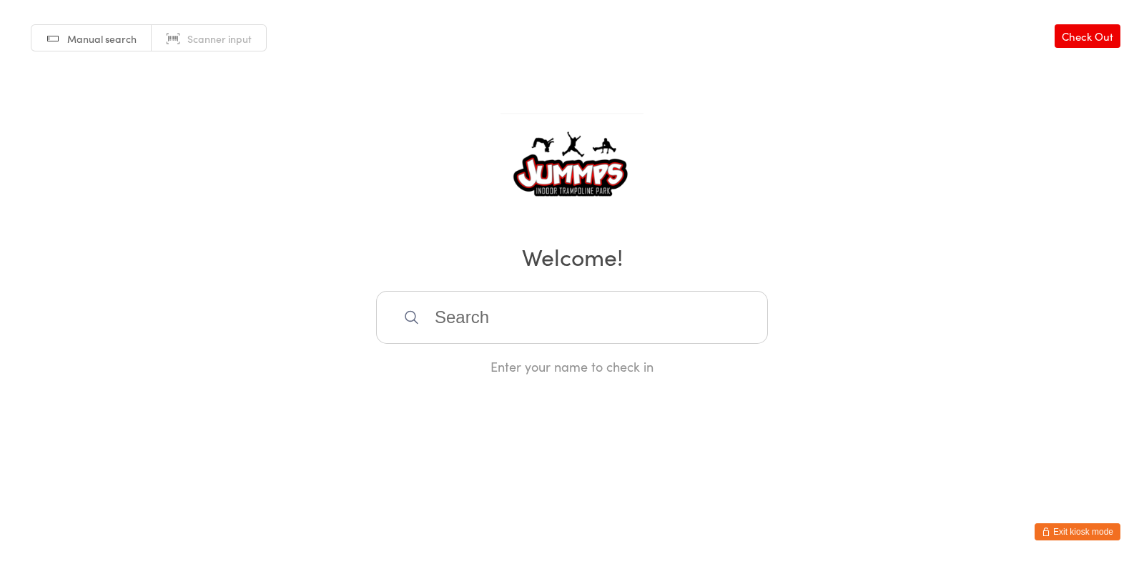
click at [526, 325] on input "search" at bounding box center [572, 317] width 392 height 53
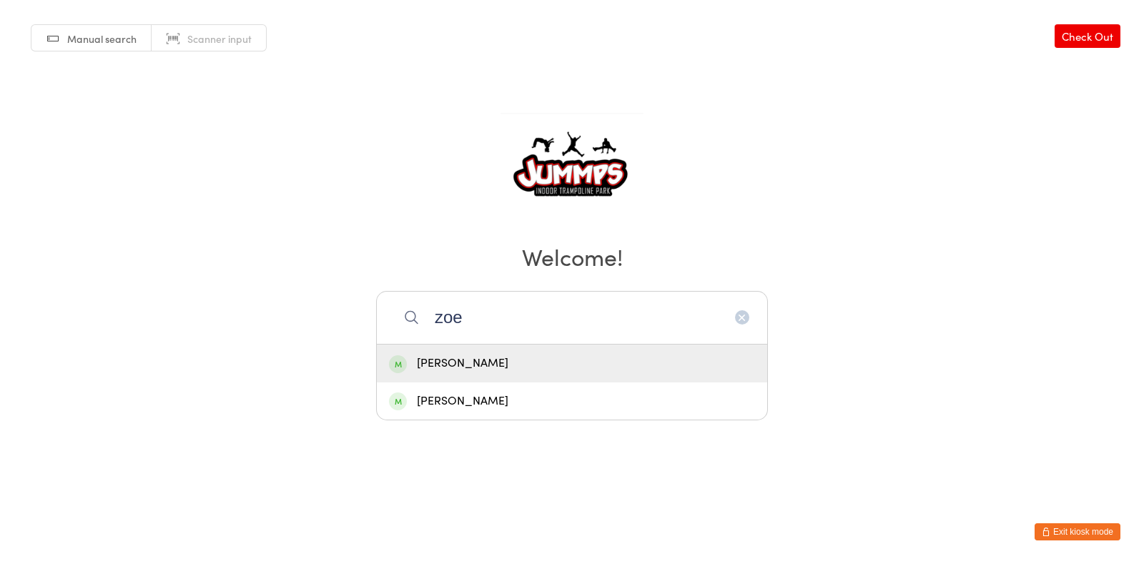
type input "zoe"
click at [492, 405] on div "Zoe Elener" at bounding box center [572, 401] width 366 height 19
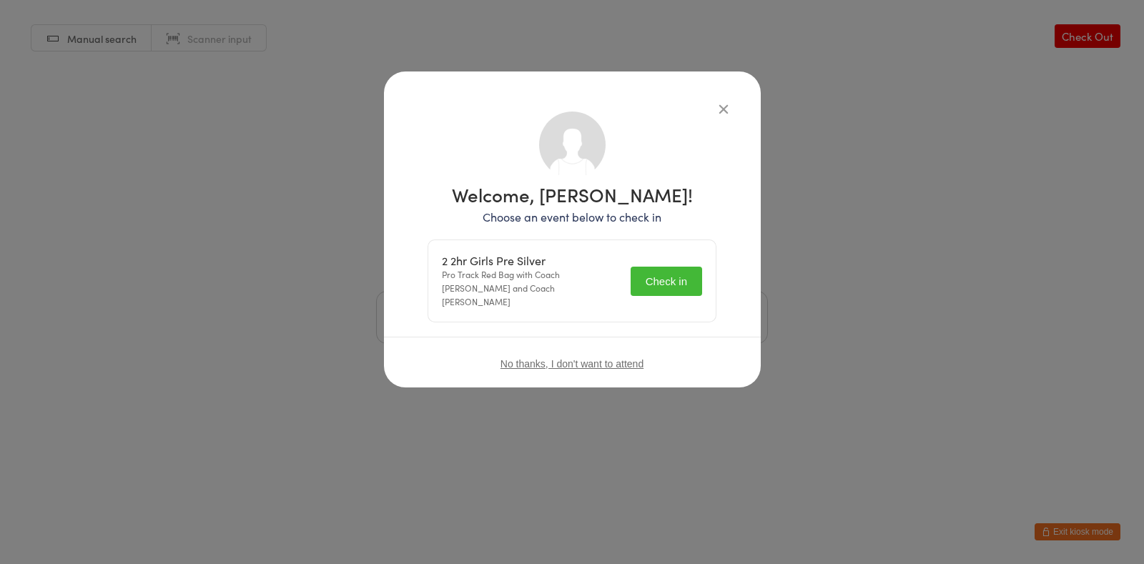
click at [681, 282] on button "Check in" at bounding box center [667, 281] width 72 height 29
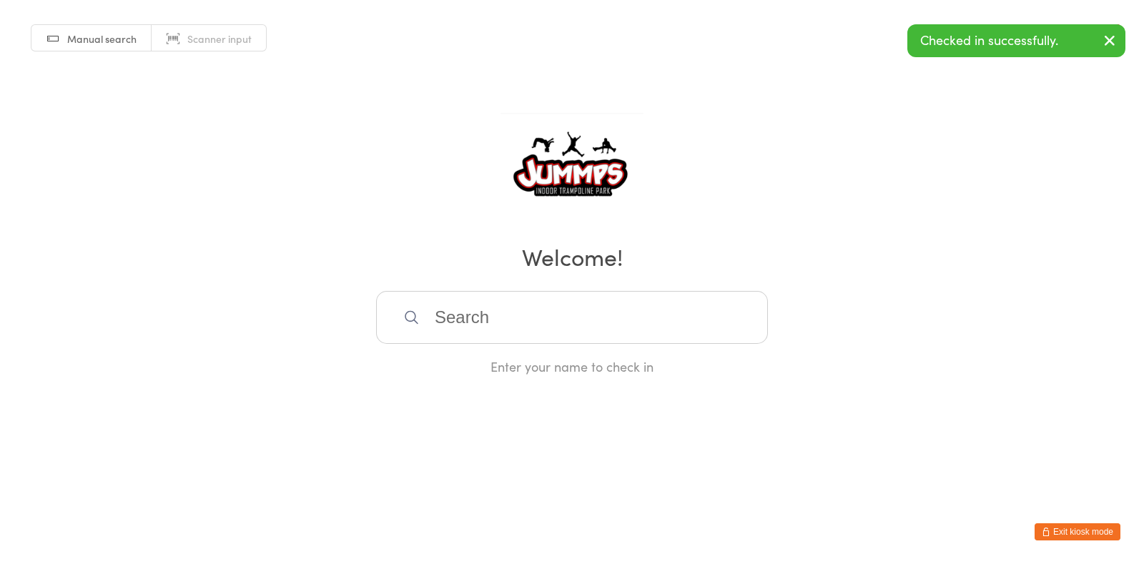
click at [509, 318] on input "search" at bounding box center [572, 317] width 392 height 53
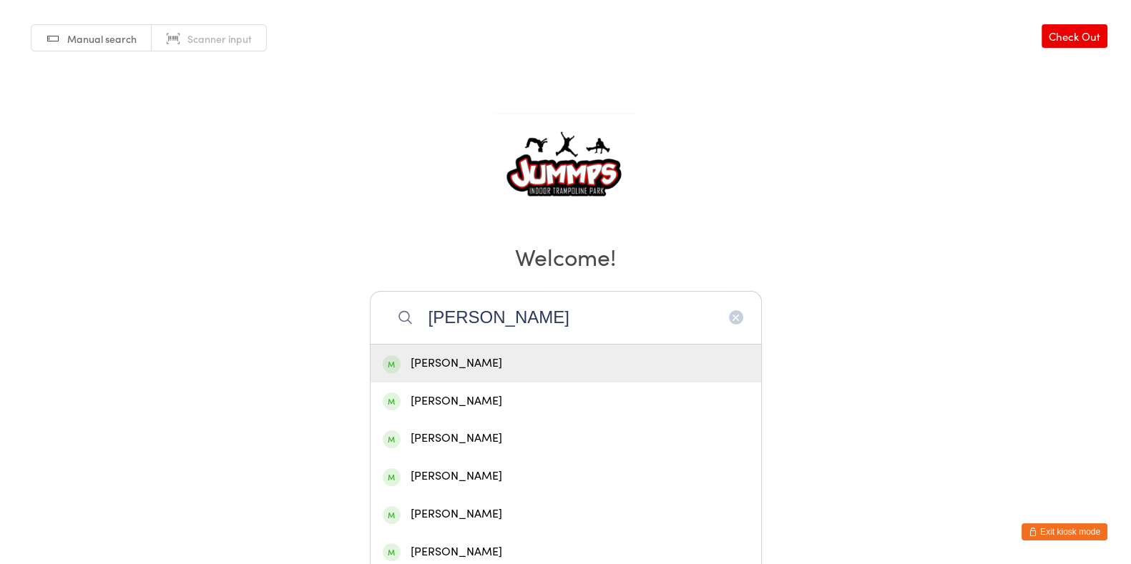
type input "sophie"
click at [431, 370] on div "sophie parahi" at bounding box center [566, 363] width 366 height 19
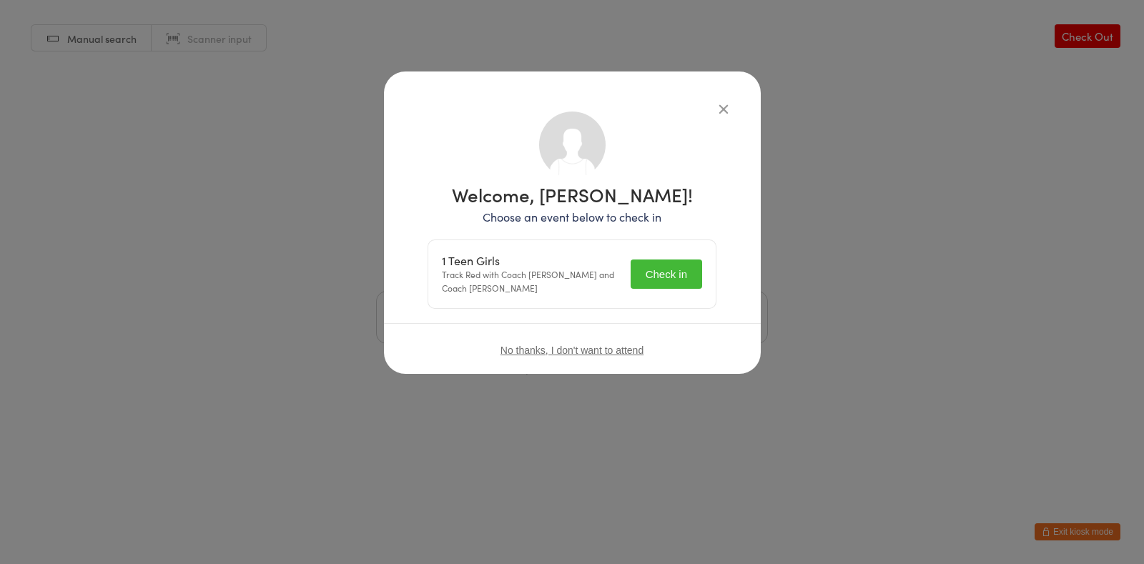
click at [655, 260] on button "Check in" at bounding box center [667, 274] width 72 height 29
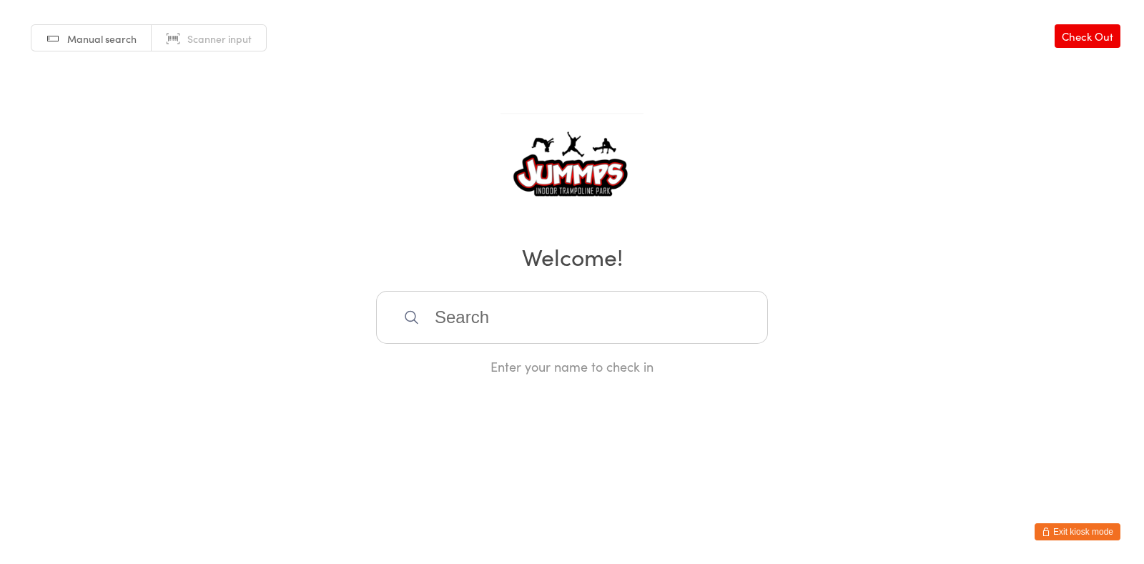
click at [624, 342] on input "search" at bounding box center [572, 317] width 392 height 53
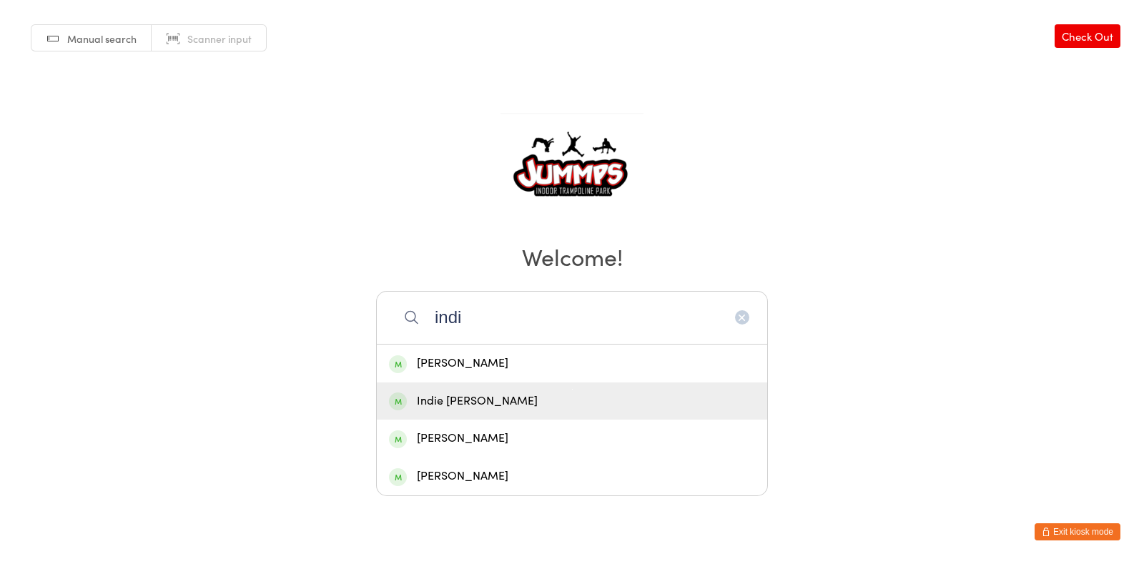
type input "indi"
click at [593, 400] on div "Indie [PERSON_NAME]" at bounding box center [572, 401] width 366 height 19
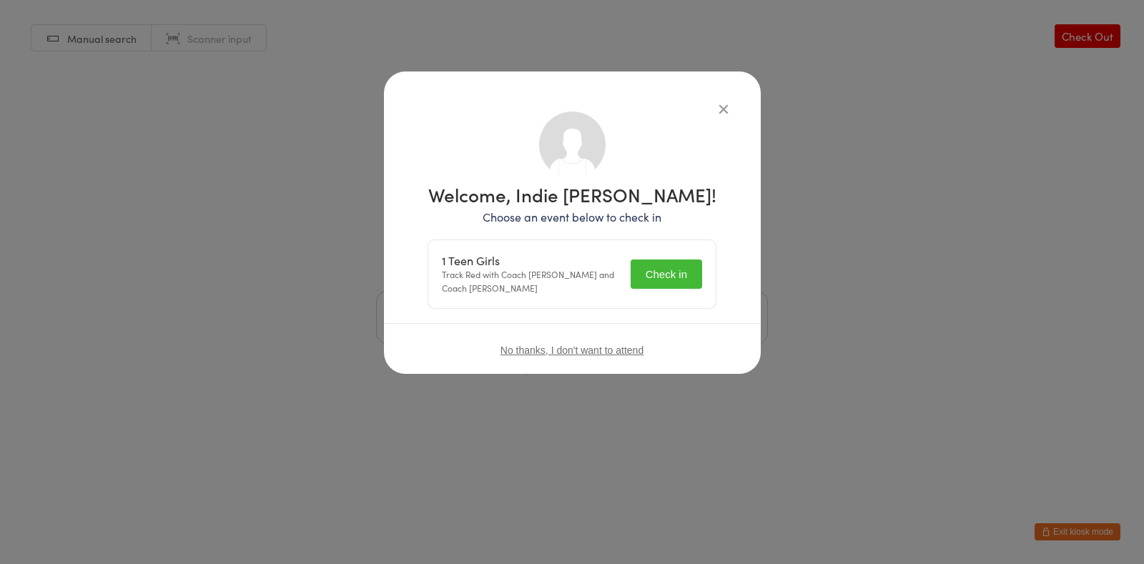
click at [684, 270] on button "Check in" at bounding box center [667, 274] width 72 height 29
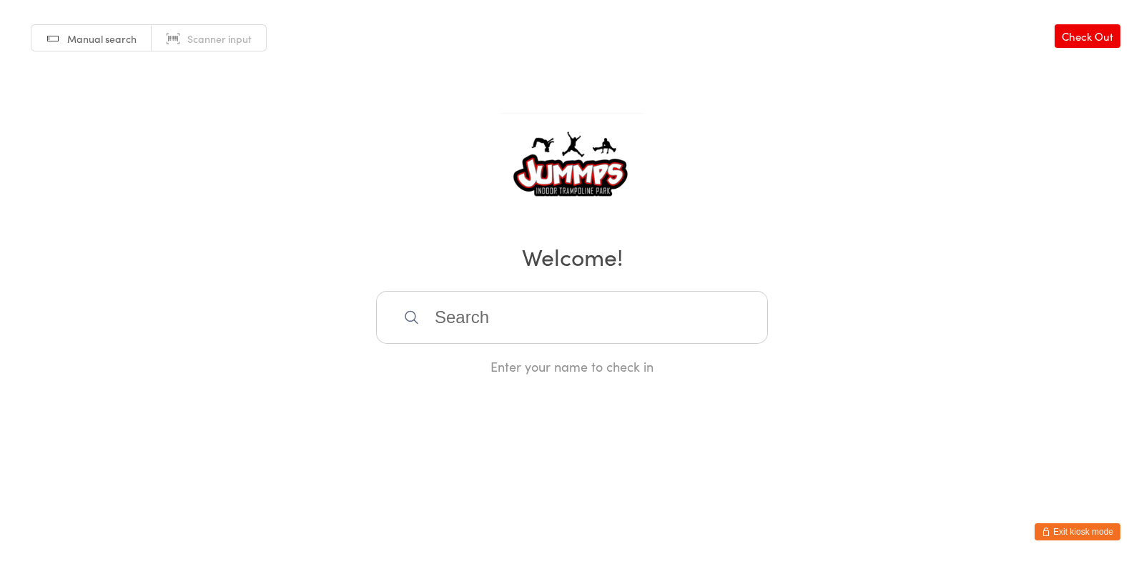
click at [1079, 530] on button "Exit kiosk mode" at bounding box center [1078, 531] width 86 height 17
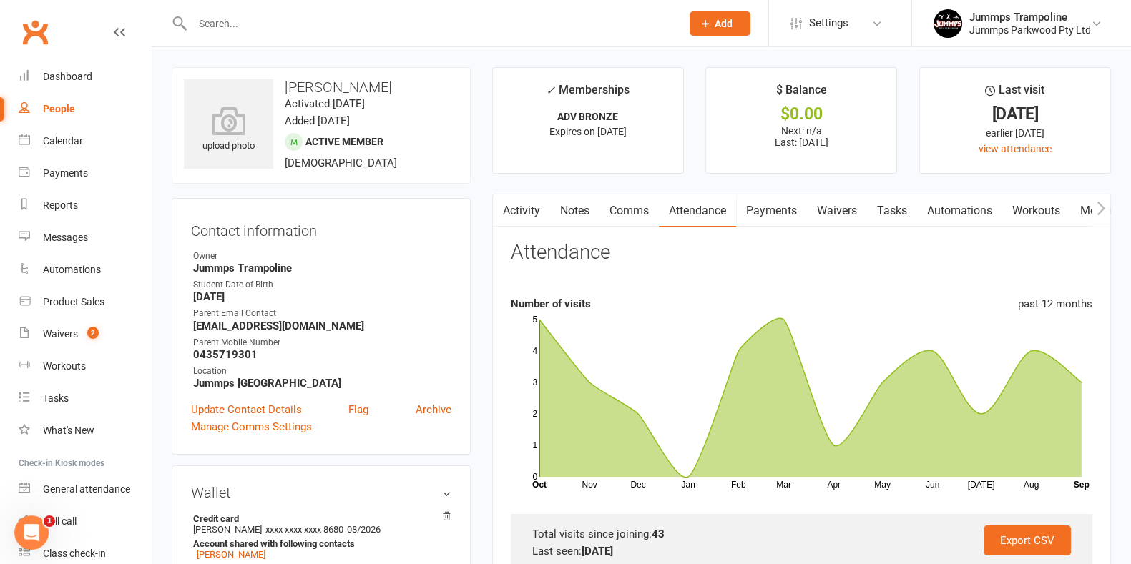
click at [36, 39] on link "Clubworx" at bounding box center [35, 32] width 36 height 36
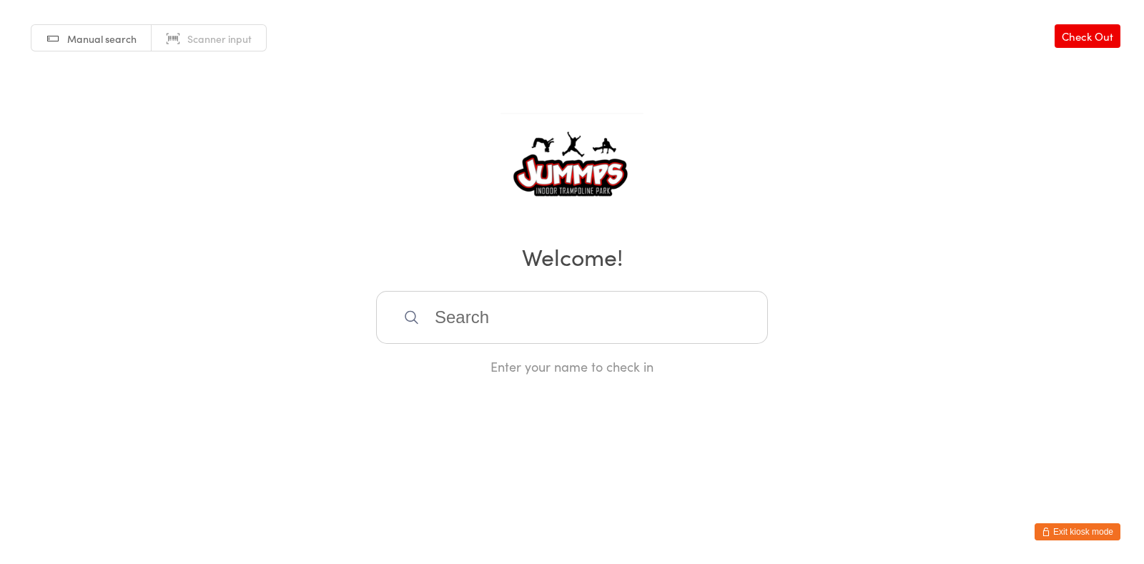
click at [1087, 534] on button "Exit kiosk mode" at bounding box center [1078, 531] width 86 height 17
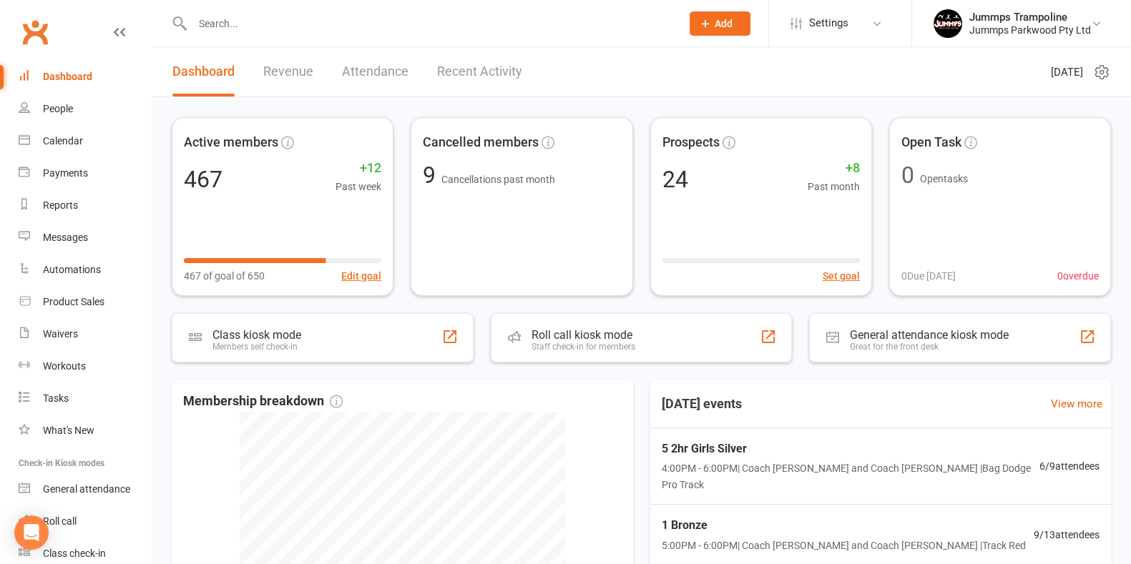
click at [519, 29] on input "text" at bounding box center [429, 24] width 483 height 20
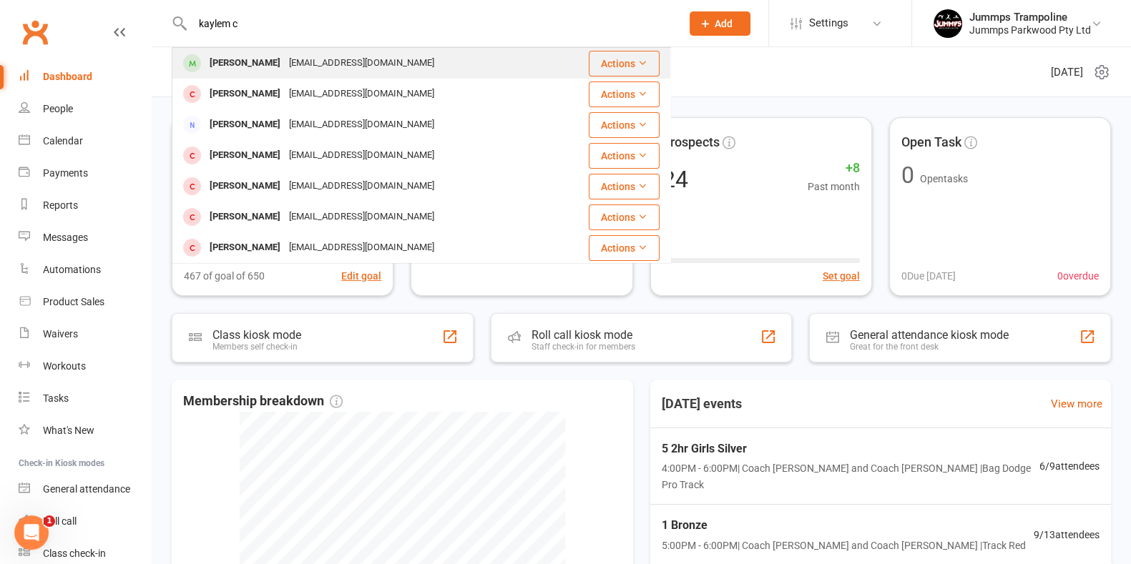
type input "kaylem c"
click at [296, 74] on div "Kaylem Coleman catherinecoleman29@yahoo.com" at bounding box center [379, 63] width 413 height 29
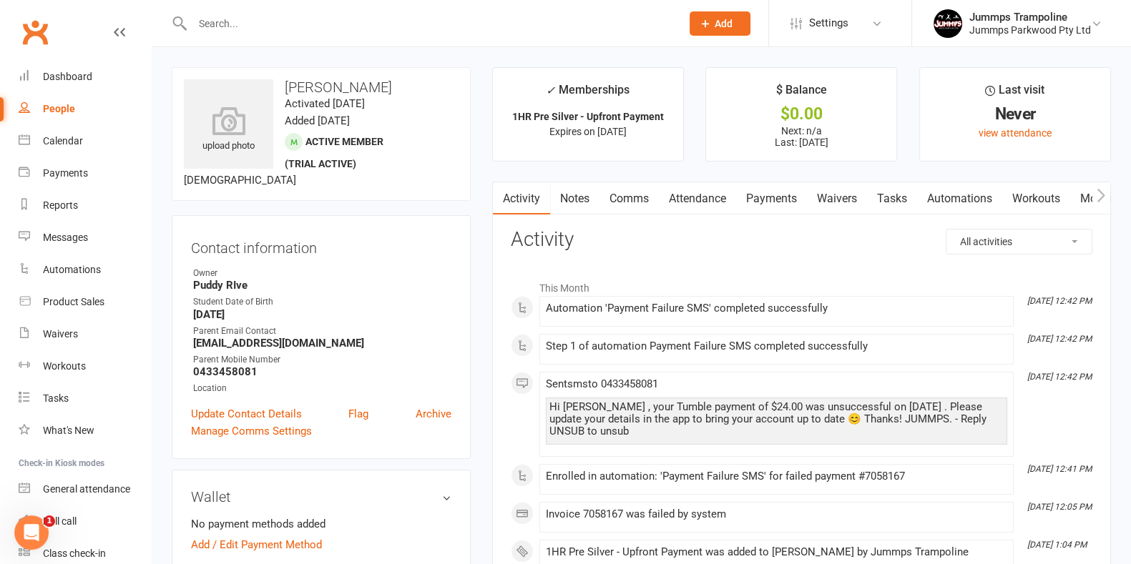
click at [685, 205] on link "Attendance" at bounding box center [697, 198] width 77 height 33
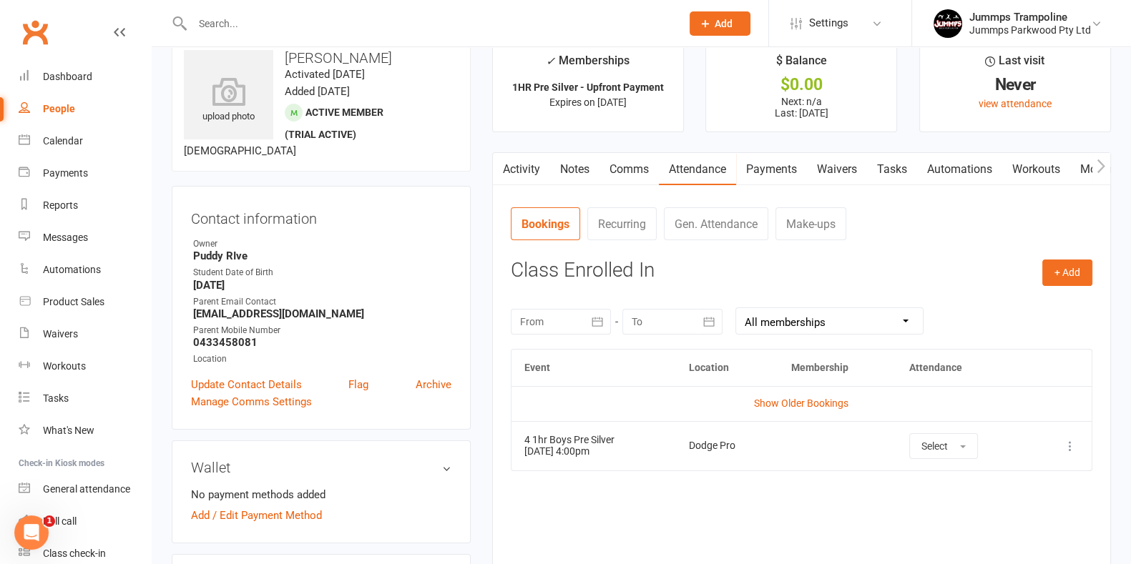
scroll to position [30, 0]
click at [730, 542] on div "Event Location Membership Attendance Show Older Bookings 4 1hr Boys Pre Silver …" at bounding box center [801, 455] width 581 height 214
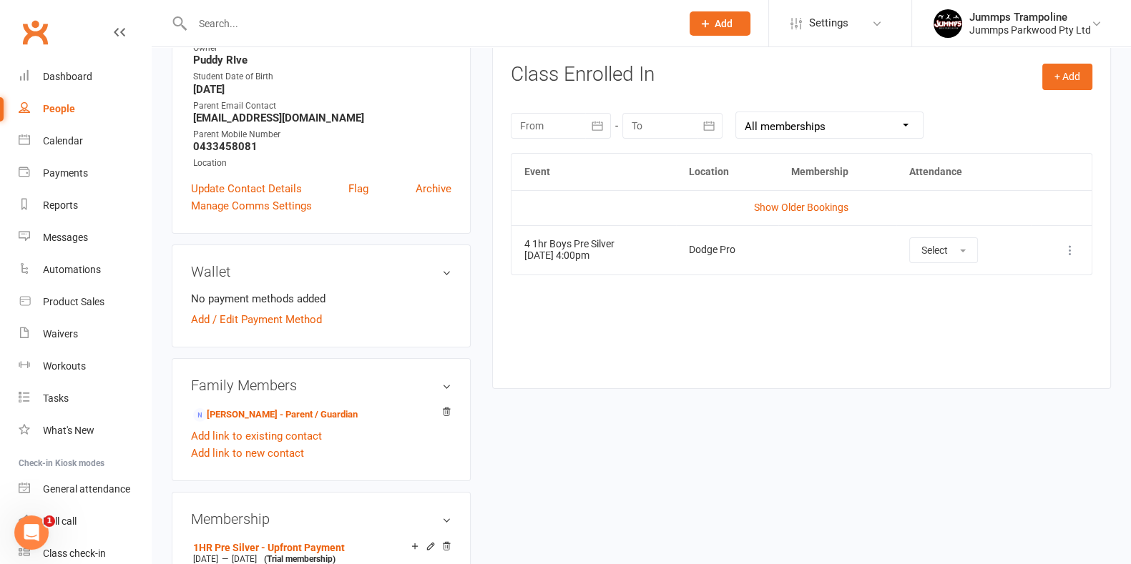
scroll to position [225, 0]
click at [827, 207] on link "Show Older Bookings" at bounding box center [801, 207] width 94 height 11
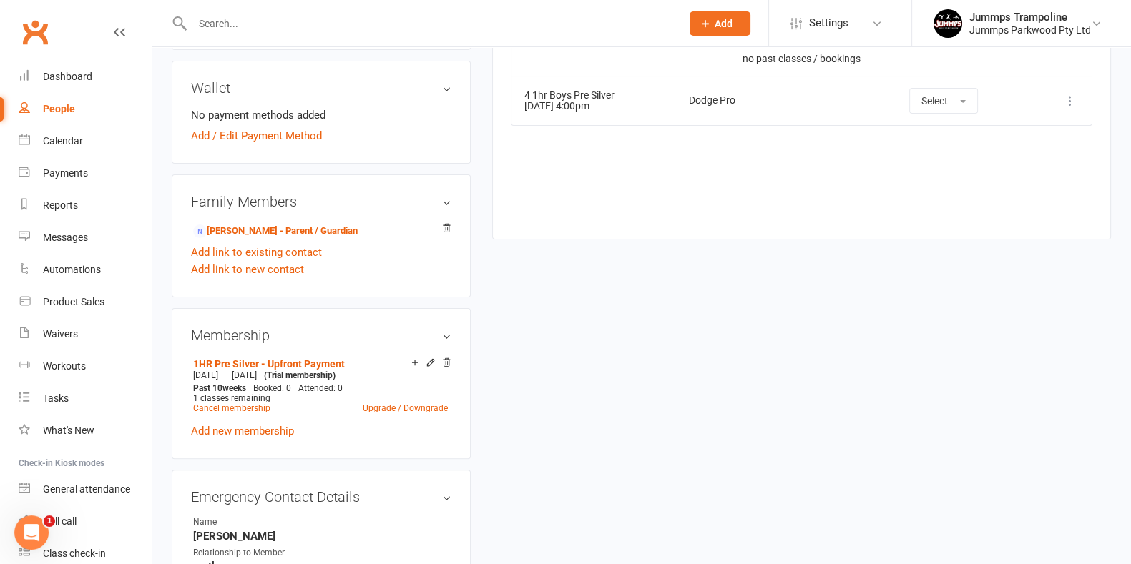
scroll to position [0, 0]
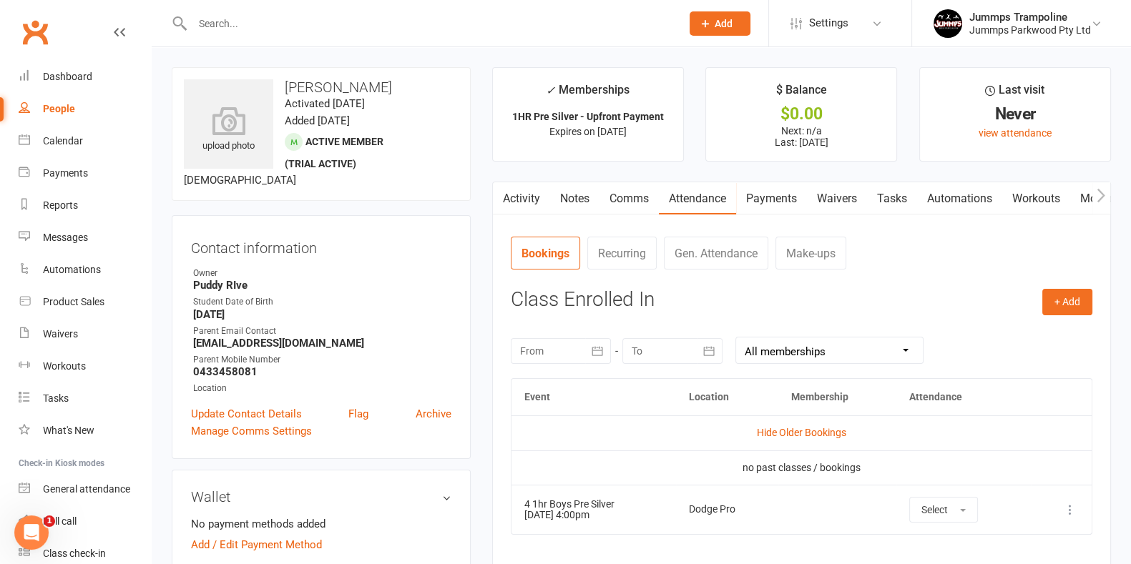
click at [306, 22] on input "text" at bounding box center [429, 24] width 483 height 20
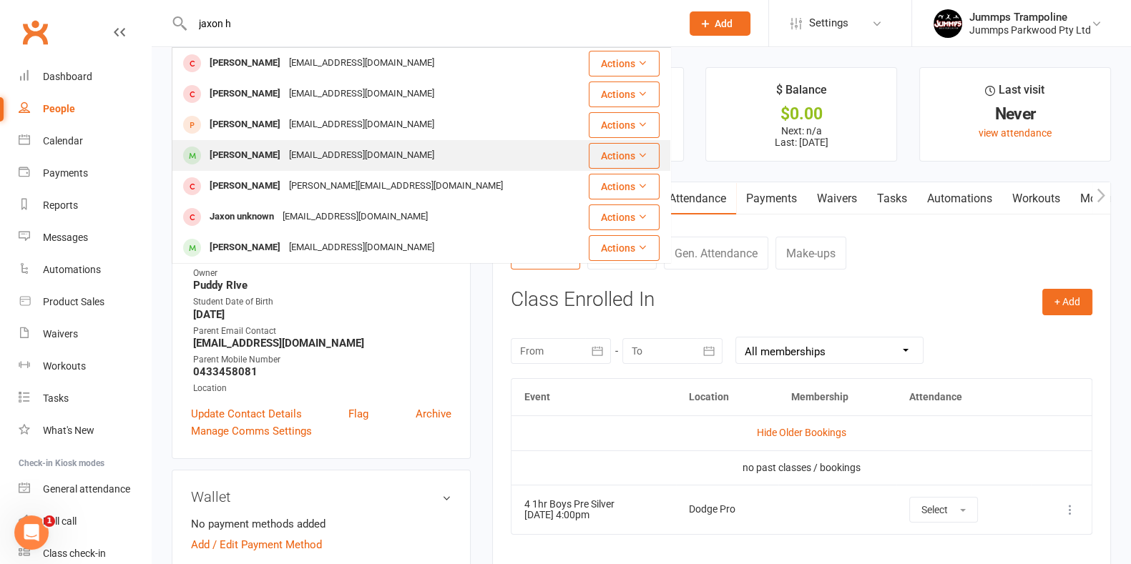
type input "jaxon h"
click at [357, 156] on div "rhyshowarth077@gmail.com" at bounding box center [362, 155] width 154 height 21
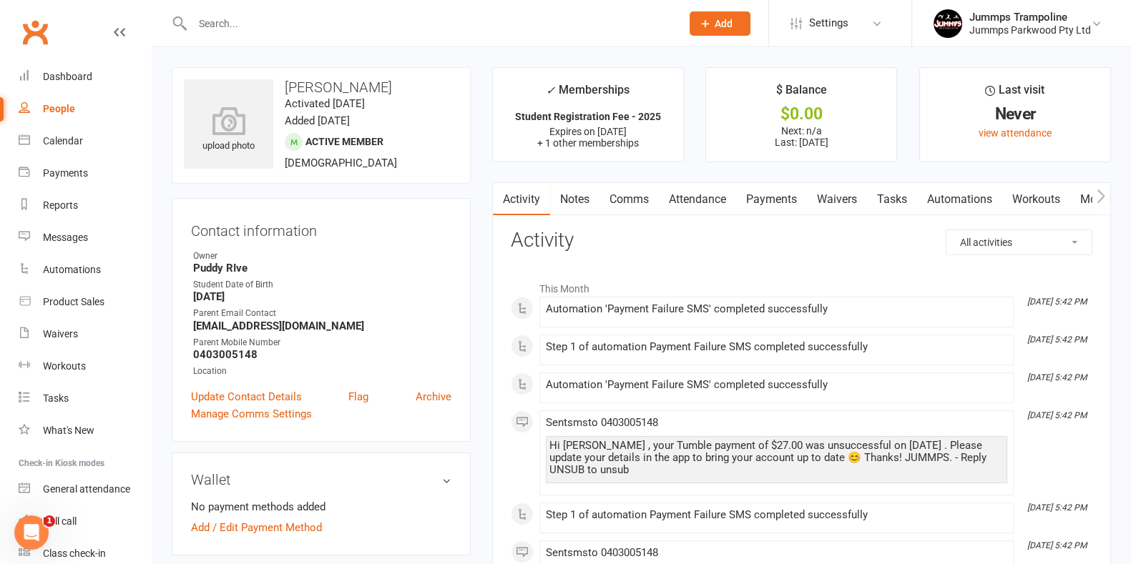
click at [736, 200] on link "Attendance" at bounding box center [697, 199] width 77 height 33
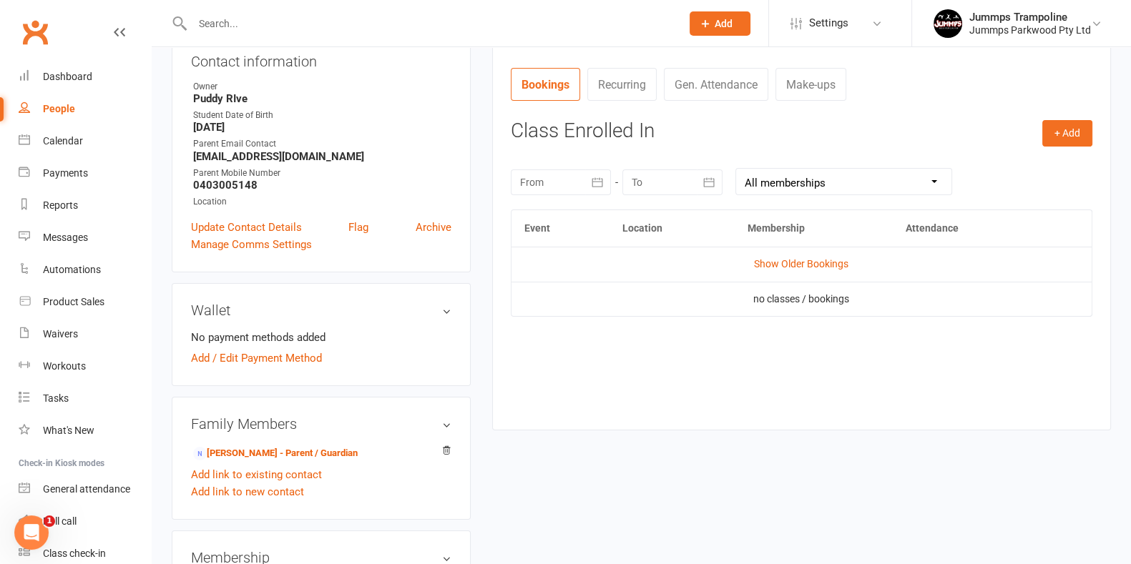
scroll to position [174, 0]
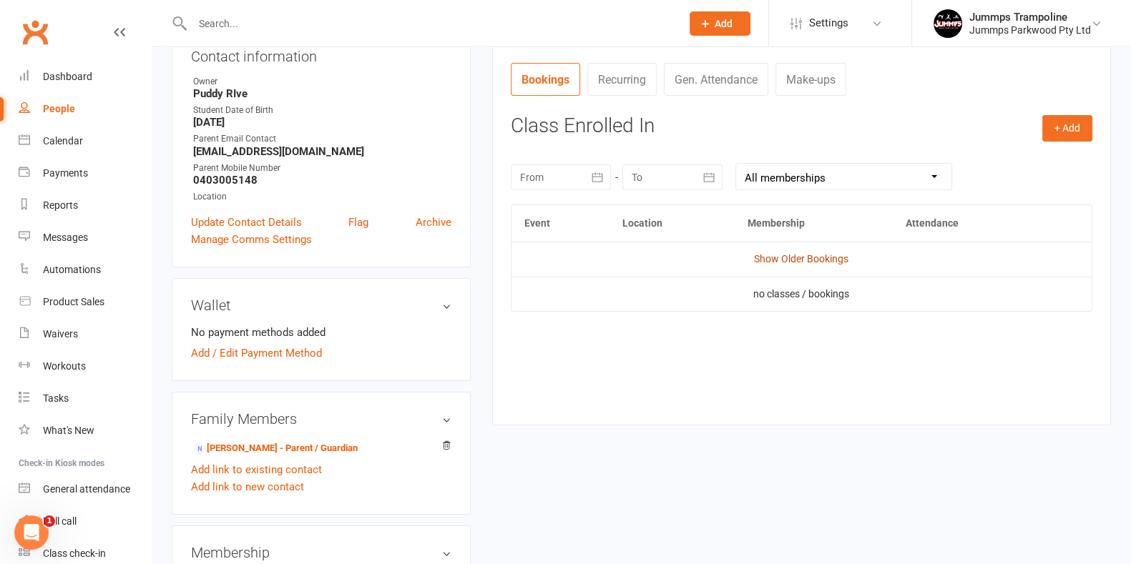
click at [807, 257] on link "Show Older Bookings" at bounding box center [801, 258] width 94 height 11
click at [697, 412] on div "Activity Notes Comms Attendance Payments Waivers Tasks Automations Workouts Mob…" at bounding box center [801, 217] width 619 height 418
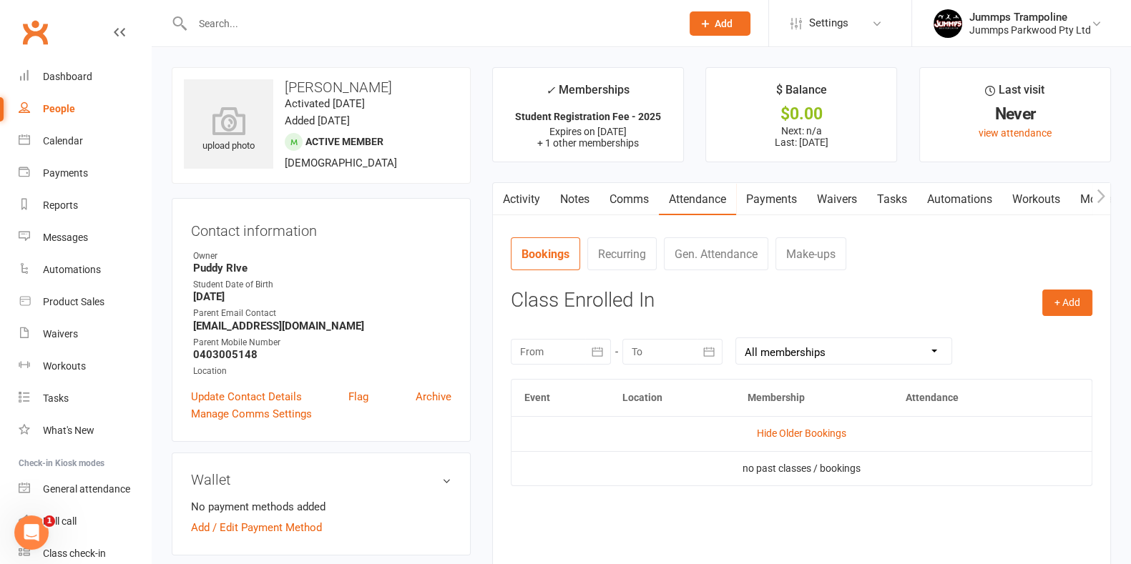
scroll to position [1, 0]
click at [758, 197] on link "Payments" at bounding box center [771, 198] width 71 height 33
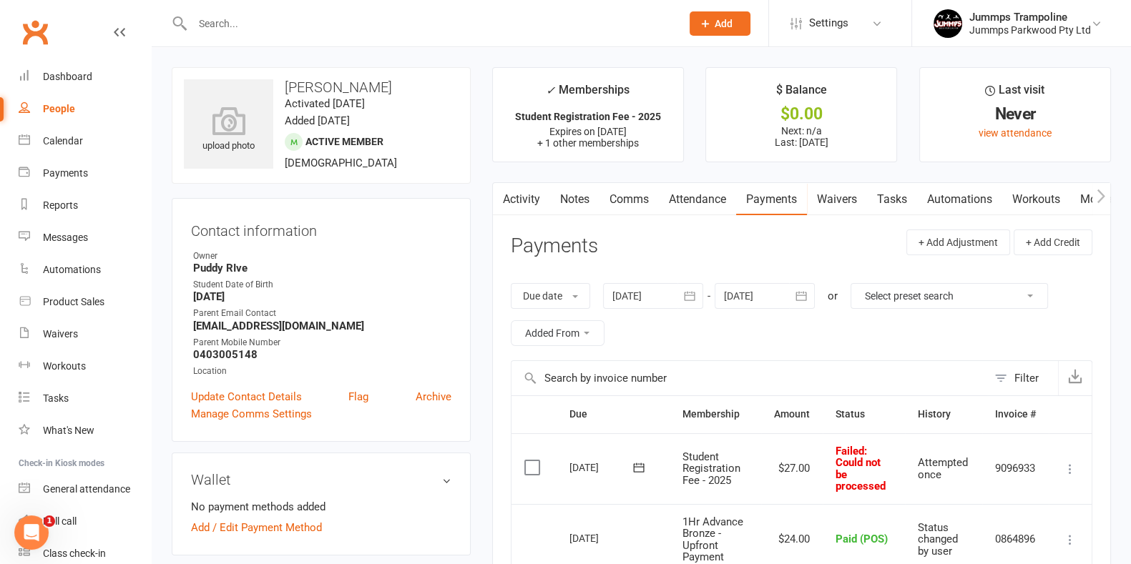
click at [354, 27] on input "text" at bounding box center [429, 24] width 483 height 20
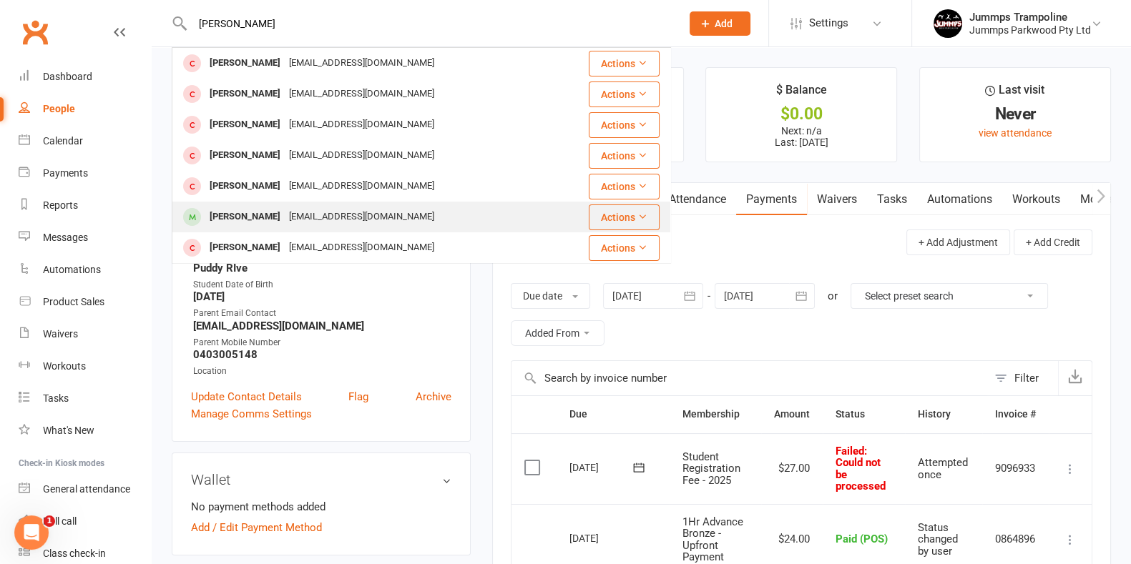
type input "sophia"
click at [363, 216] on div "emarchibald@bigpond.com" at bounding box center [362, 217] width 154 height 21
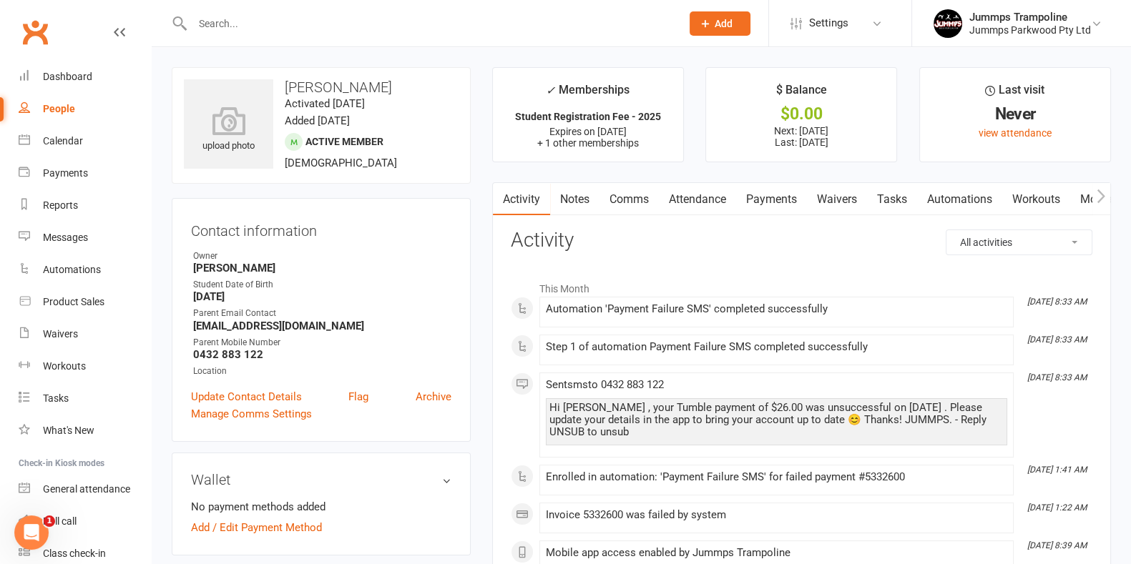
click at [774, 203] on link "Payments" at bounding box center [771, 199] width 71 height 33
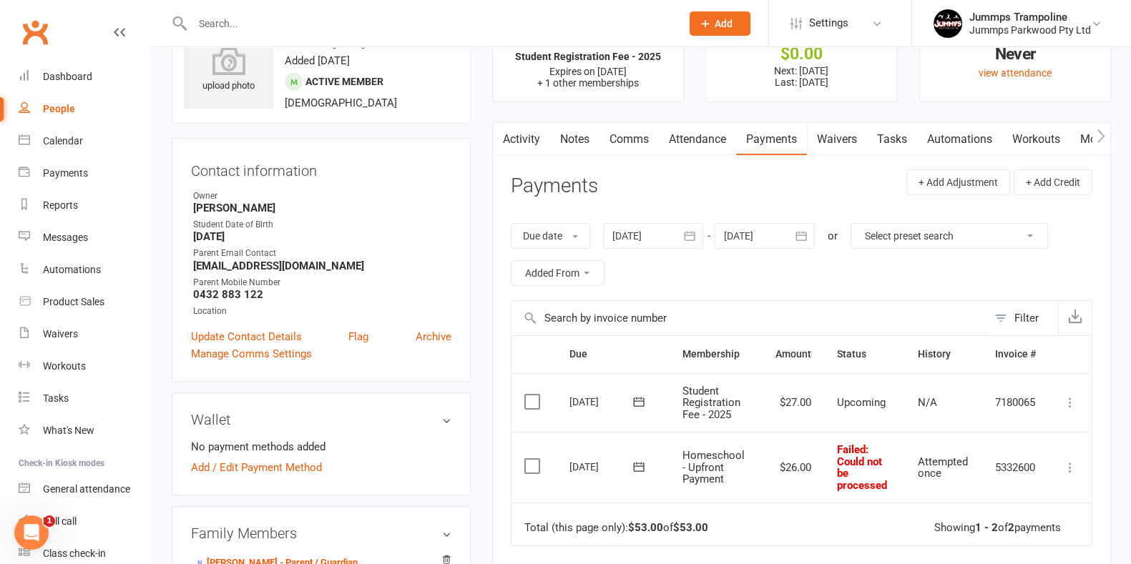
scroll to position [51, 0]
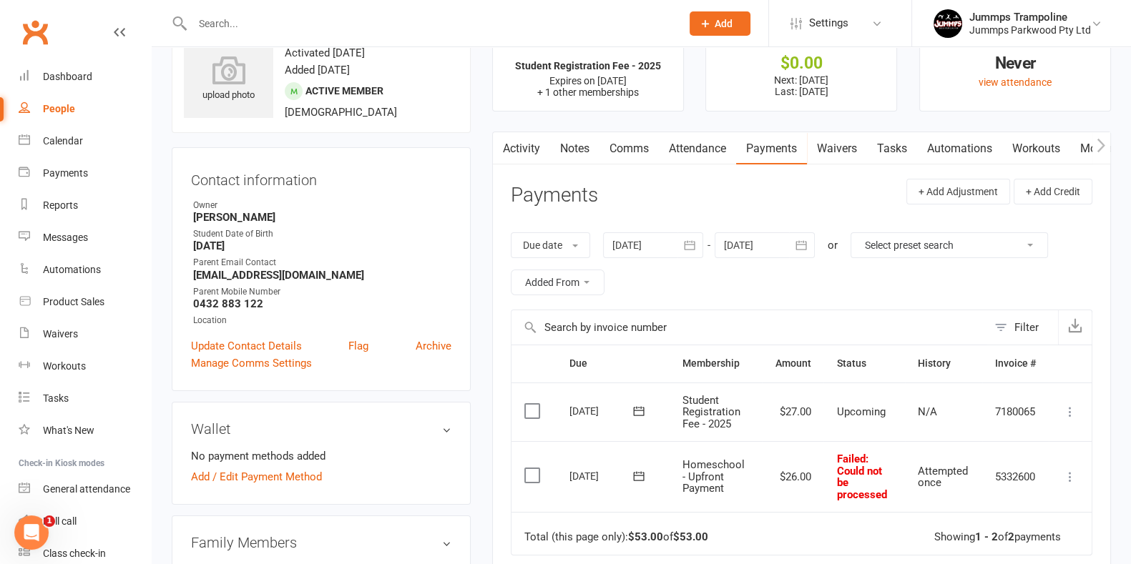
click at [702, 148] on link "Attendance" at bounding box center [697, 148] width 77 height 33
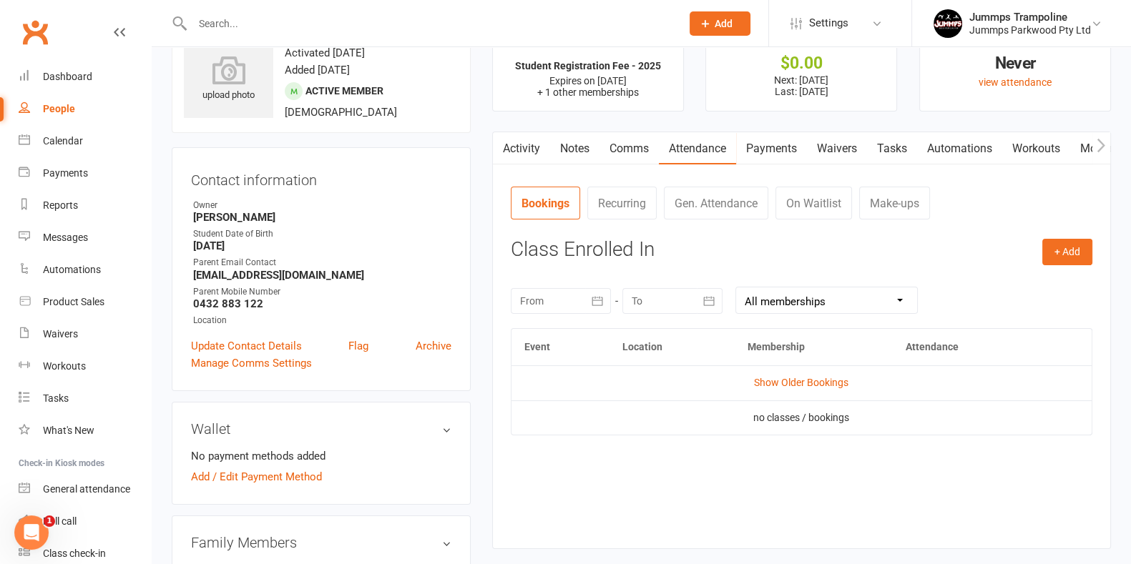
click at [811, 374] on td "Show Older Bookings" at bounding box center [801, 382] width 580 height 34
click at [812, 380] on link "Show Older Bookings" at bounding box center [801, 382] width 94 height 11
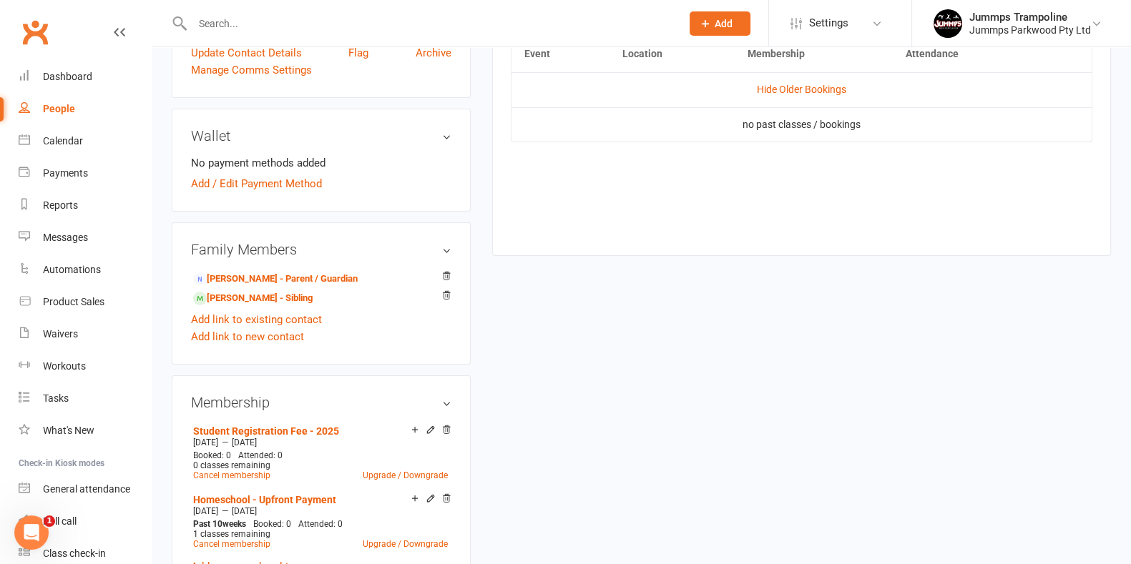
scroll to position [343, 0]
click at [97, 488] on div "General attendance" at bounding box center [86, 488] width 87 height 11
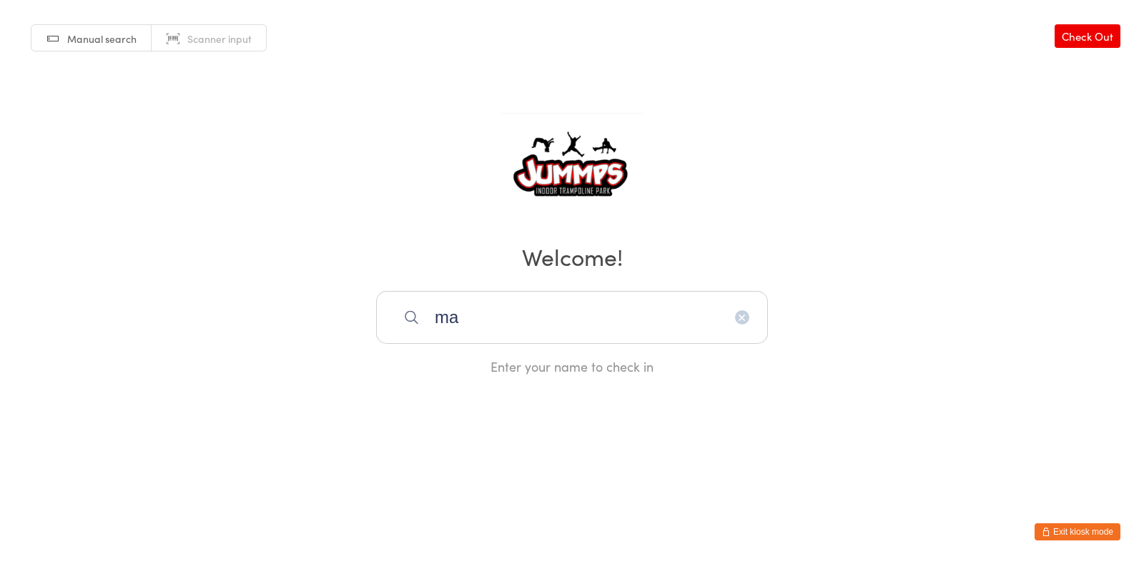
type input "m"
type input "english"
click at [488, 363] on div "Maddison English" at bounding box center [572, 363] width 366 height 19
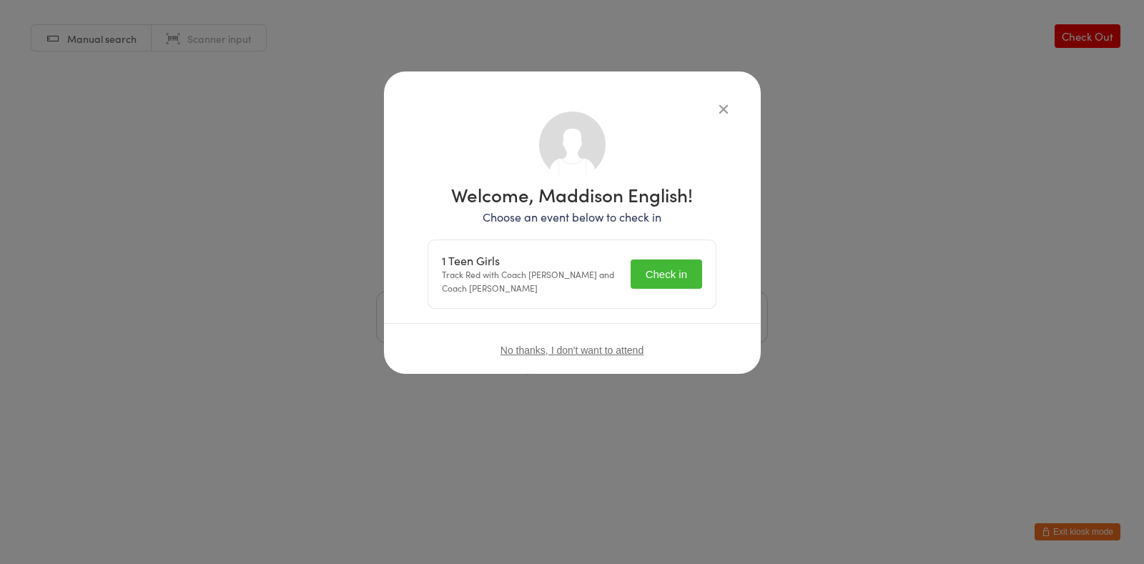
click at [683, 260] on button "Check in" at bounding box center [667, 274] width 72 height 29
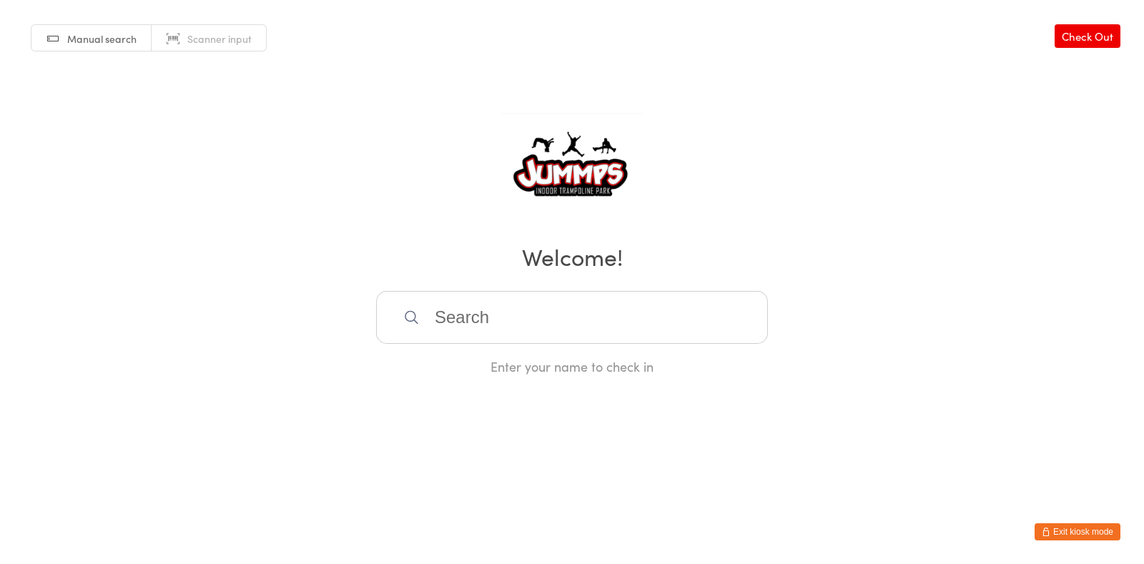
click at [645, 379] on html "You have now entered Kiosk Mode. Members will be able to check themselves in us…" at bounding box center [572, 282] width 1144 height 564
click at [516, 310] on input "search" at bounding box center [572, 317] width 392 height 53
type input "brydon"
click at [519, 366] on div "Brydon Caswell" at bounding box center [572, 363] width 366 height 19
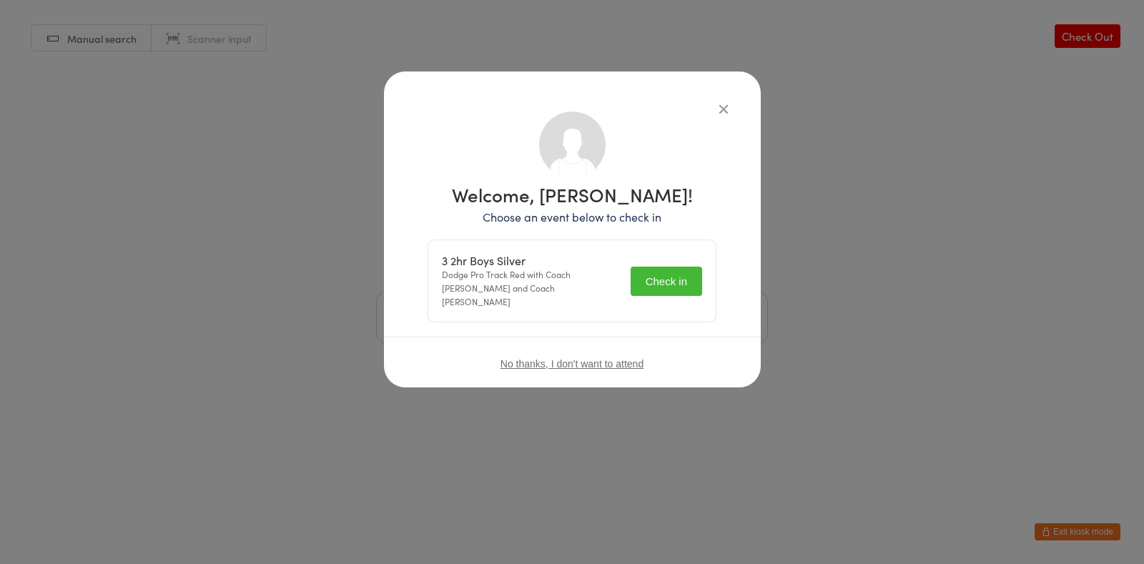
click at [680, 280] on button "Check in" at bounding box center [667, 281] width 72 height 29
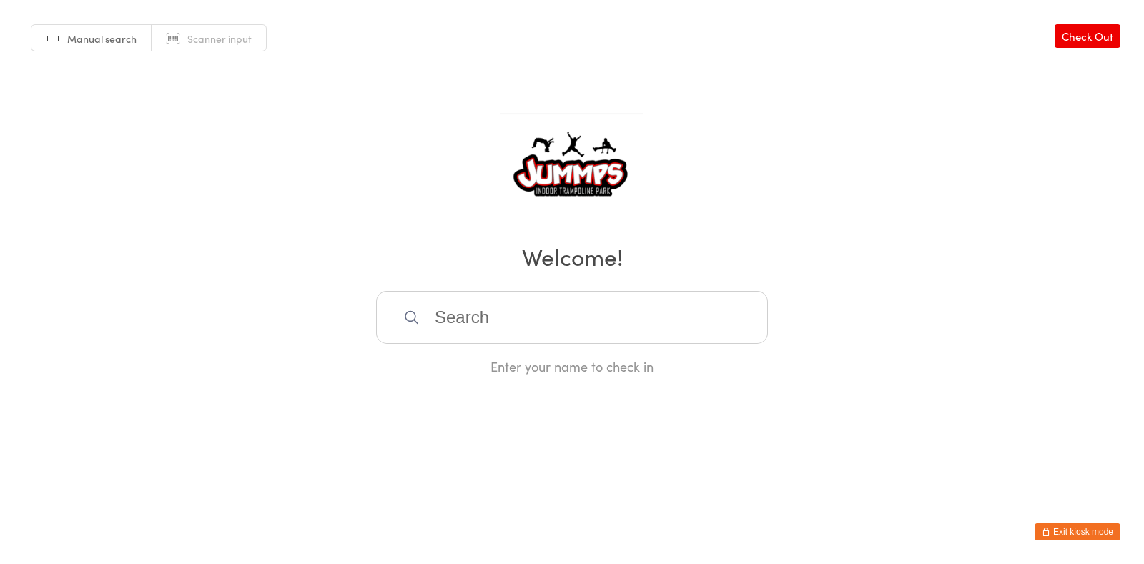
click at [546, 330] on input "search" at bounding box center [572, 317] width 392 height 53
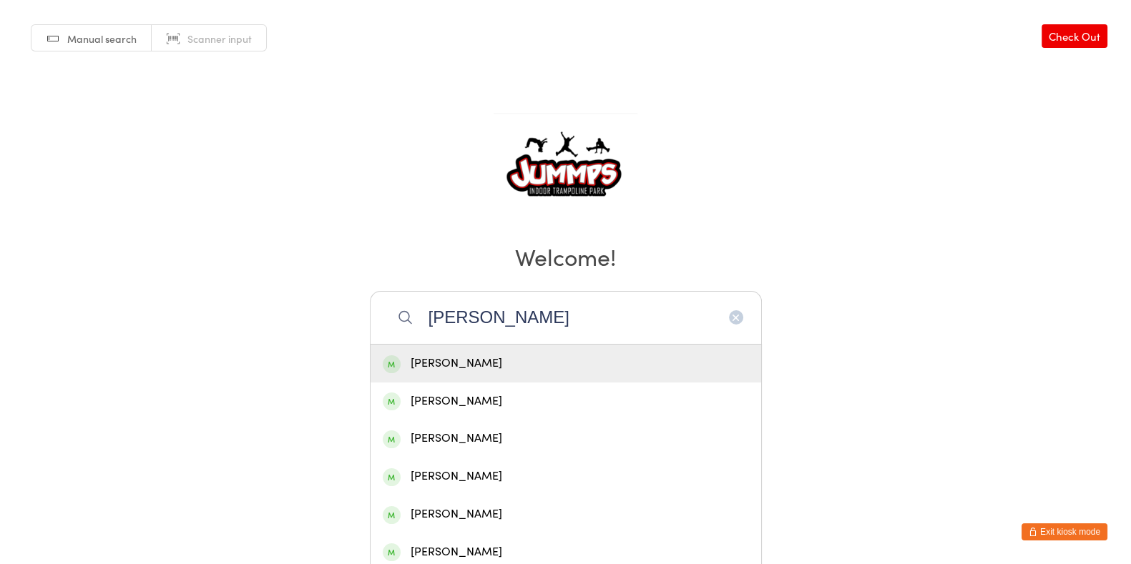
type input "alexis"
click at [536, 363] on div "Alexis Rudolph" at bounding box center [566, 363] width 366 height 19
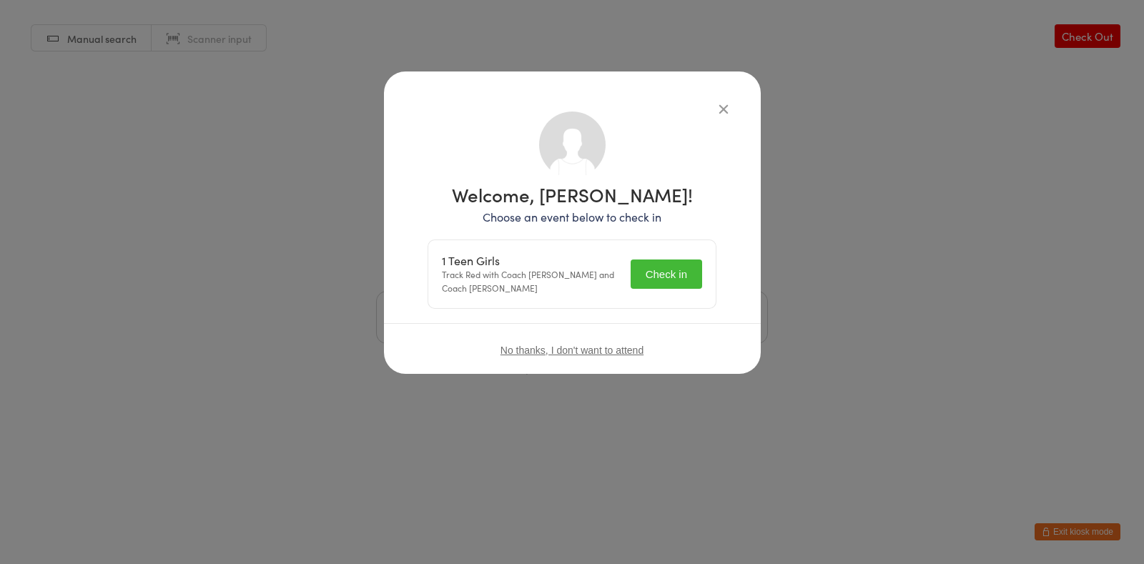
click at [679, 276] on button "Check in" at bounding box center [667, 274] width 72 height 29
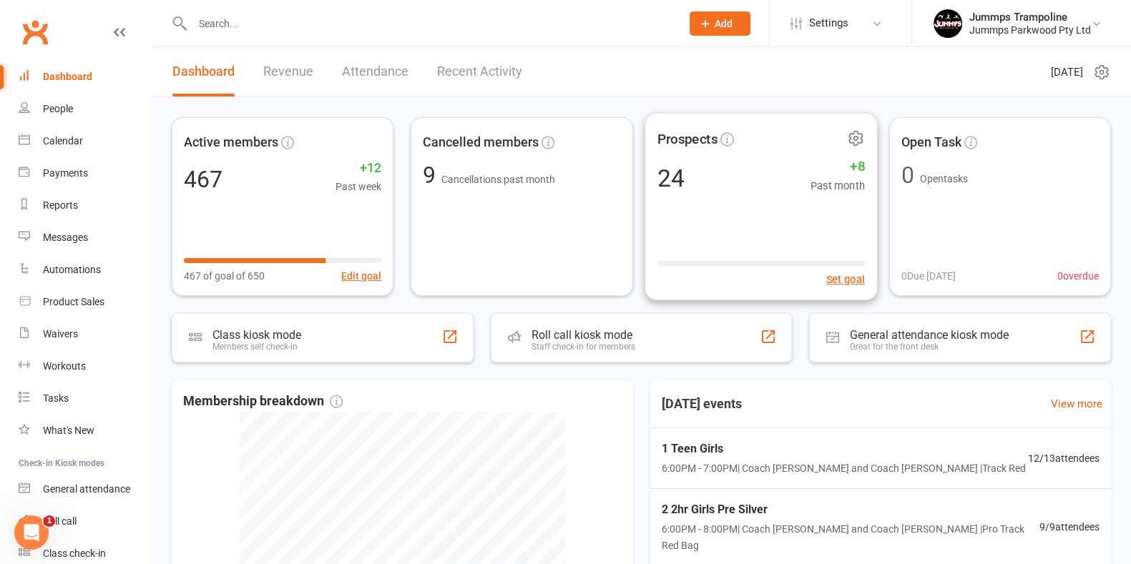
click at [236, 26] on input "text" at bounding box center [429, 24] width 483 height 20
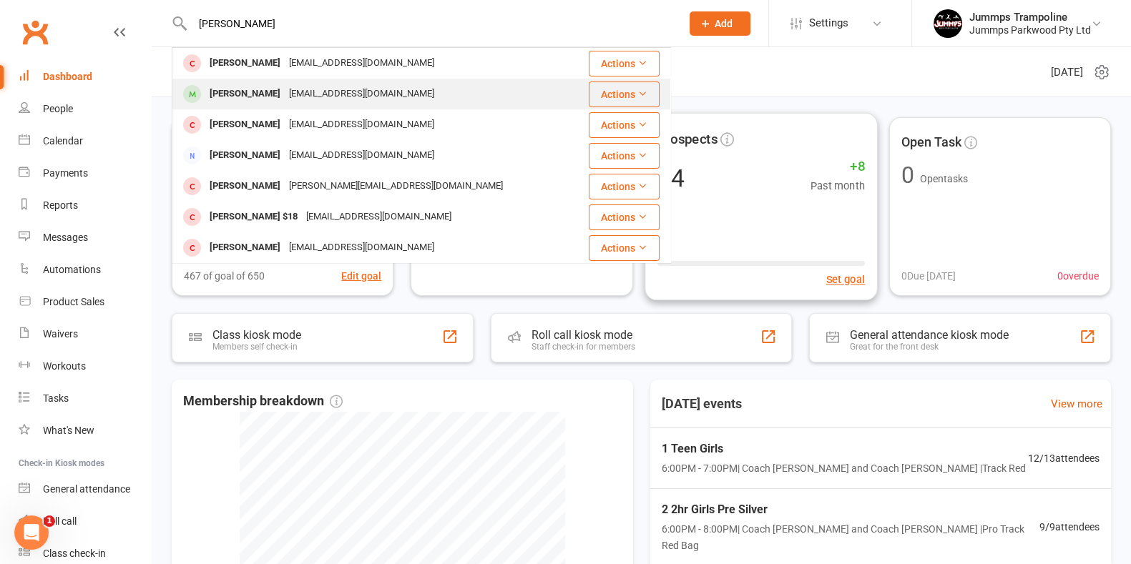
type input "[PERSON_NAME]"
click at [219, 98] on div "[PERSON_NAME]" at bounding box center [244, 94] width 79 height 21
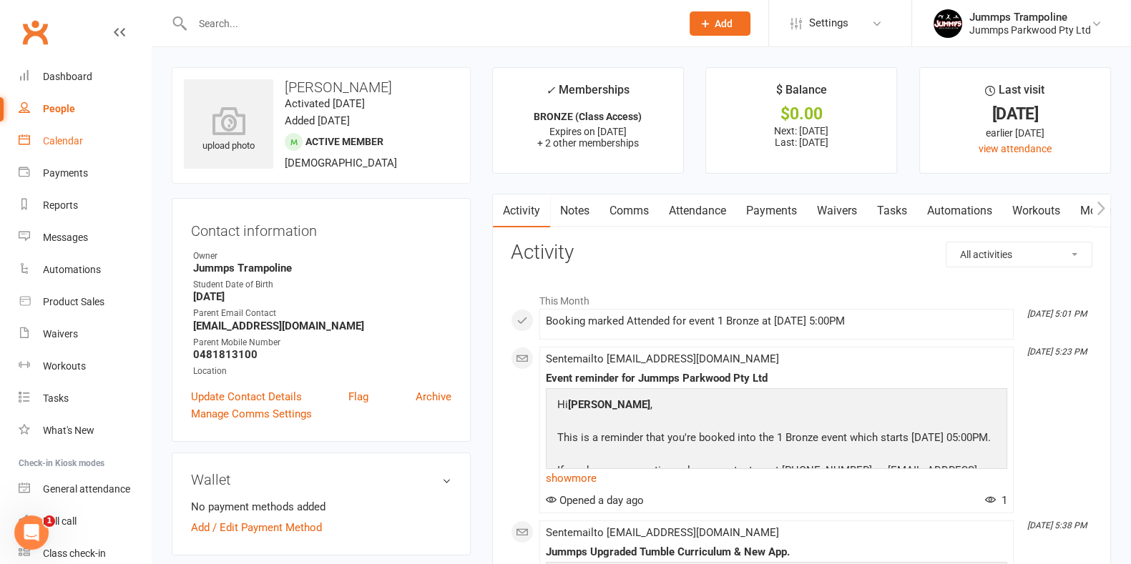
click at [56, 141] on div "Calendar" at bounding box center [63, 140] width 40 height 11
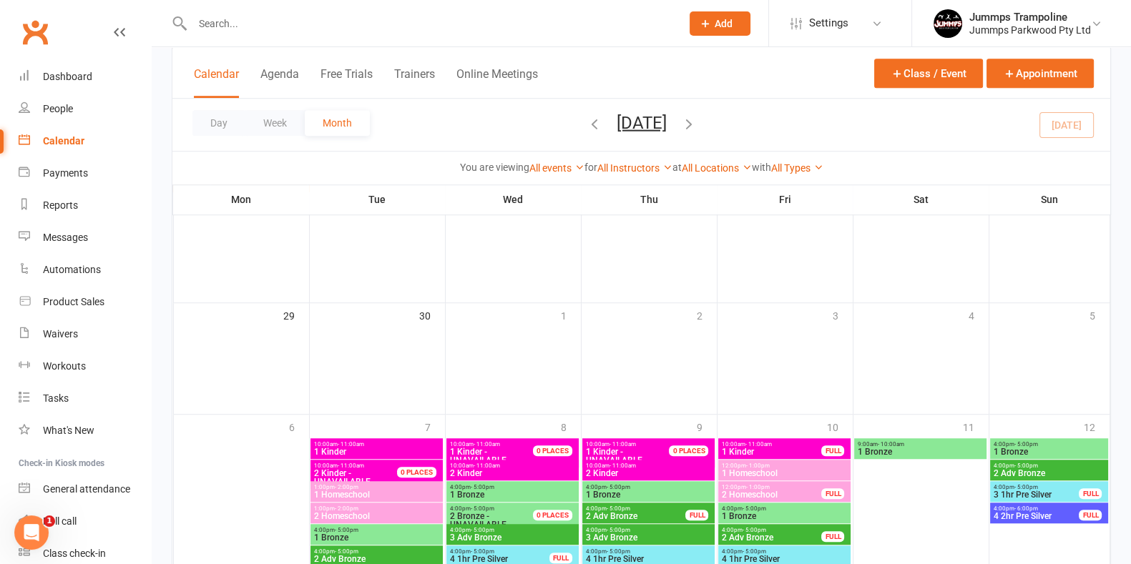
scroll to position [1555, 0]
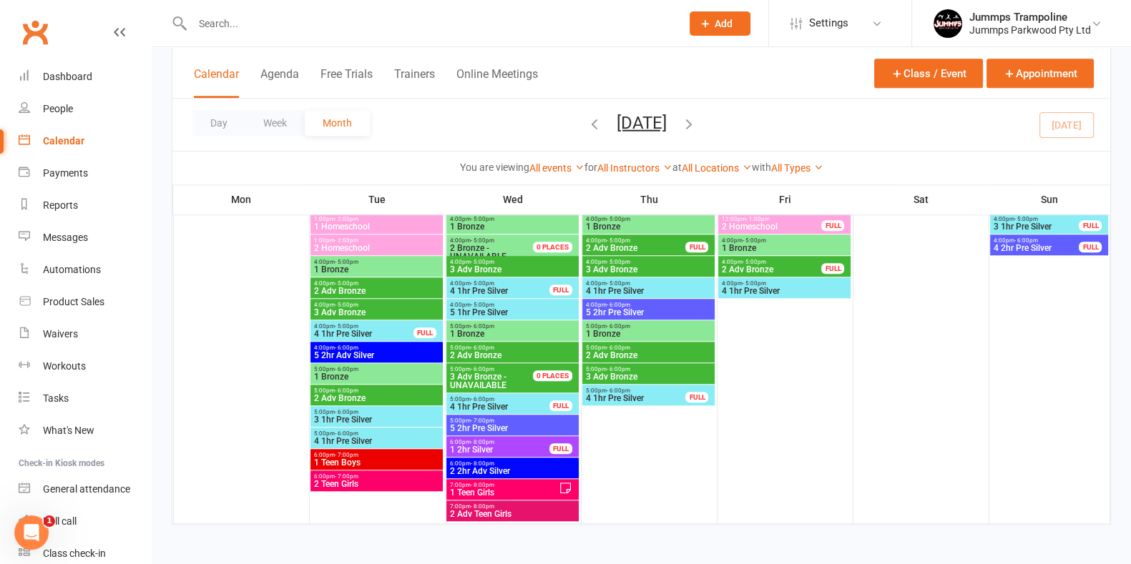
click at [697, 122] on icon "button" at bounding box center [689, 123] width 16 height 16
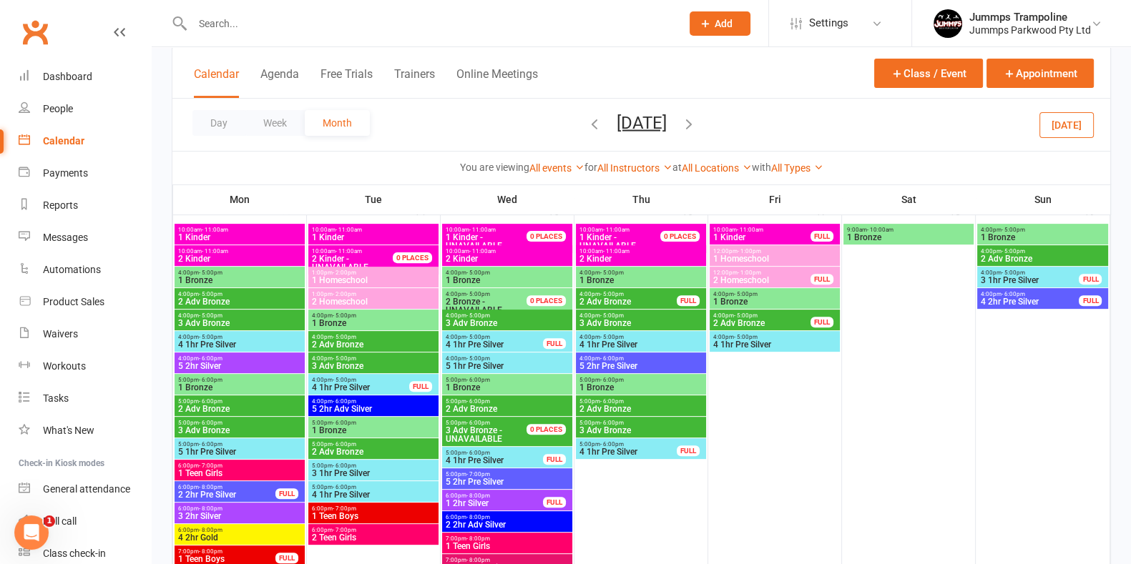
scroll to position [596, 0]
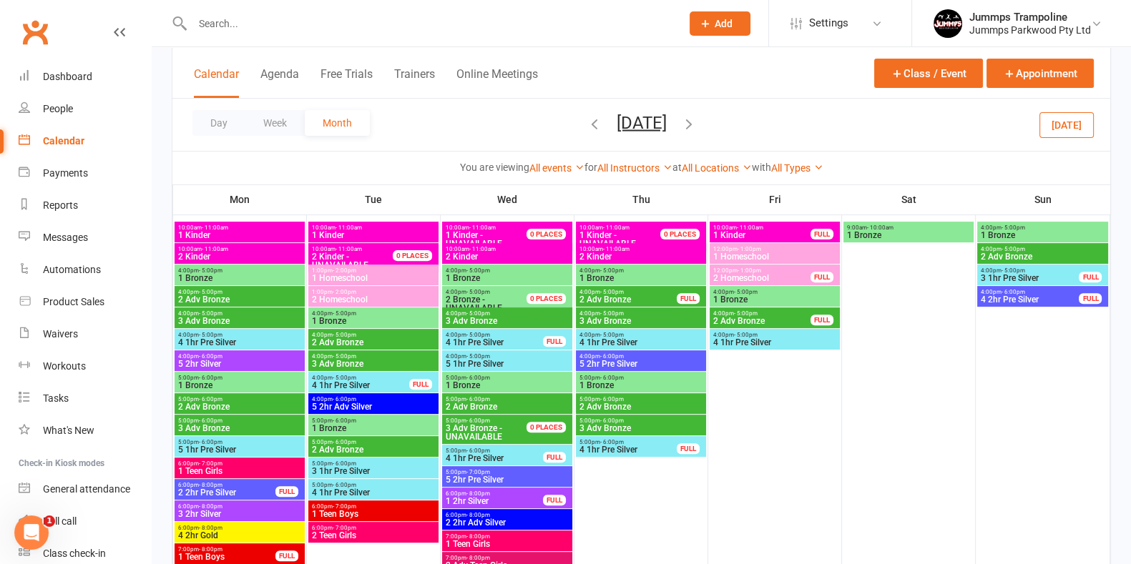
click at [229, 408] on span "2 Adv Bronze" at bounding box center [239, 407] width 124 height 9
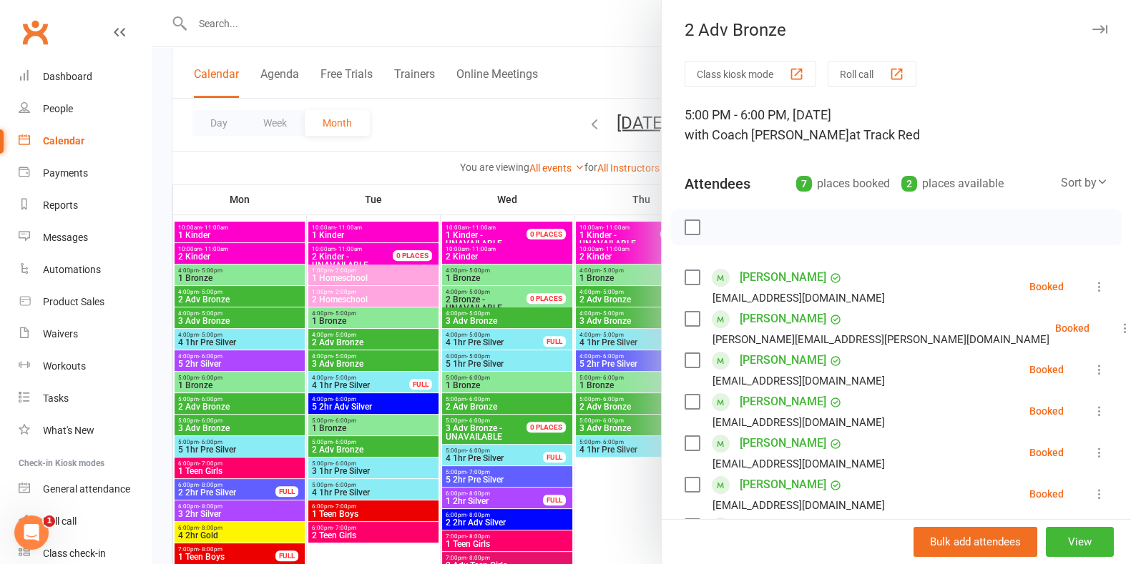
click at [233, 167] on div at bounding box center [641, 282] width 979 height 564
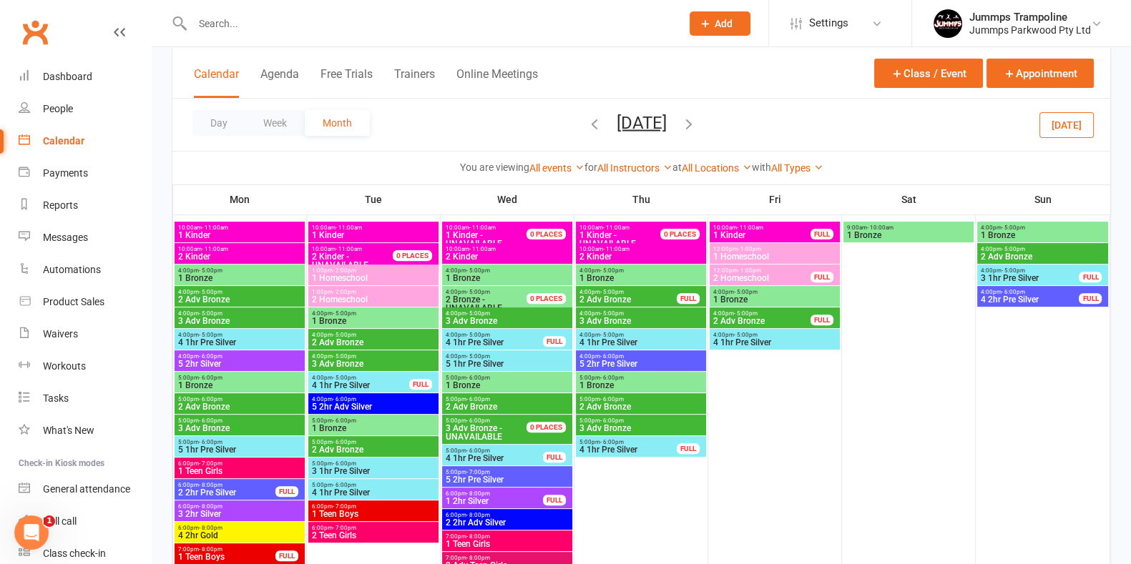
click at [228, 424] on span "3 Adv Bronze" at bounding box center [239, 428] width 124 height 9
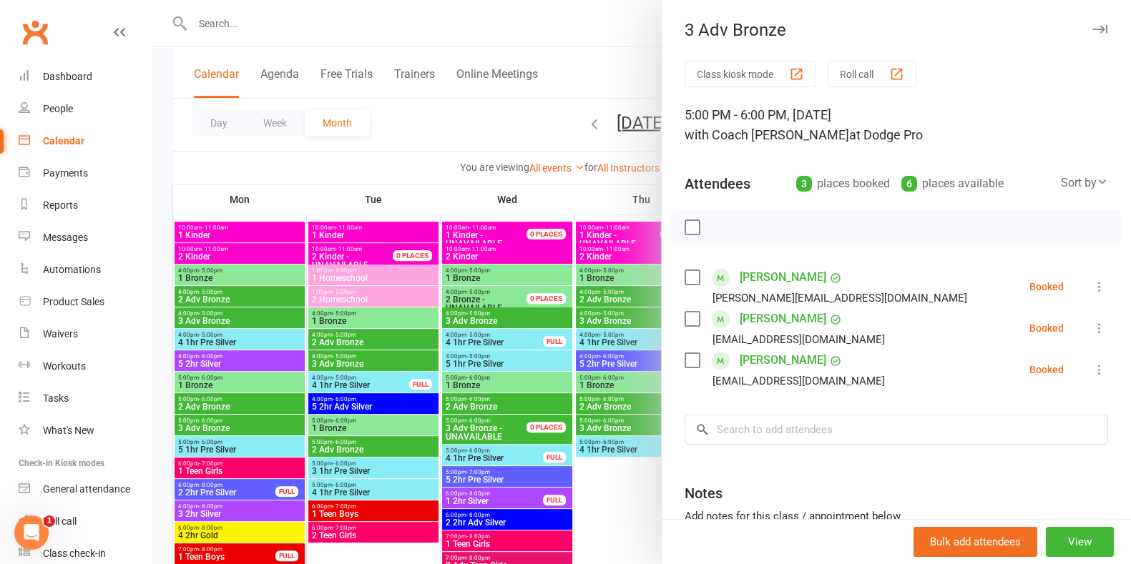
click at [250, 302] on div at bounding box center [641, 282] width 979 height 564
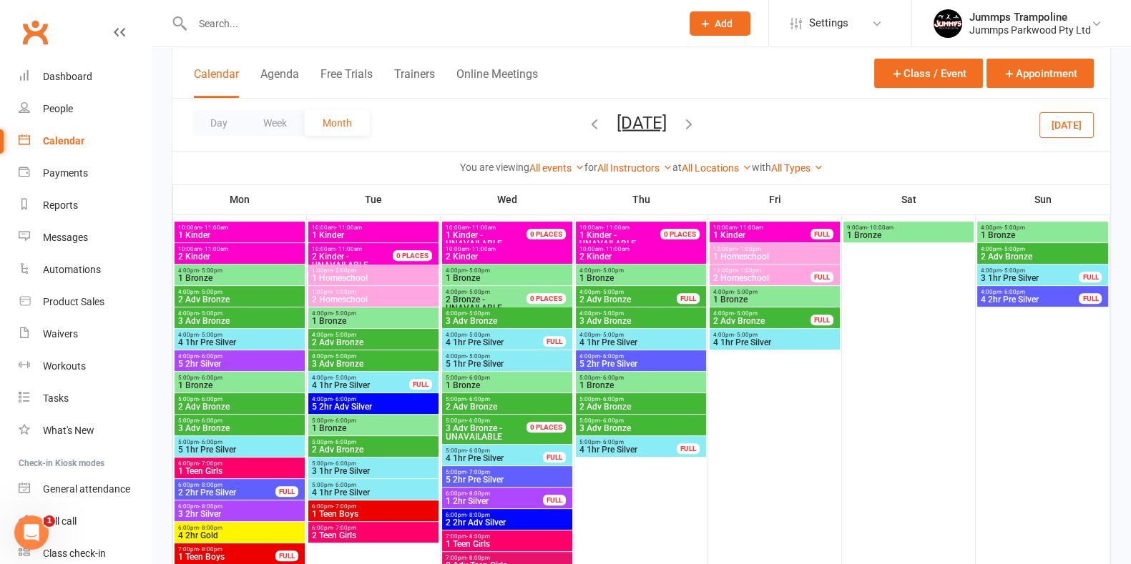
click at [250, 302] on span "2 Adv Bronze" at bounding box center [239, 299] width 124 height 9
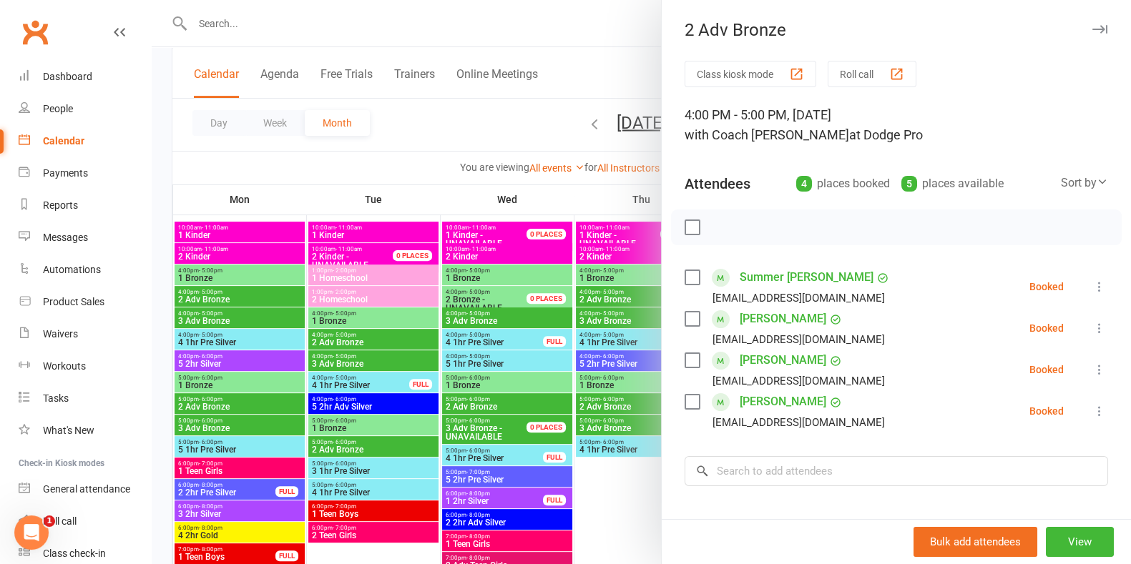
click at [247, 321] on div at bounding box center [641, 282] width 979 height 564
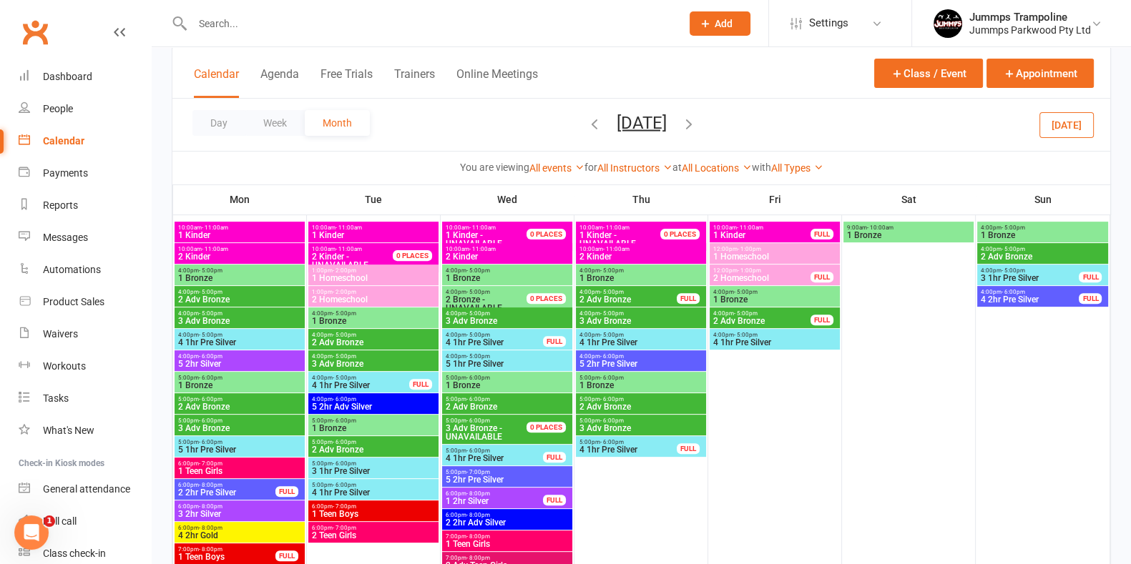
click at [247, 321] on span "3 Adv Bronze" at bounding box center [239, 321] width 124 height 9
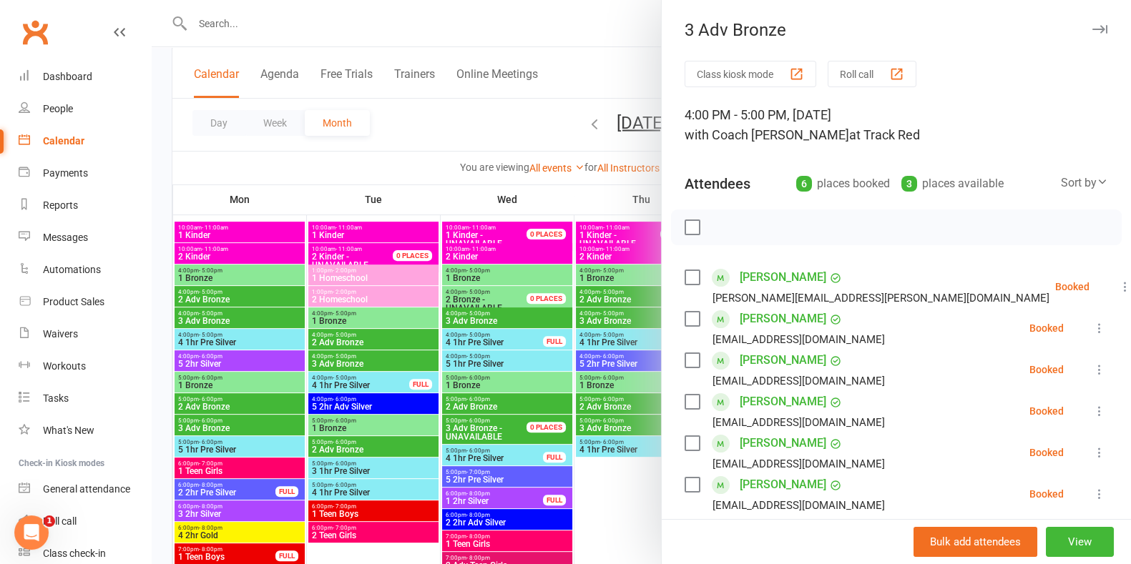
click at [458, 147] on div at bounding box center [641, 282] width 979 height 564
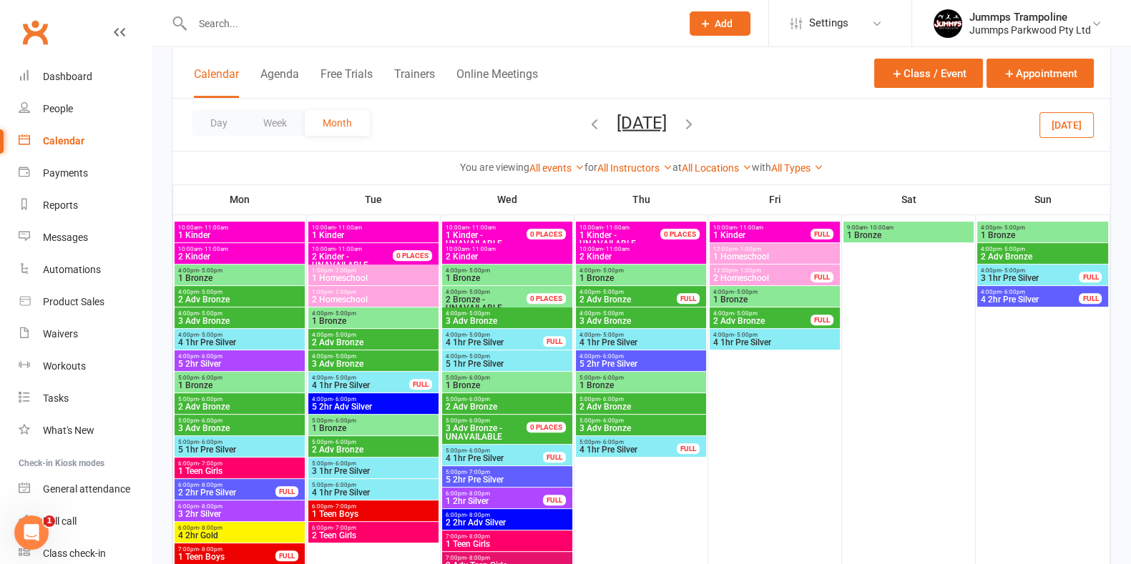
click at [506, 320] on span "3 Adv Bronze" at bounding box center [507, 321] width 124 height 9
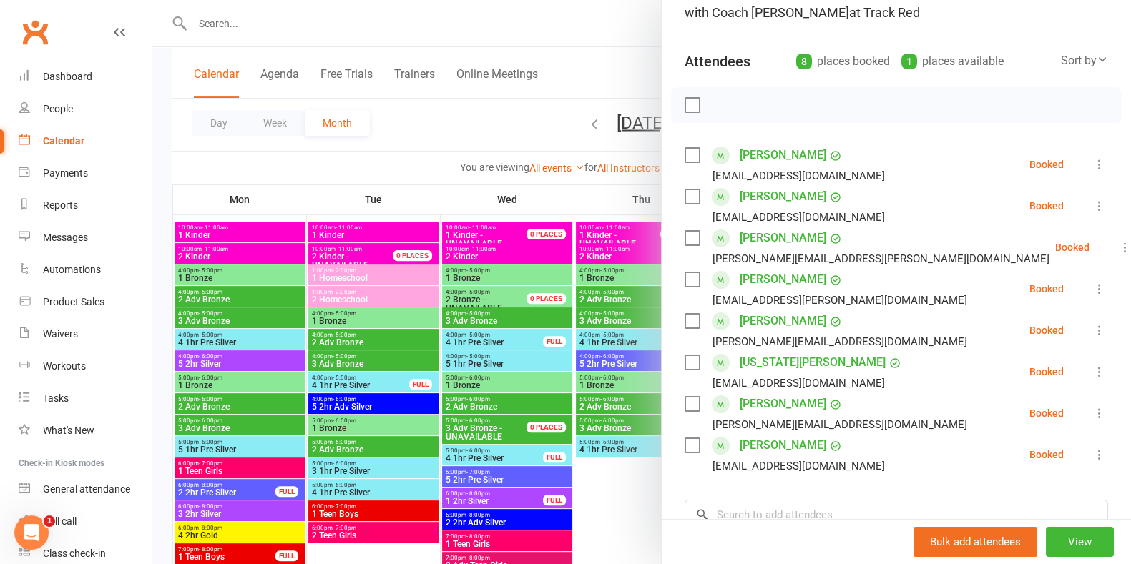
scroll to position [0, 0]
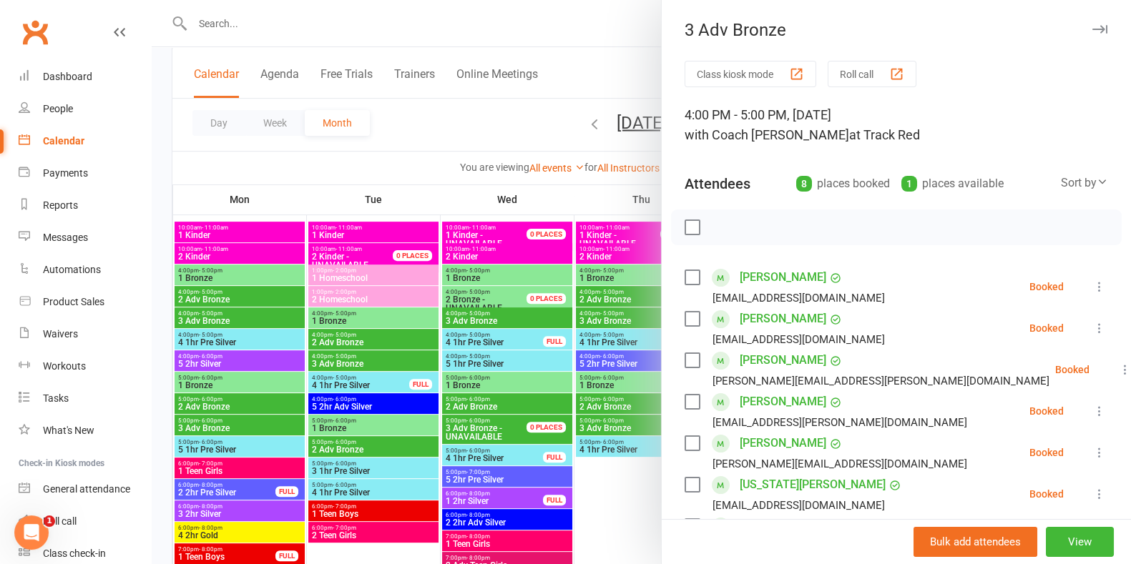
click at [513, 402] on div at bounding box center [641, 282] width 979 height 564
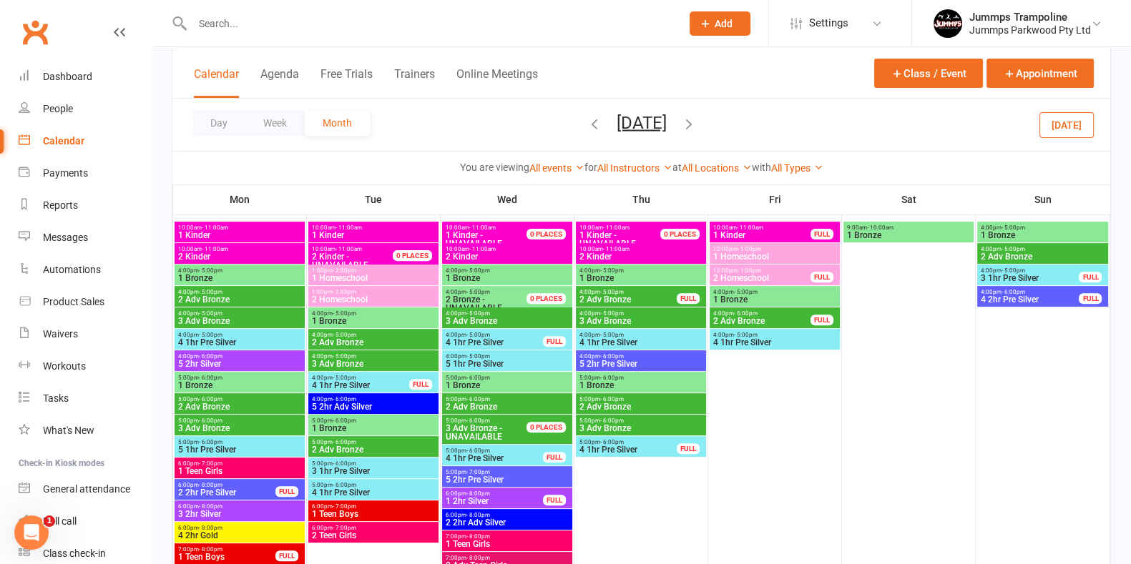
click at [513, 403] on span "2 Adv Bronze" at bounding box center [507, 407] width 124 height 9
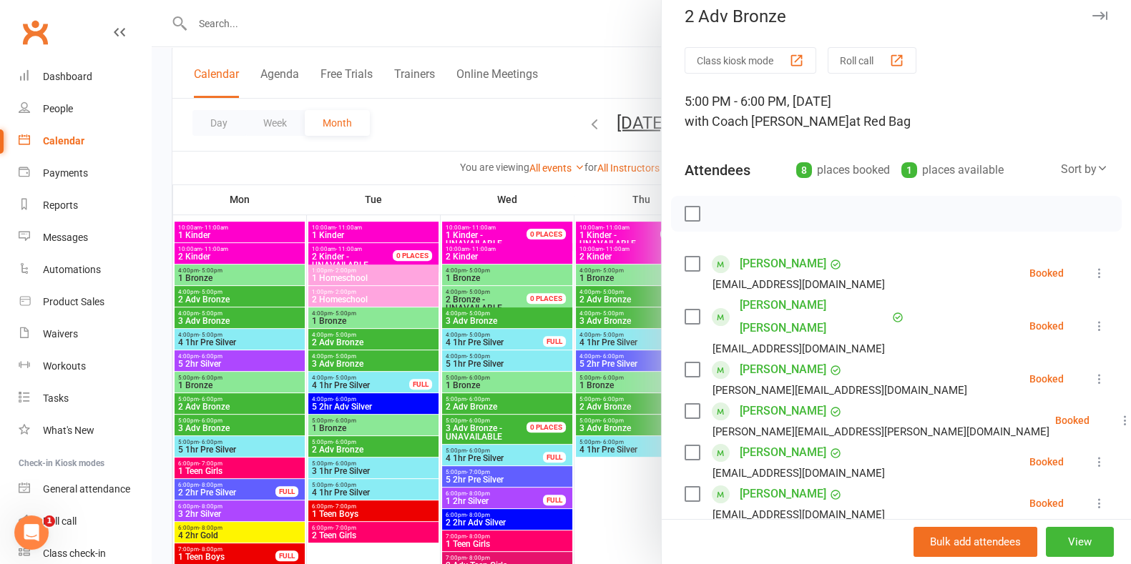
scroll to position [14, 0]
click at [472, 118] on div at bounding box center [641, 282] width 979 height 564
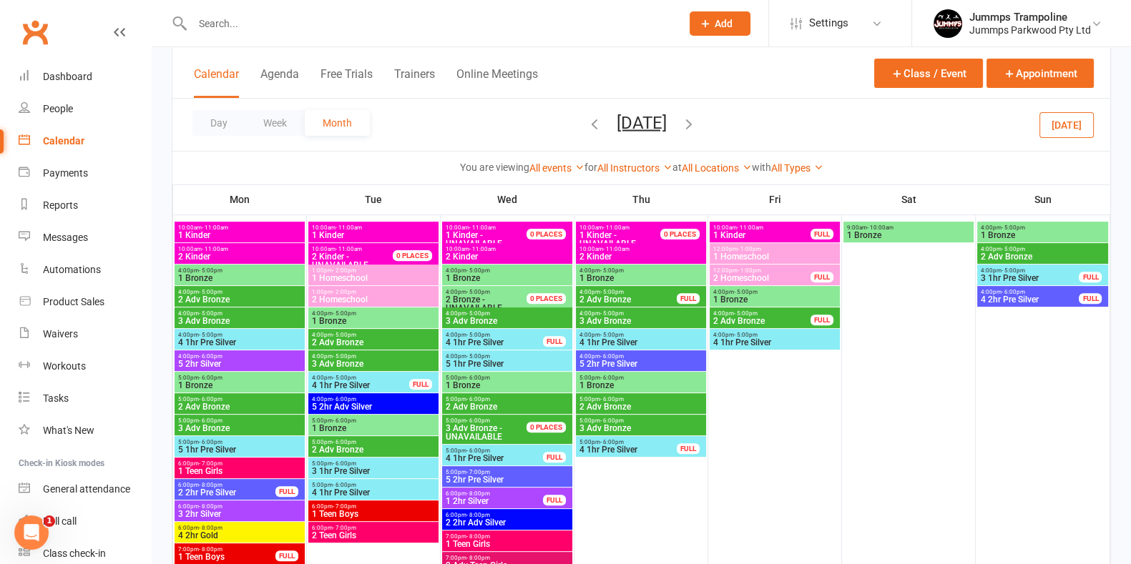
click at [252, 424] on span "3 Adv Bronze" at bounding box center [239, 428] width 124 height 9
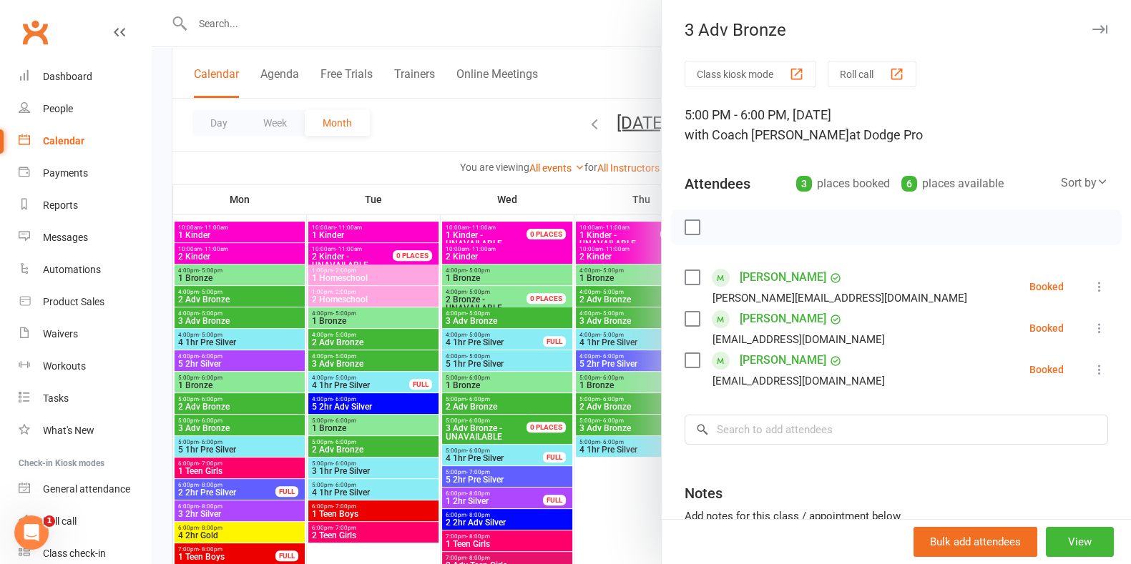
click at [262, 15] on div at bounding box center [641, 282] width 979 height 564
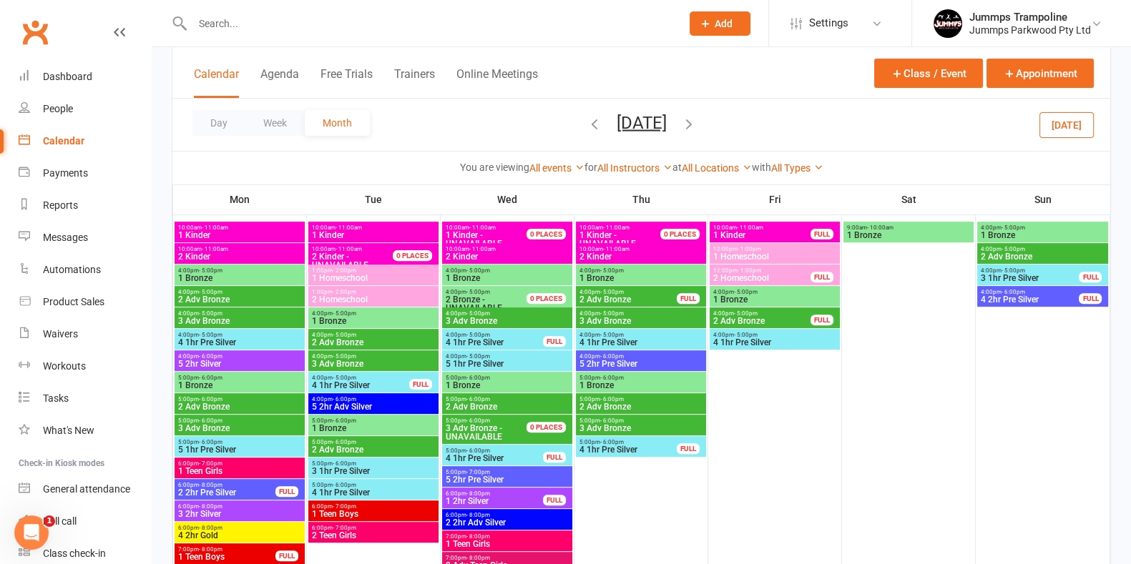
click at [262, 21] on input "text" at bounding box center [429, 24] width 483 height 20
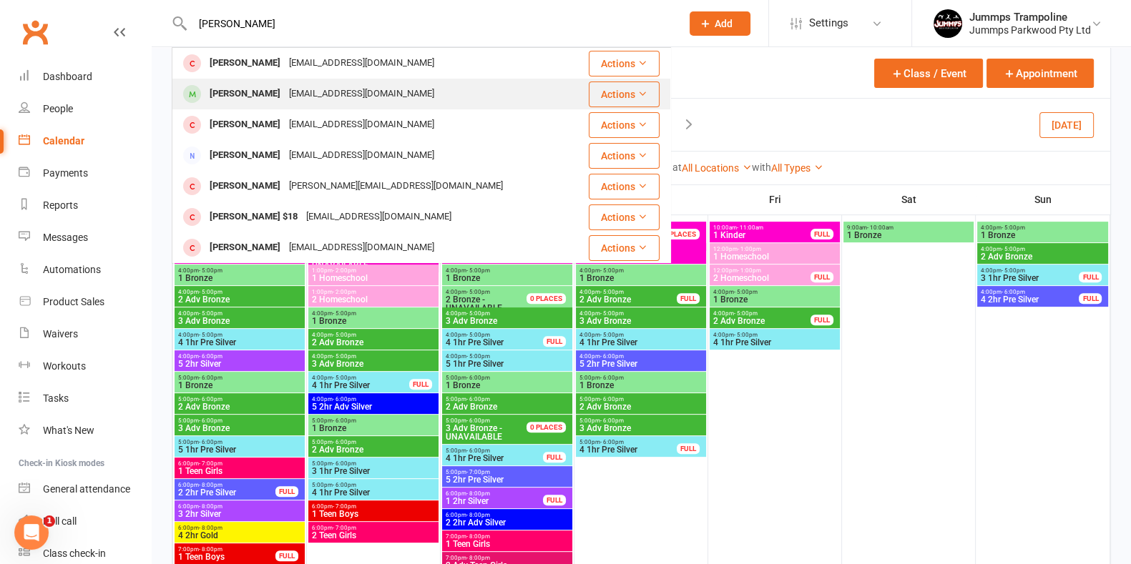
type input "[PERSON_NAME]"
click at [300, 94] on div "[EMAIL_ADDRESS][DOMAIN_NAME]" at bounding box center [362, 94] width 154 height 21
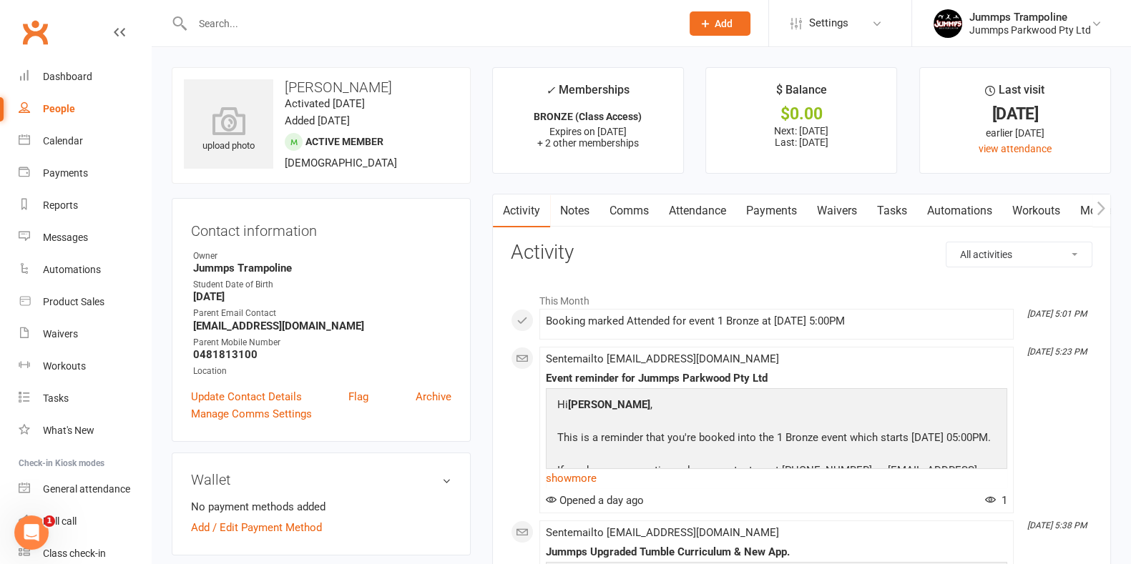
click at [702, 212] on link "Attendance" at bounding box center [697, 211] width 77 height 33
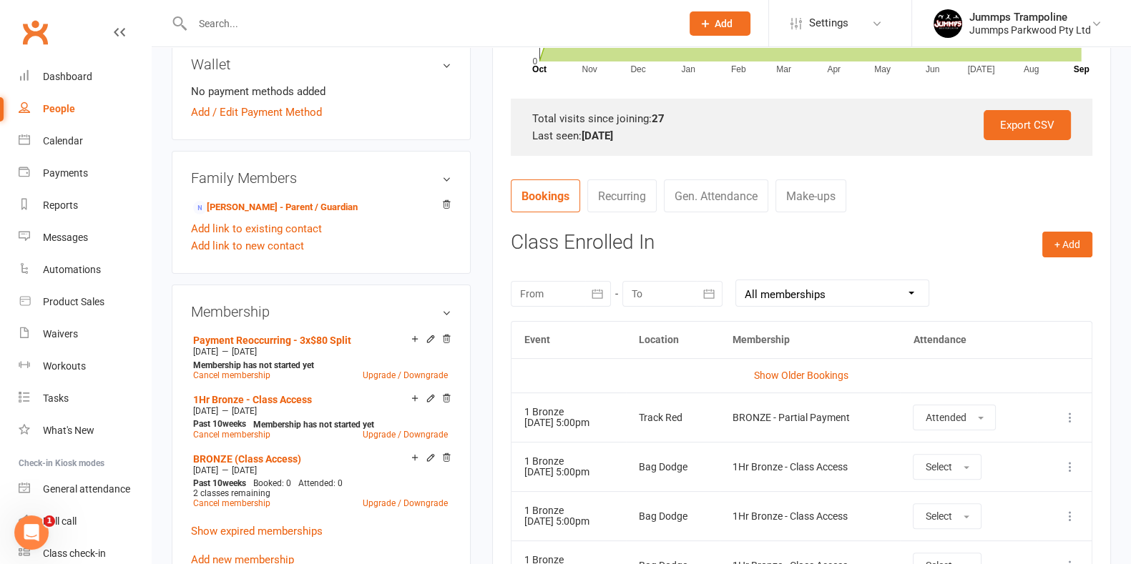
scroll to position [539, 0]
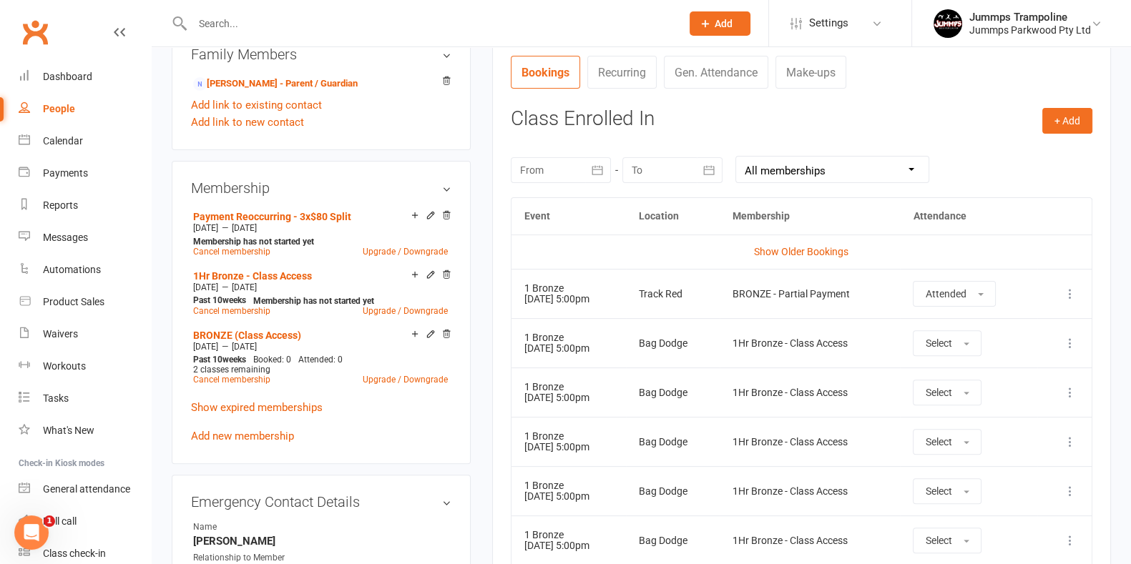
click at [1071, 342] on icon at bounding box center [1070, 343] width 14 height 14
click at [1019, 428] on link "Remove booking" at bounding box center [1007, 428] width 142 height 29
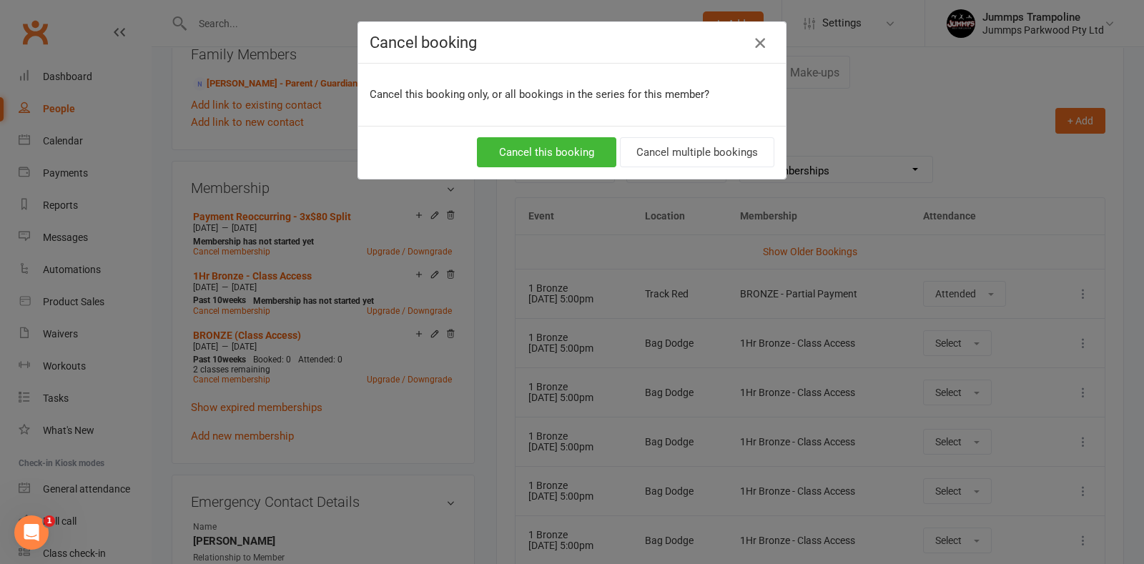
click at [753, 33] on button "button" at bounding box center [760, 42] width 23 height 23
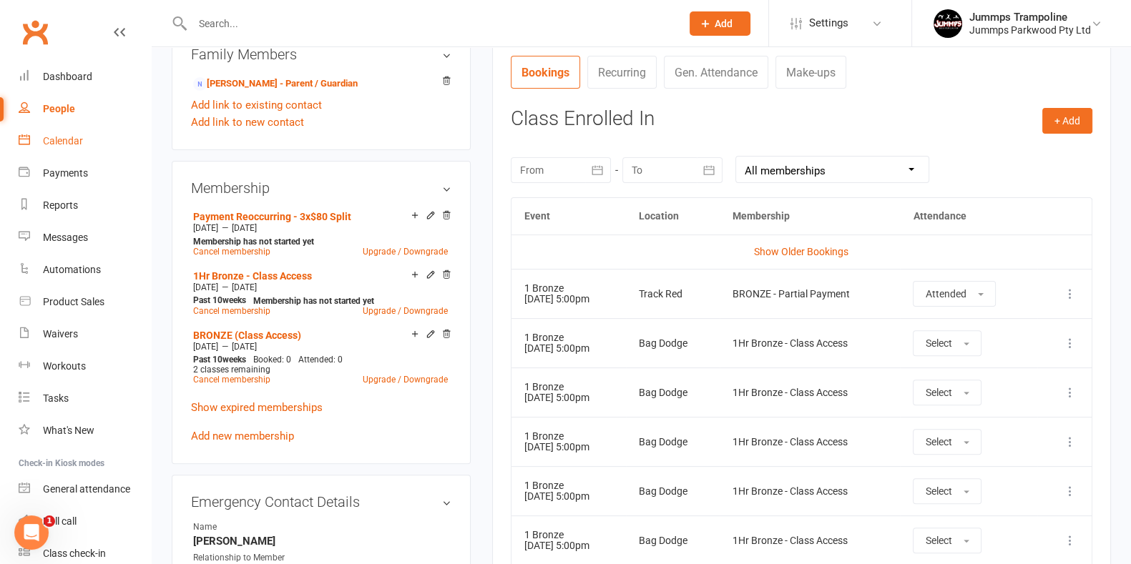
click at [51, 157] on link "Calendar" at bounding box center [85, 141] width 132 height 32
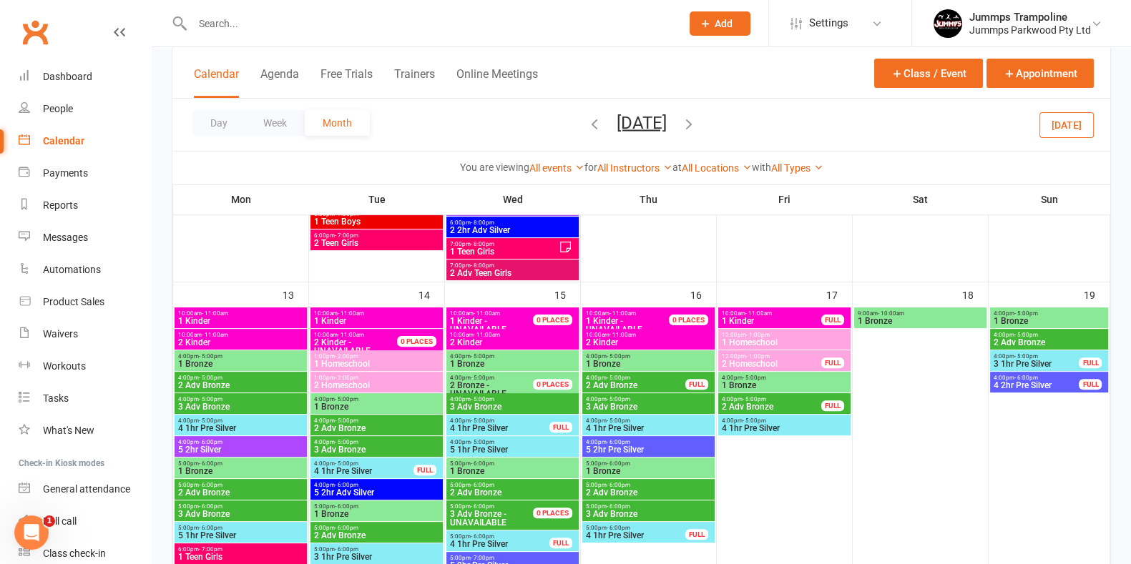
scroll to position [511, 0]
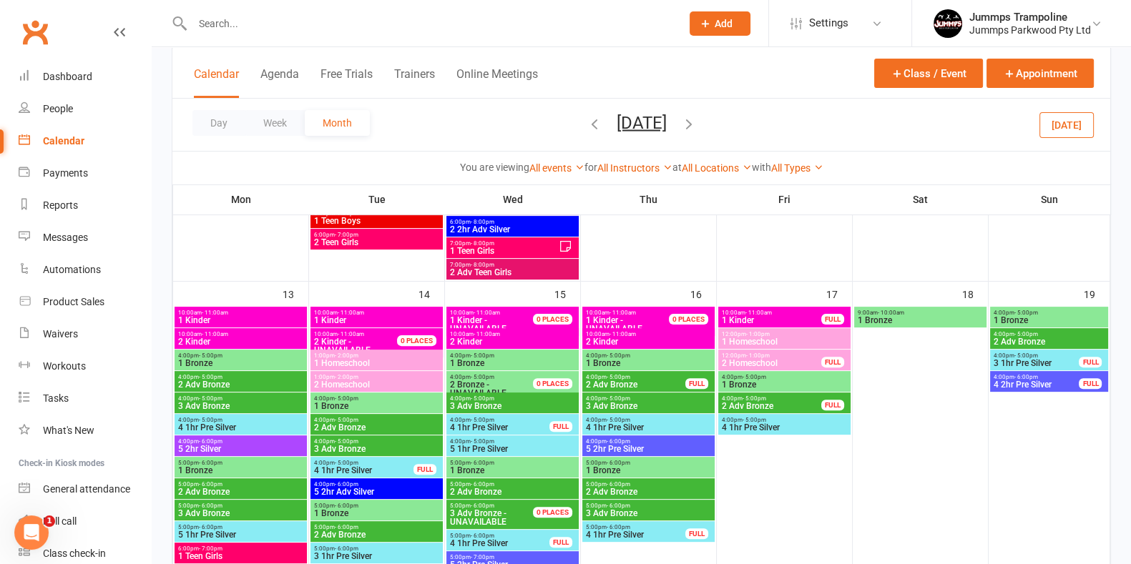
click at [280, 446] on span "5 2hr Silver" at bounding box center [240, 449] width 127 height 9
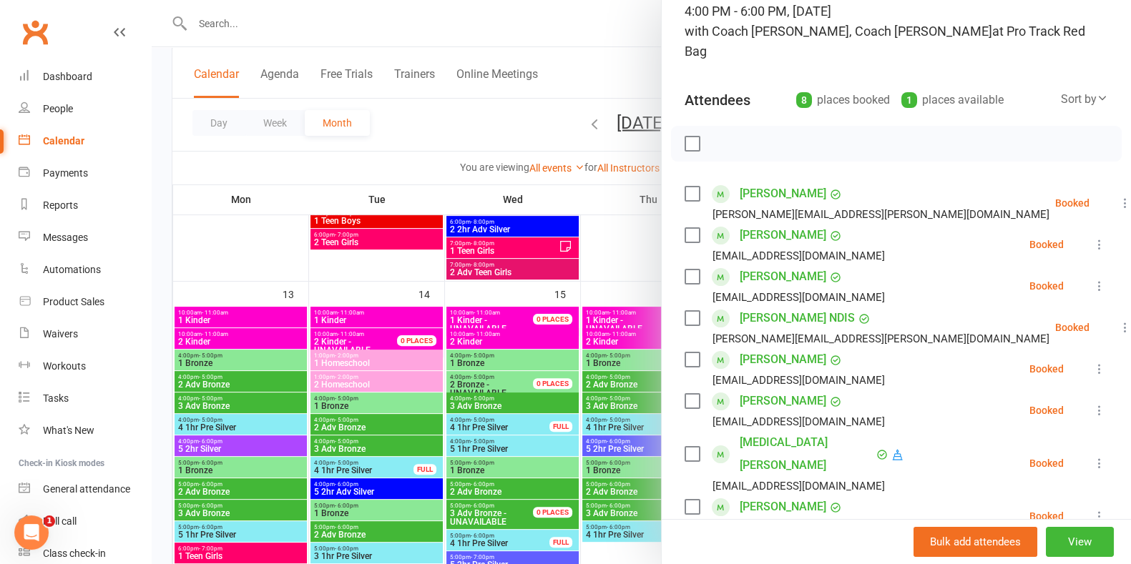
scroll to position [111, 0]
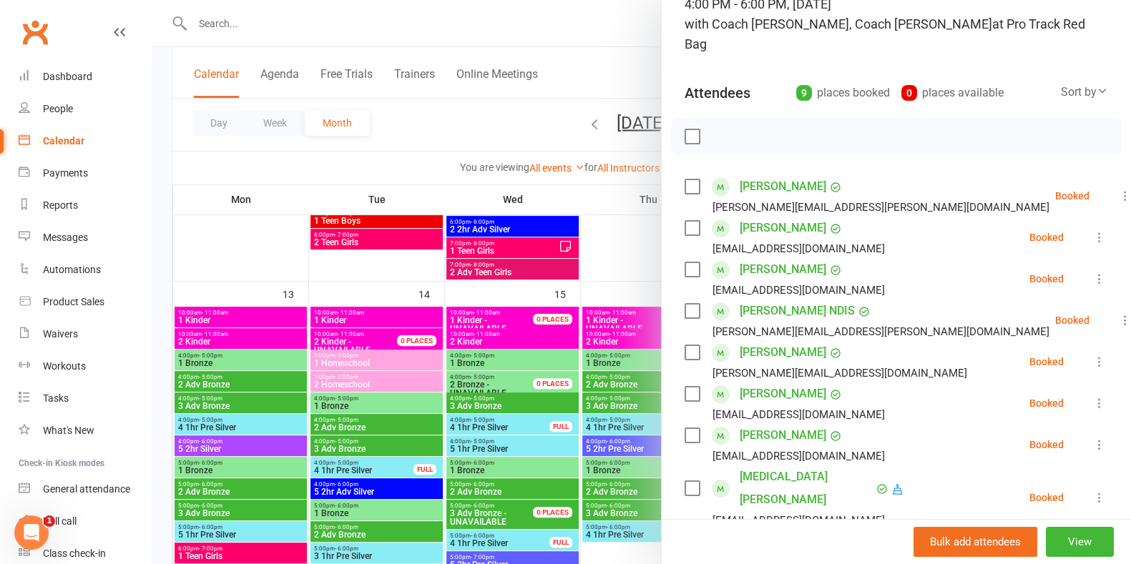
click at [260, 260] on div at bounding box center [641, 282] width 979 height 564
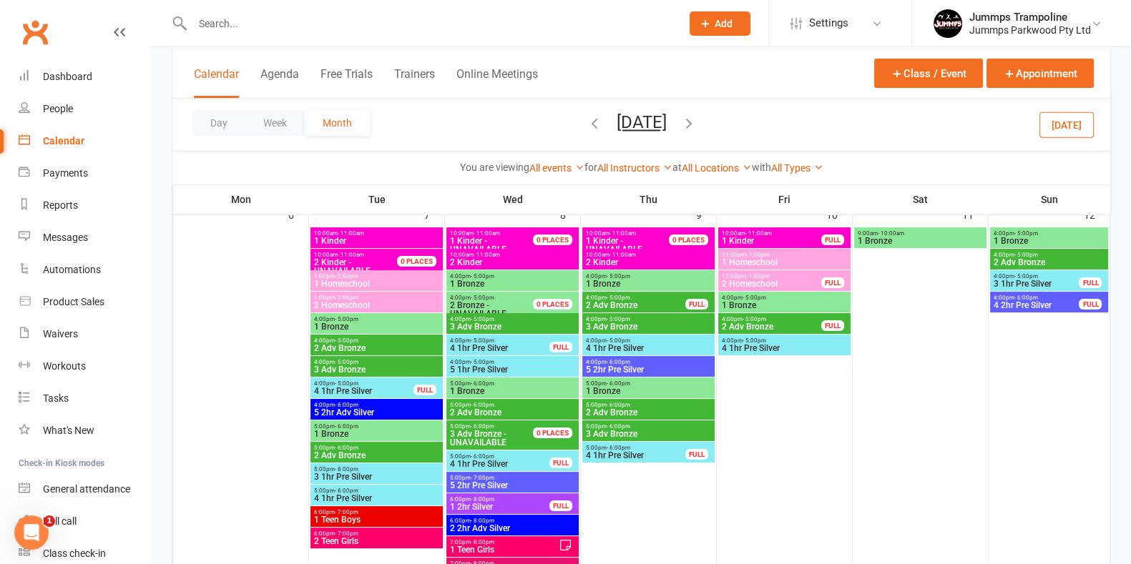
scroll to position [0, 0]
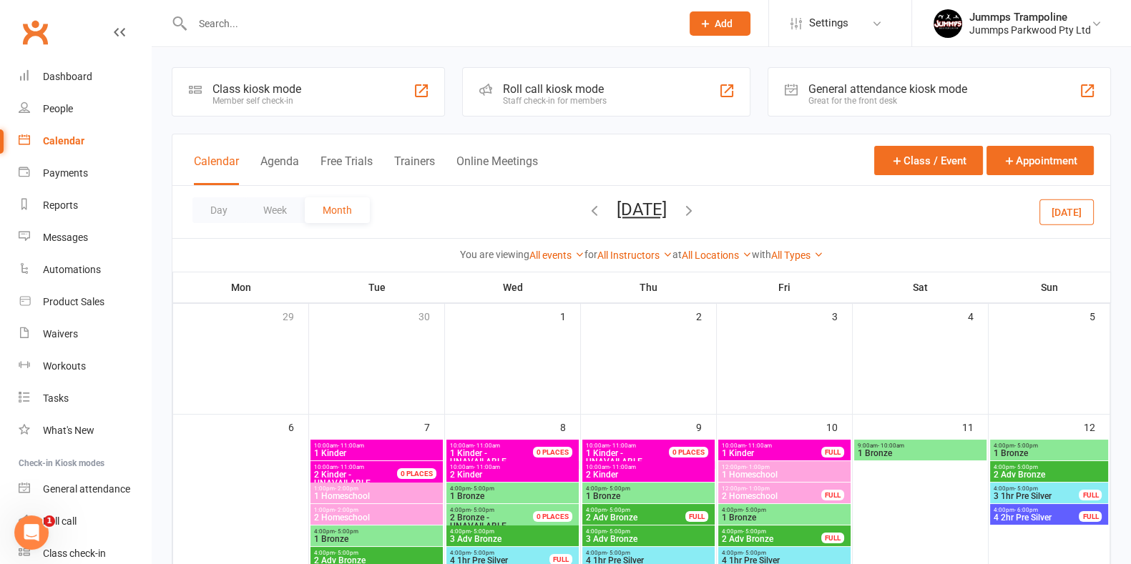
click at [586, 212] on icon "button" at bounding box center [594, 210] width 16 height 16
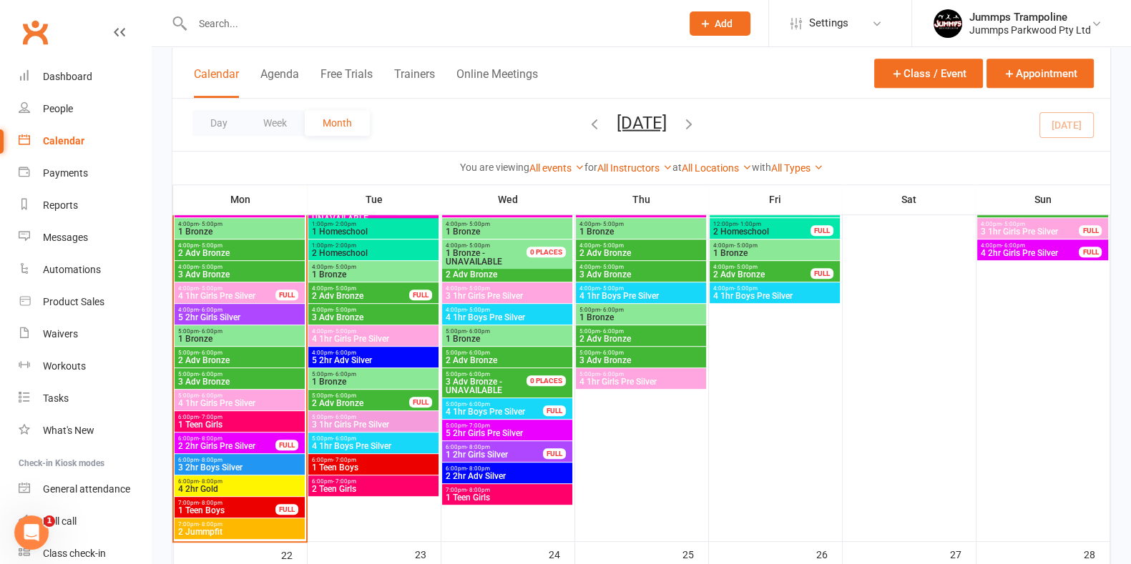
scroll to position [949, 0]
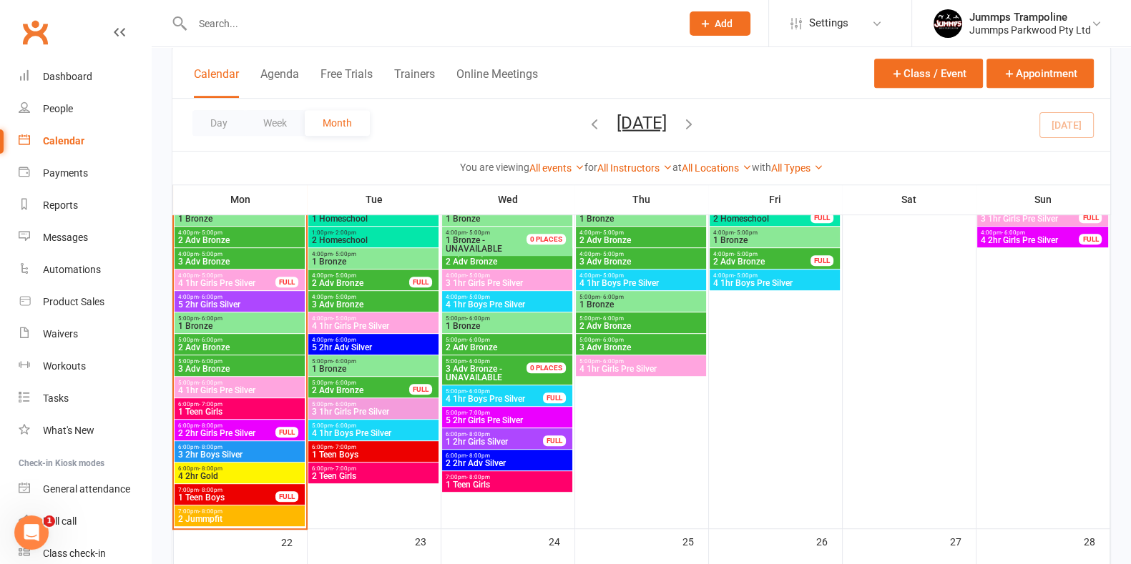
click at [259, 405] on span "6:00pm - 7:00pm" at bounding box center [239, 404] width 124 height 6
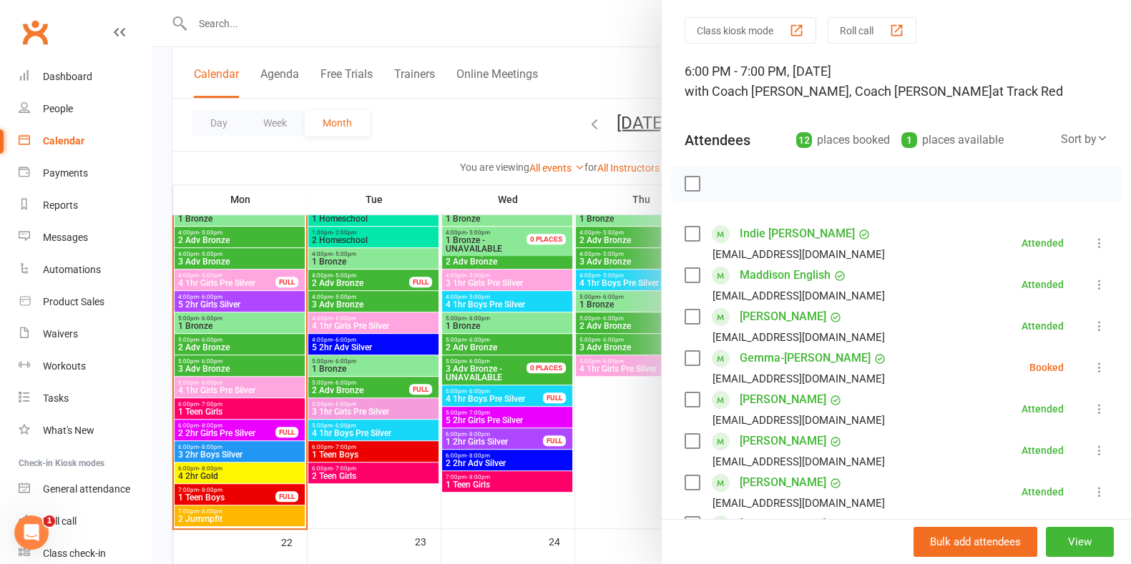
scroll to position [44, 0]
click at [1092, 370] on icon at bounding box center [1099, 367] width 14 height 14
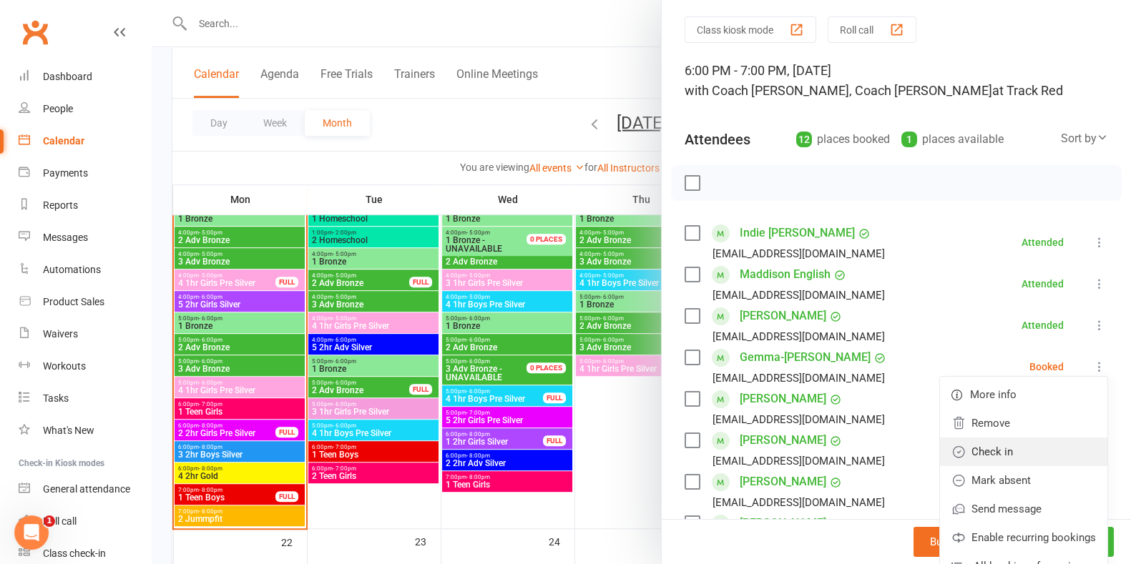
click at [987, 456] on link "Check in" at bounding box center [1023, 452] width 167 height 29
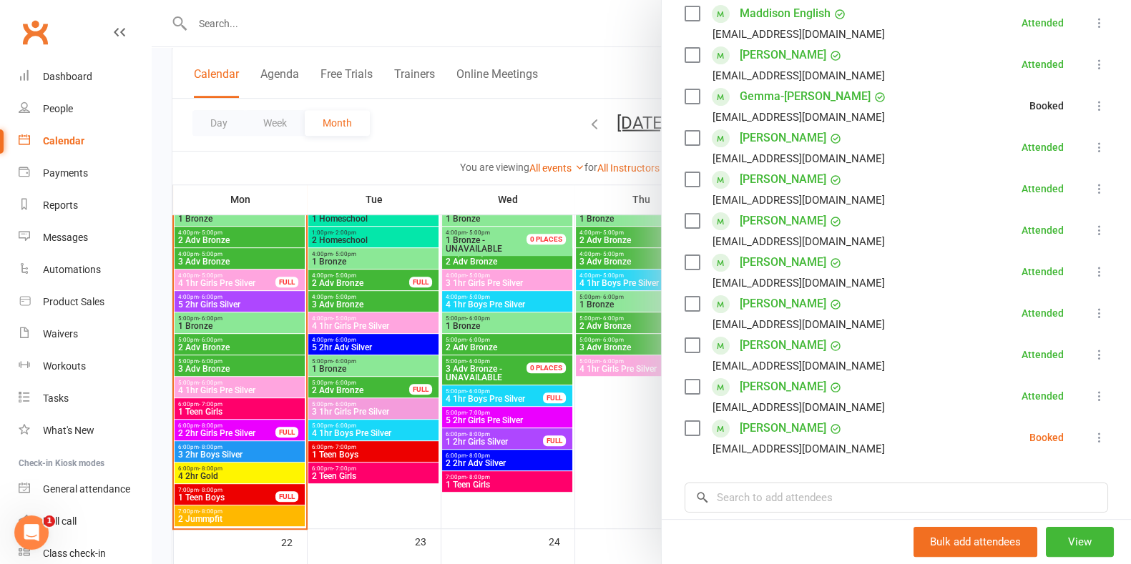
scroll to position [314, 0]
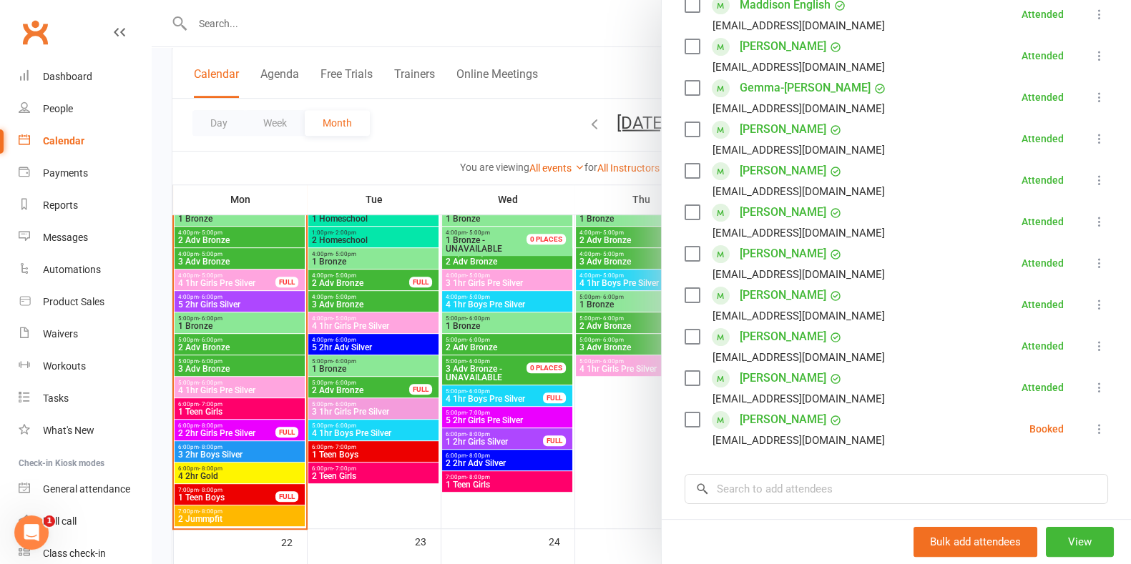
click at [1092, 431] on icon at bounding box center [1099, 429] width 14 height 14
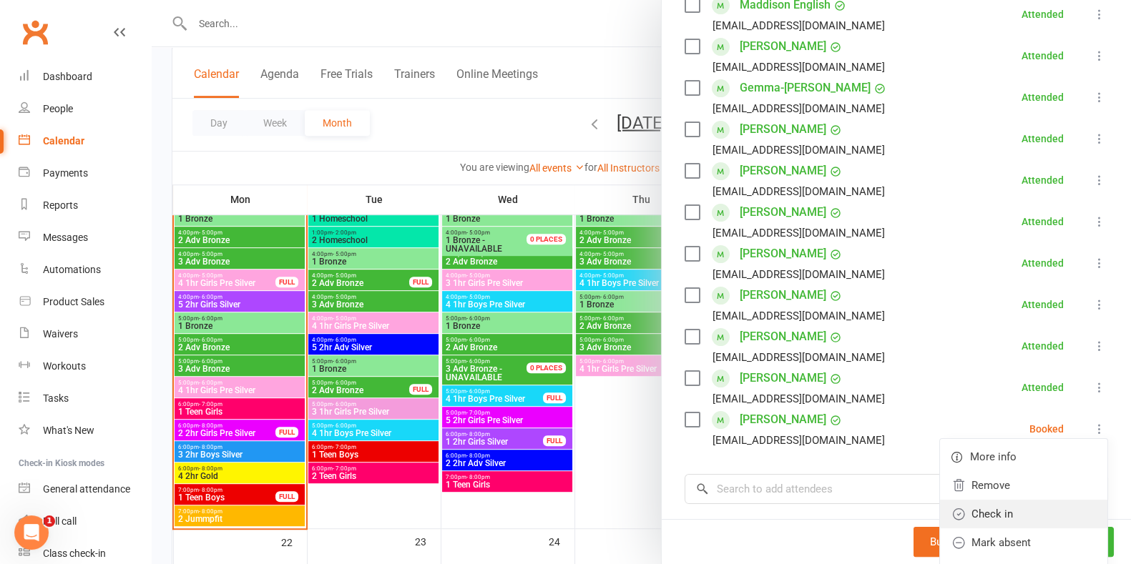
click at [970, 513] on link "Check in" at bounding box center [1023, 514] width 167 height 29
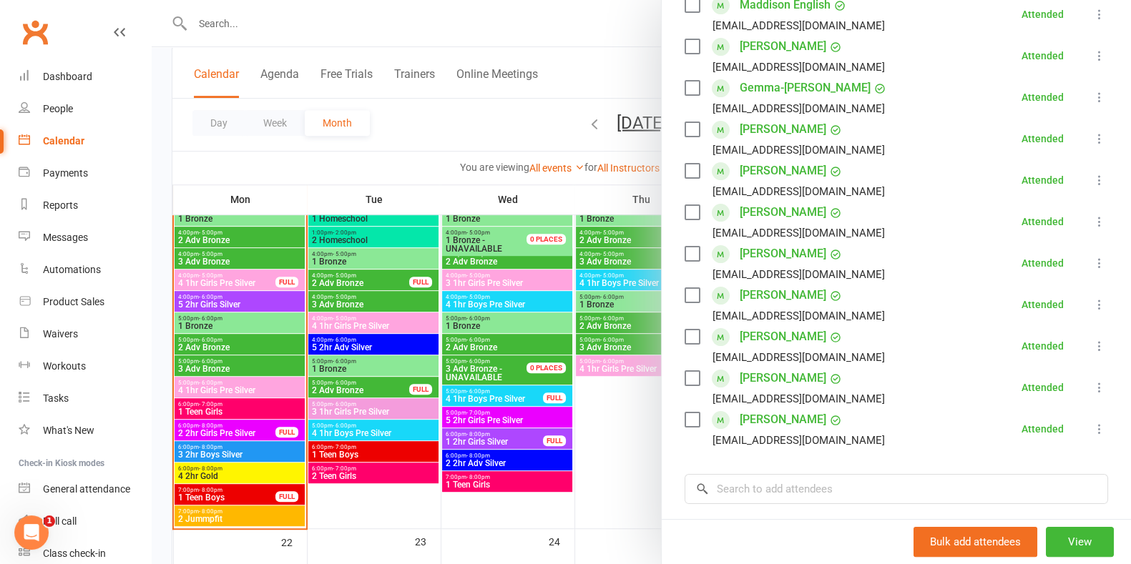
click at [246, 428] on div at bounding box center [641, 282] width 979 height 564
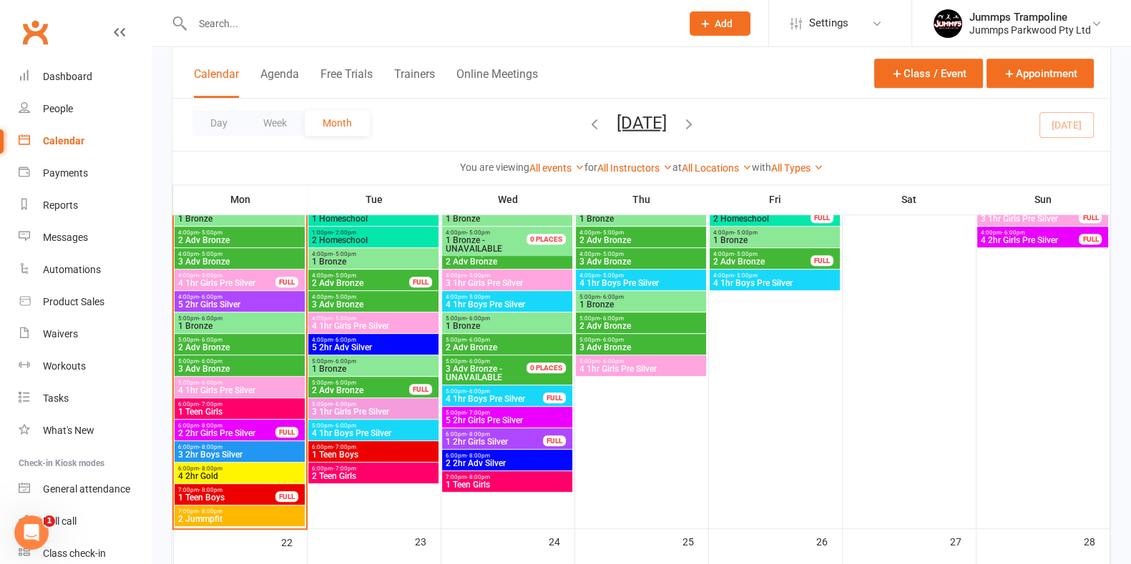
click at [246, 429] on span "2 2hr Girls Pre Silver" at bounding box center [226, 433] width 99 height 9
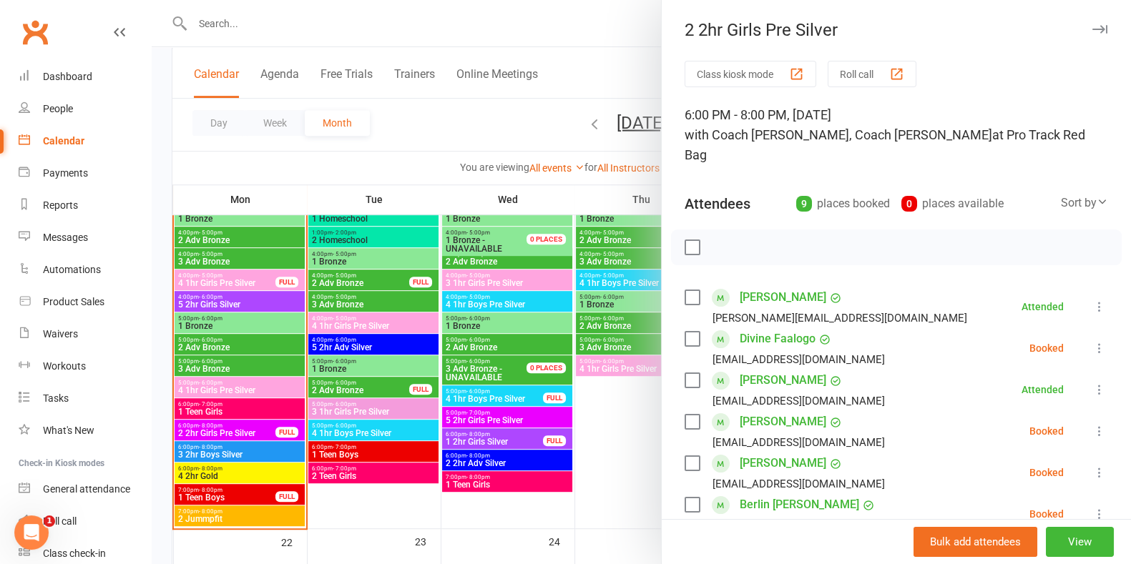
click at [1092, 341] on icon at bounding box center [1099, 348] width 14 height 14
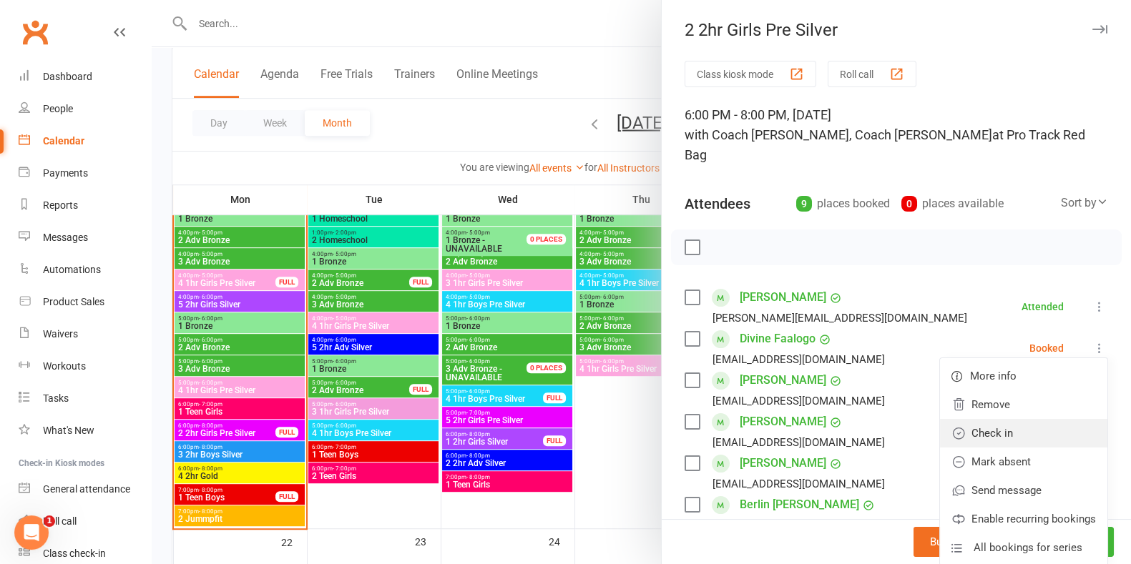
click at [998, 419] on link "Check in" at bounding box center [1023, 433] width 167 height 29
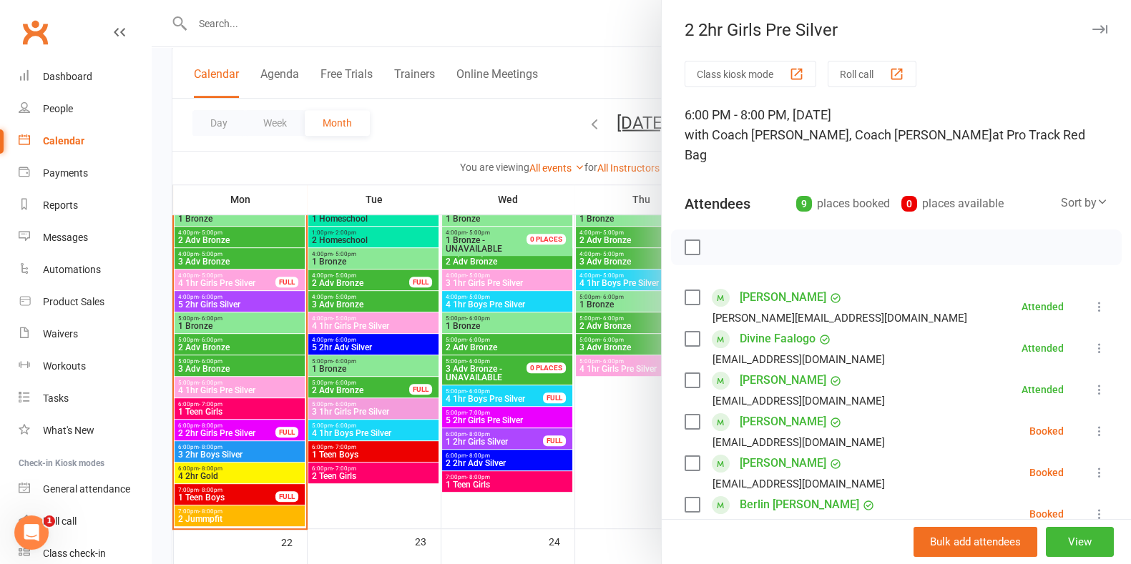
click at [1092, 424] on icon at bounding box center [1099, 431] width 14 height 14
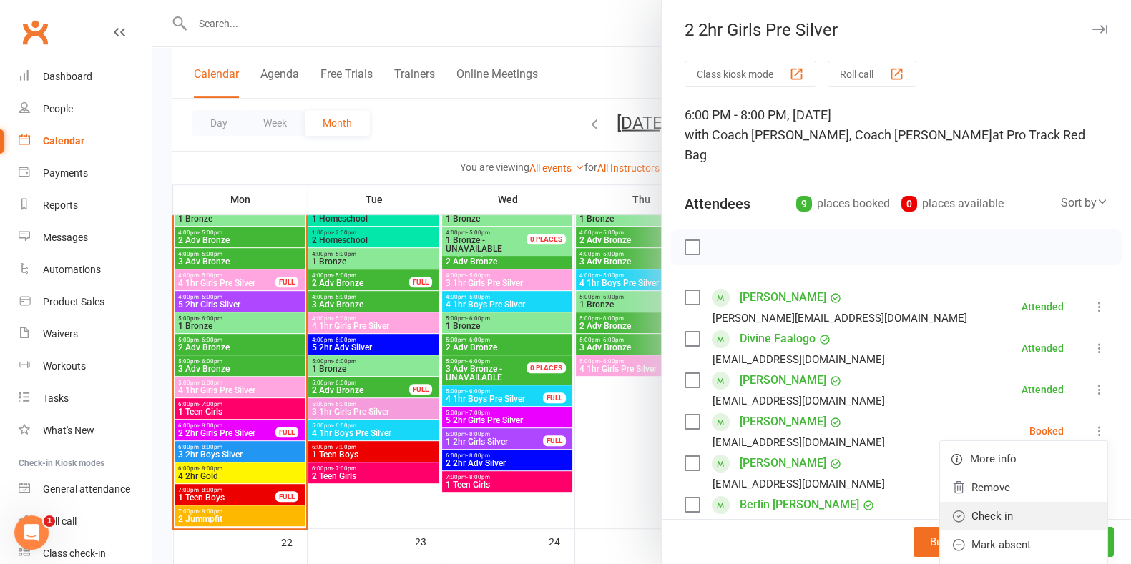
click at [1022, 502] on link "Check in" at bounding box center [1023, 516] width 167 height 29
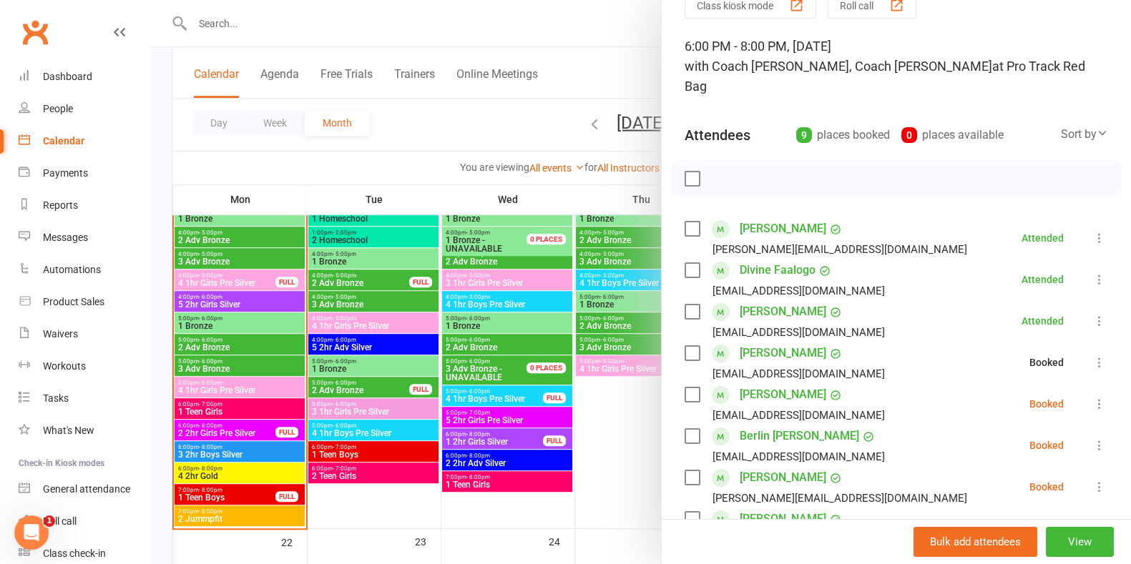
scroll to position [84, 0]
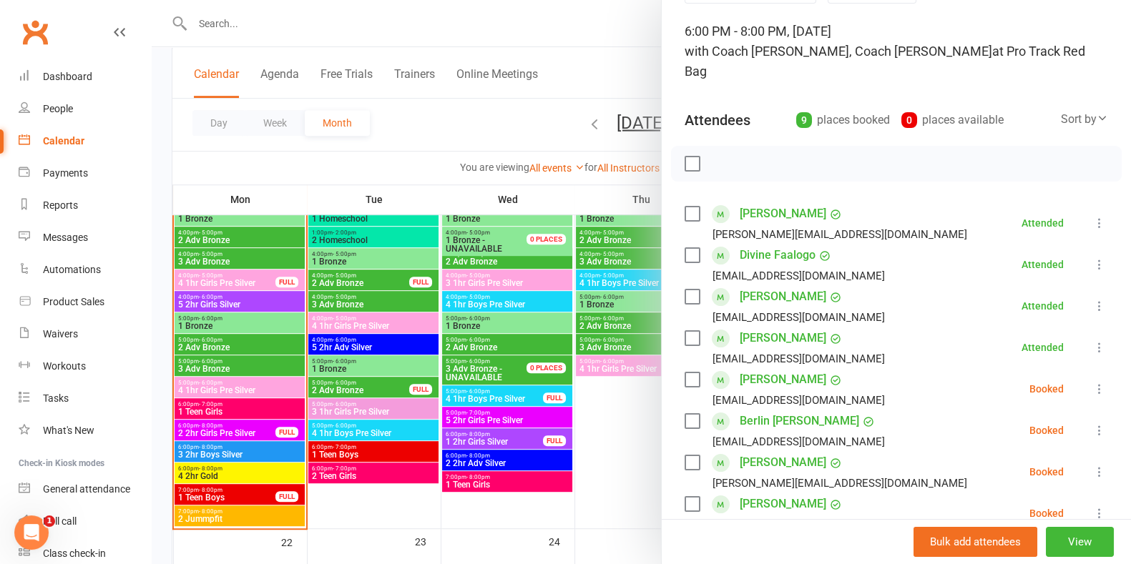
click at [1092, 382] on icon at bounding box center [1099, 389] width 14 height 14
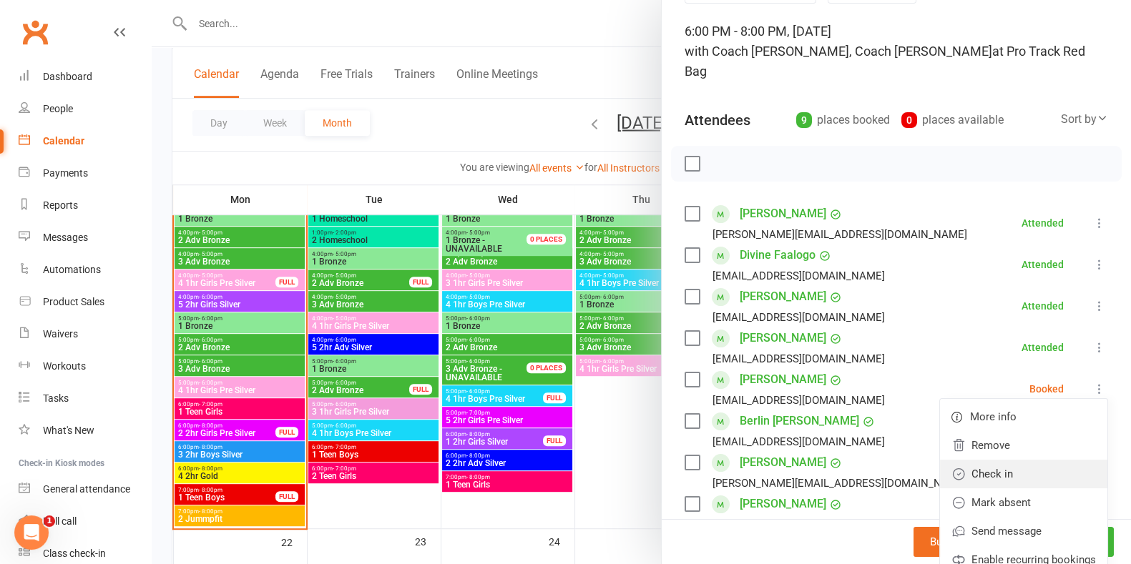
click at [1021, 460] on link "Check in" at bounding box center [1023, 474] width 167 height 29
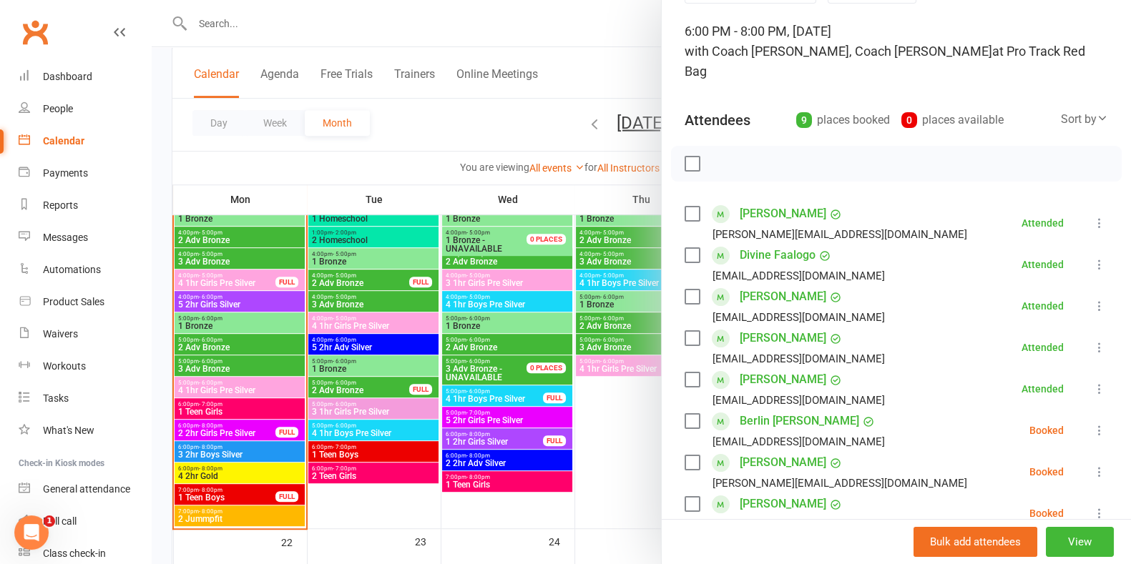
click at [1092, 423] on icon at bounding box center [1099, 430] width 14 height 14
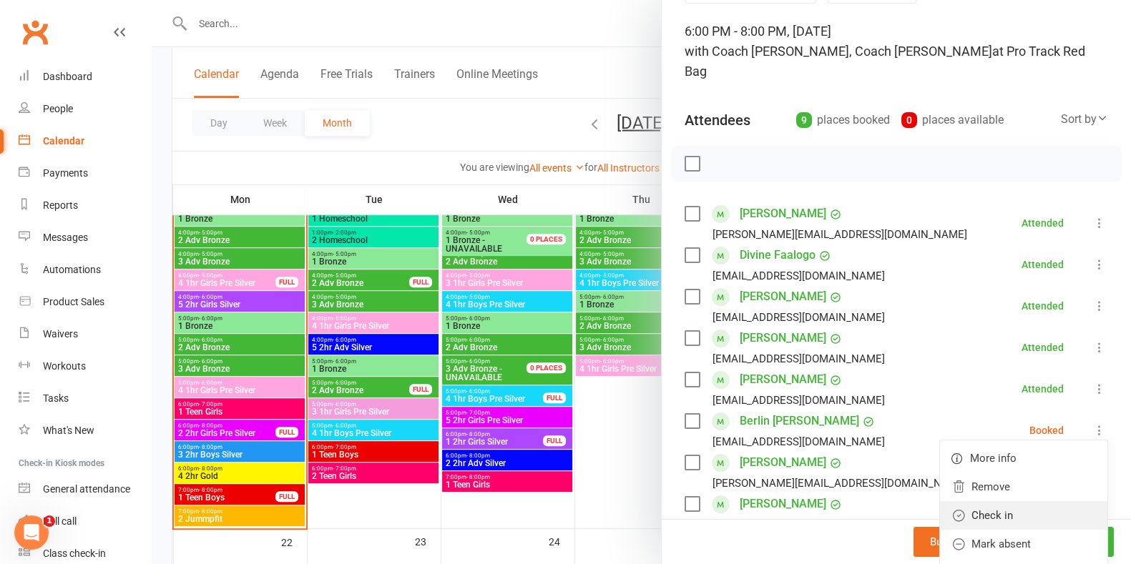
click at [1022, 504] on link "Check in" at bounding box center [1023, 515] width 167 height 29
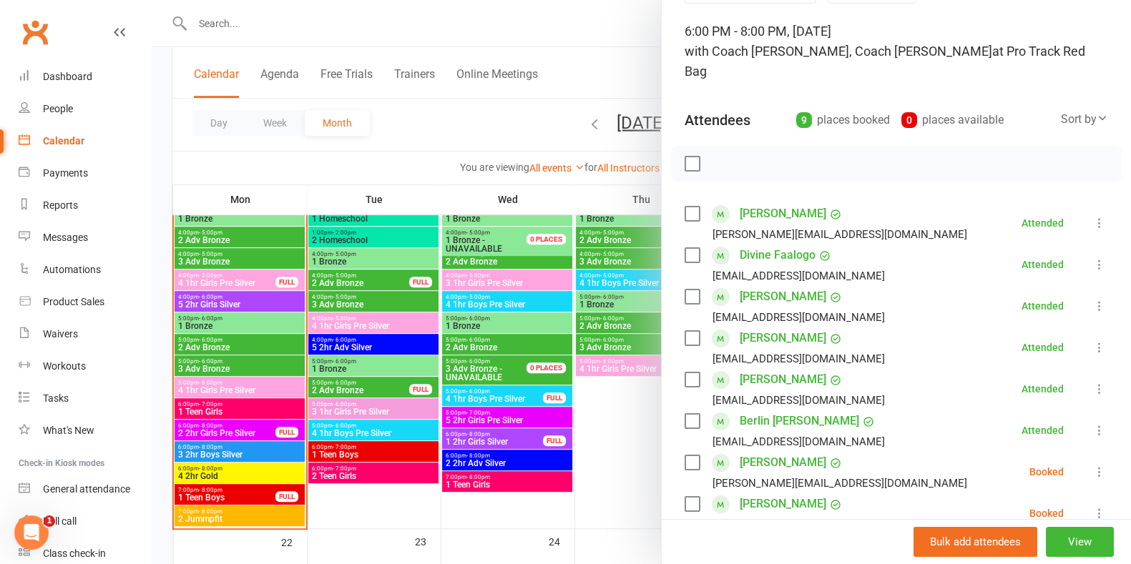
scroll to position [141, 0]
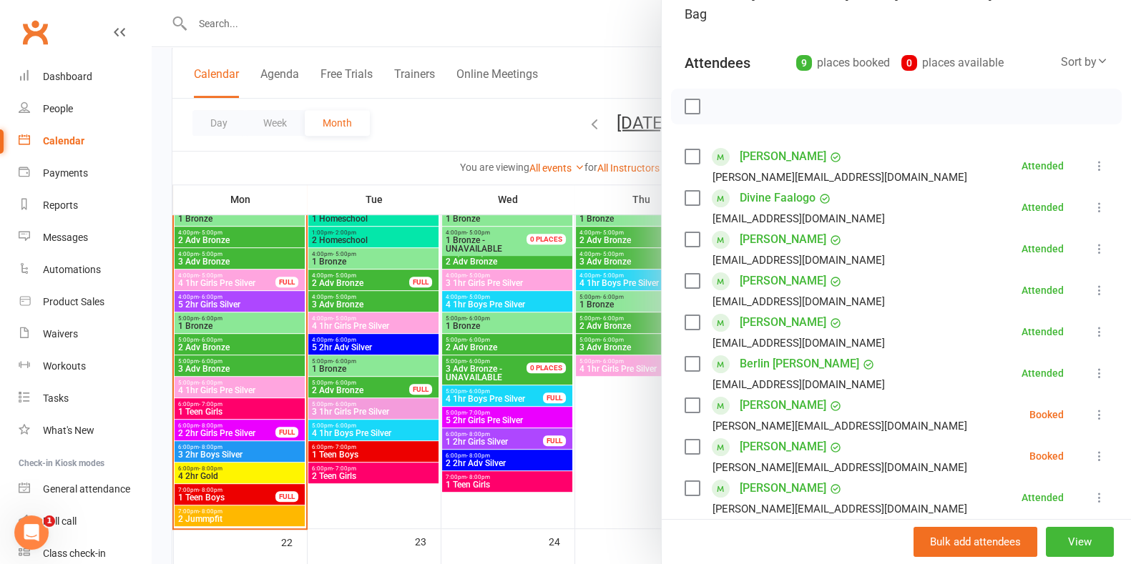
click at [1092, 449] on icon at bounding box center [1099, 456] width 14 height 14
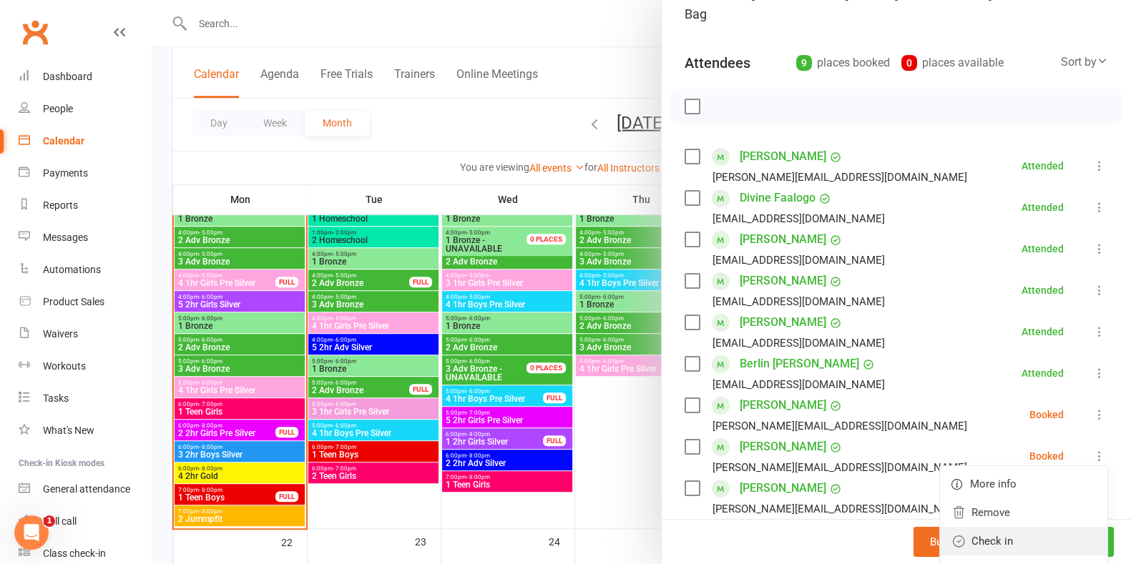
click at [1015, 531] on link "Check in" at bounding box center [1023, 541] width 167 height 29
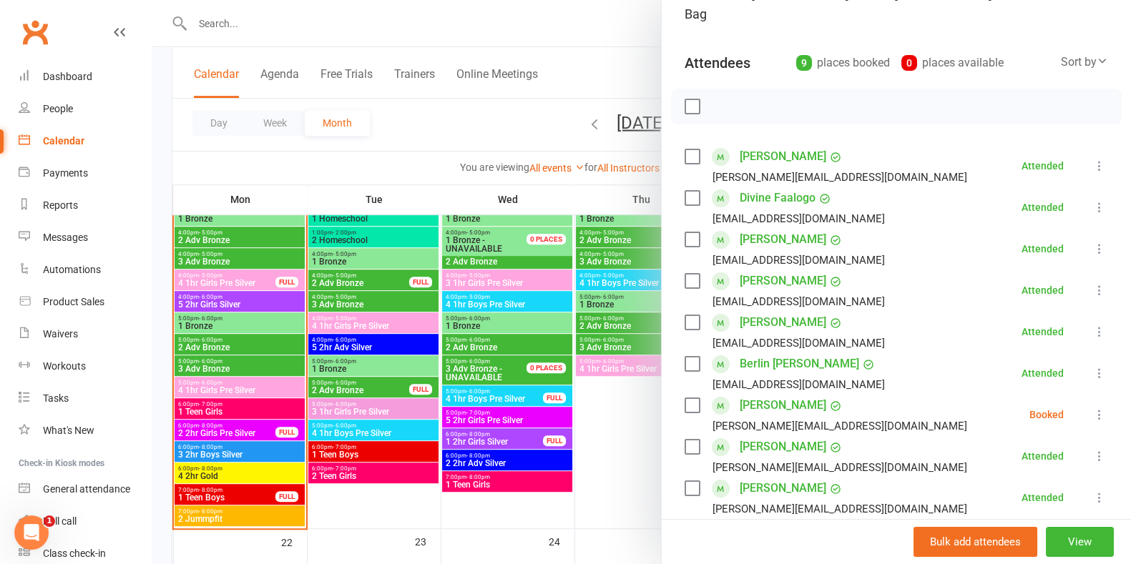
click at [250, 456] on div at bounding box center [641, 282] width 979 height 564
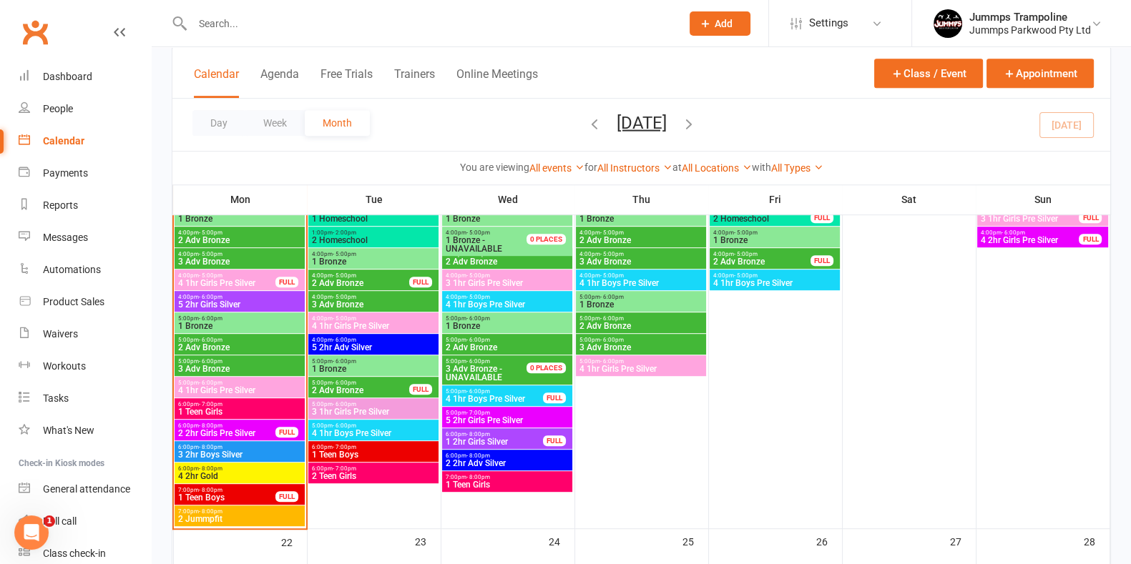
click at [258, 451] on span "3 2hr Boys Silver" at bounding box center [239, 455] width 124 height 9
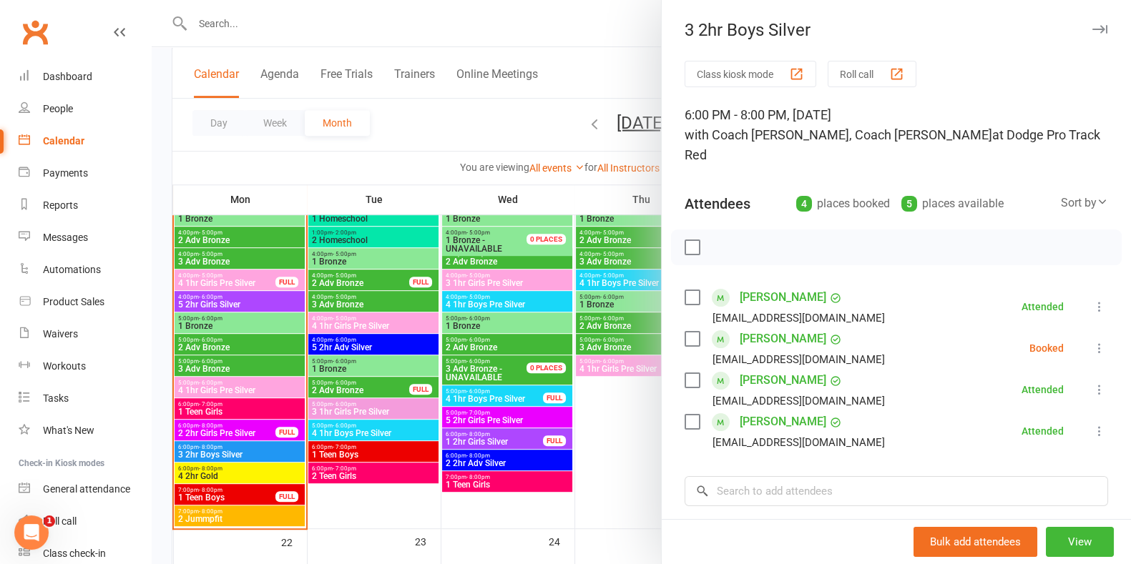
click at [1092, 341] on icon at bounding box center [1099, 348] width 14 height 14
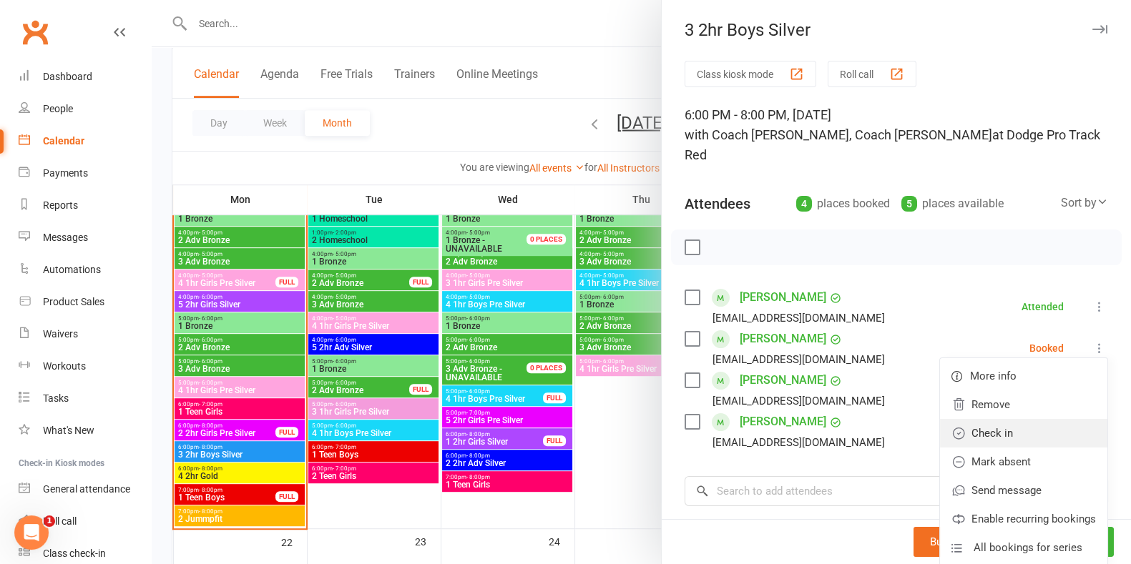
click at [1015, 419] on link "Check in" at bounding box center [1023, 433] width 167 height 29
